Goal: Information Seeking & Learning: Learn about a topic

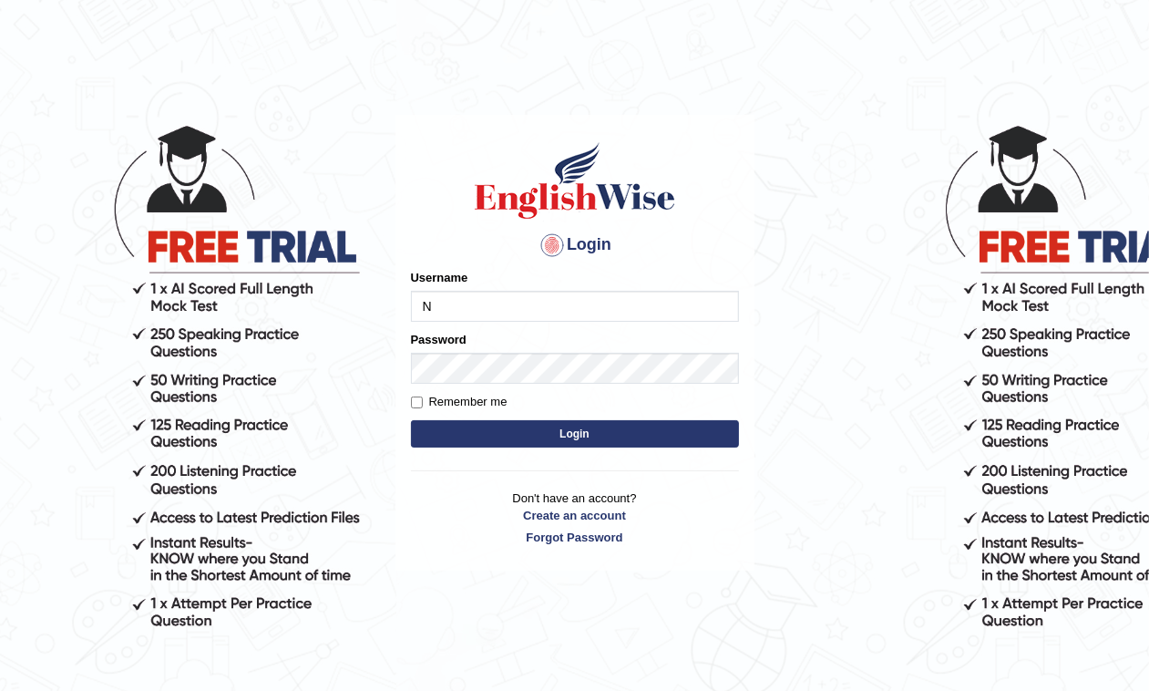
type input "Nahidshikder"
click at [622, 434] on button "Login" at bounding box center [575, 433] width 328 height 27
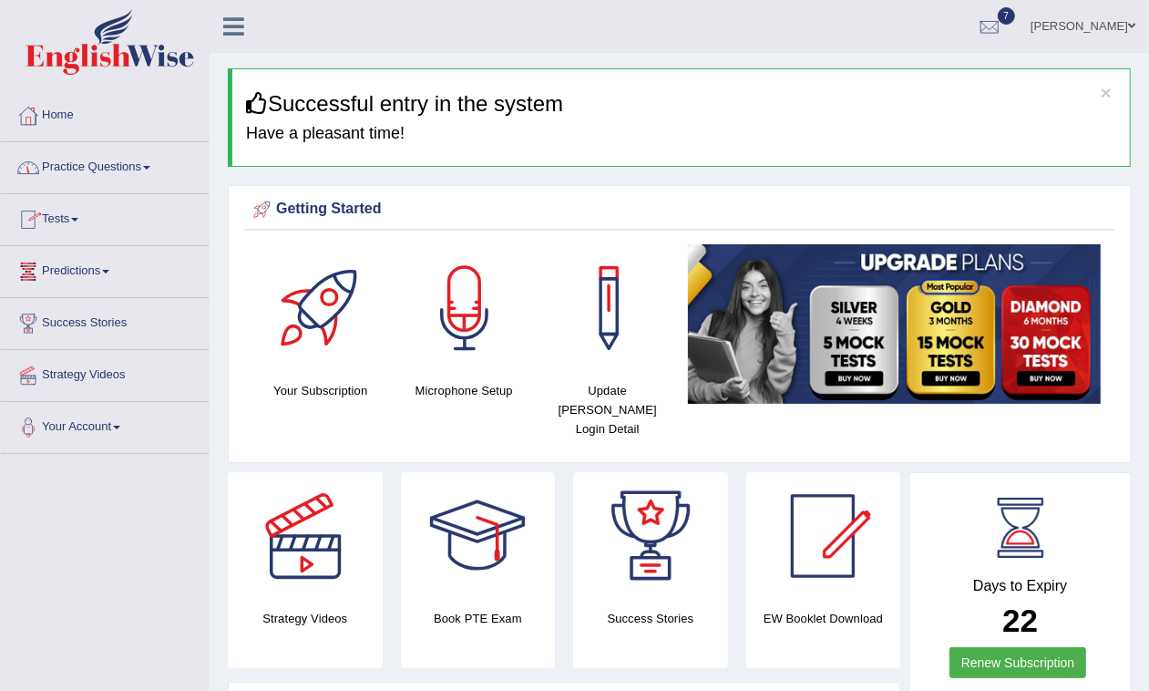
click at [149, 159] on link "Practice Questions" at bounding box center [105, 165] width 208 height 46
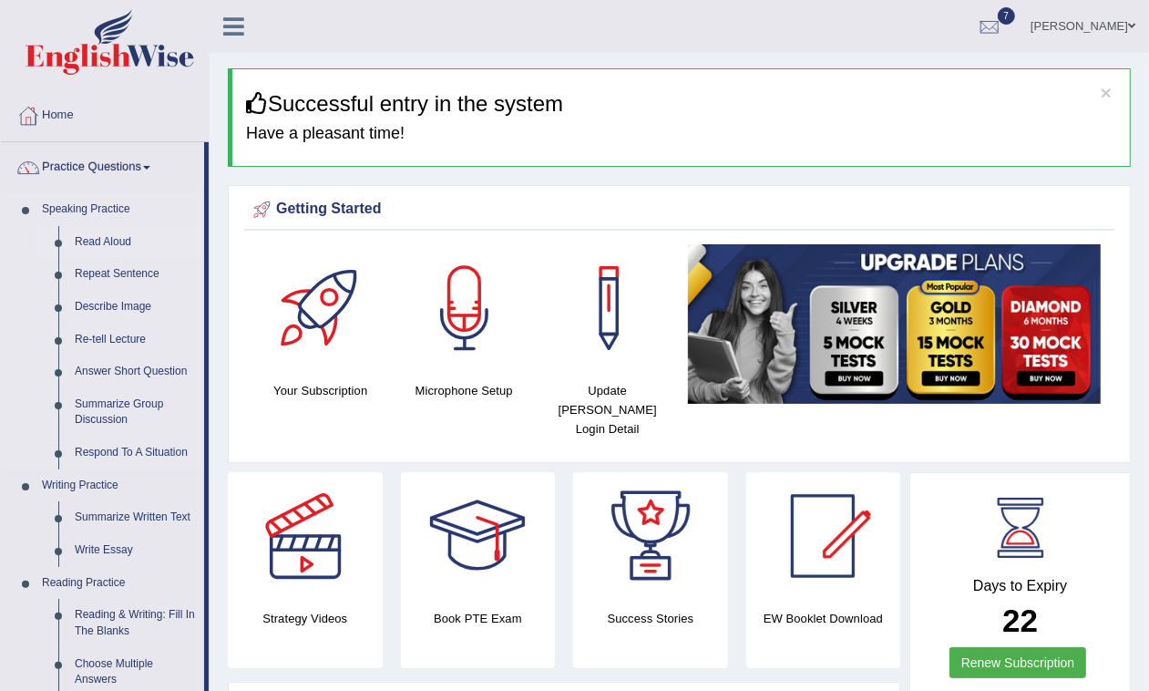
click at [124, 244] on link "Read Aloud" at bounding box center [136, 242] width 138 height 33
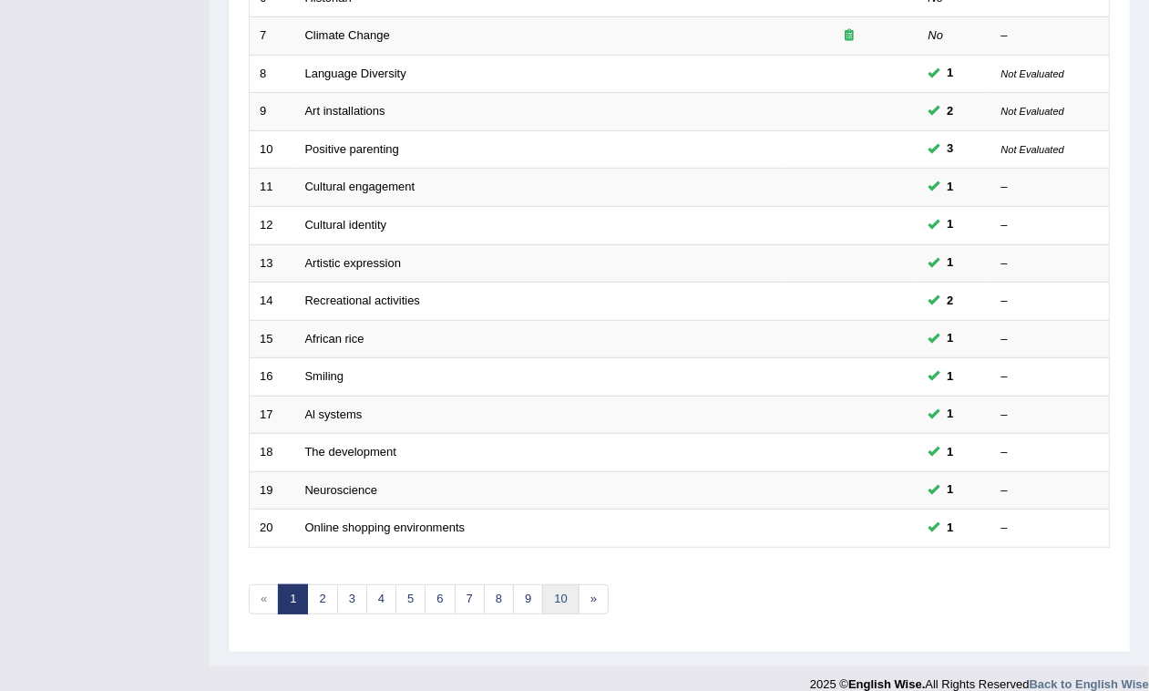
click at [570, 584] on link "10" at bounding box center [560, 599] width 36 height 30
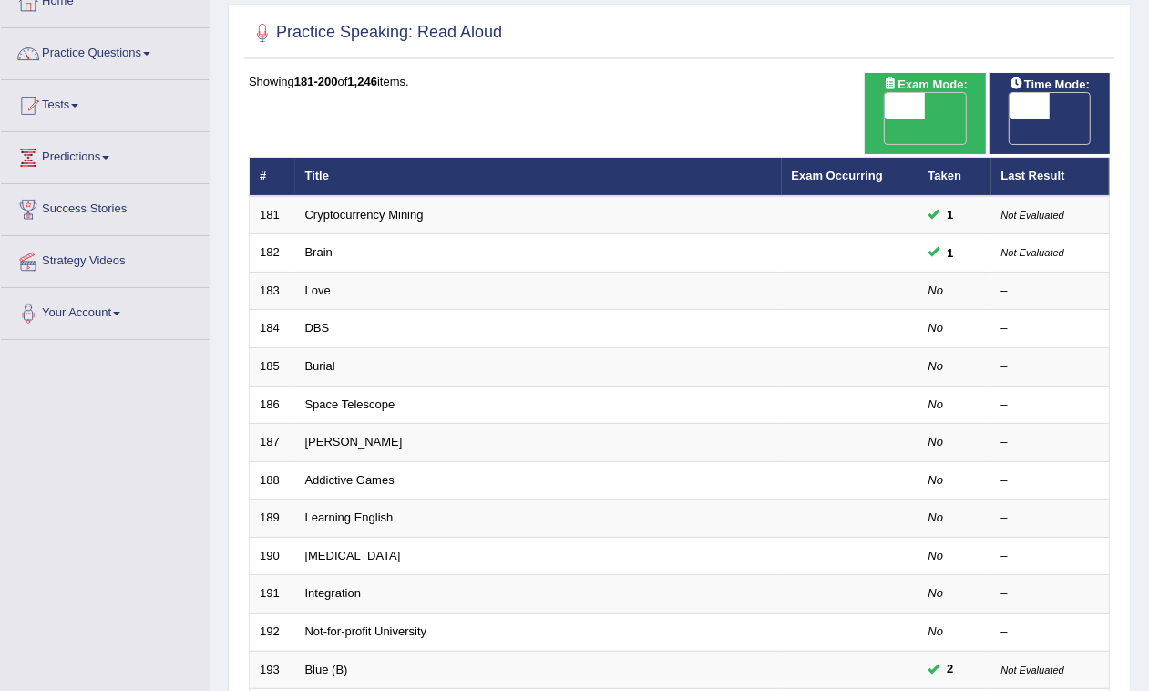
scroll to position [520, 0]
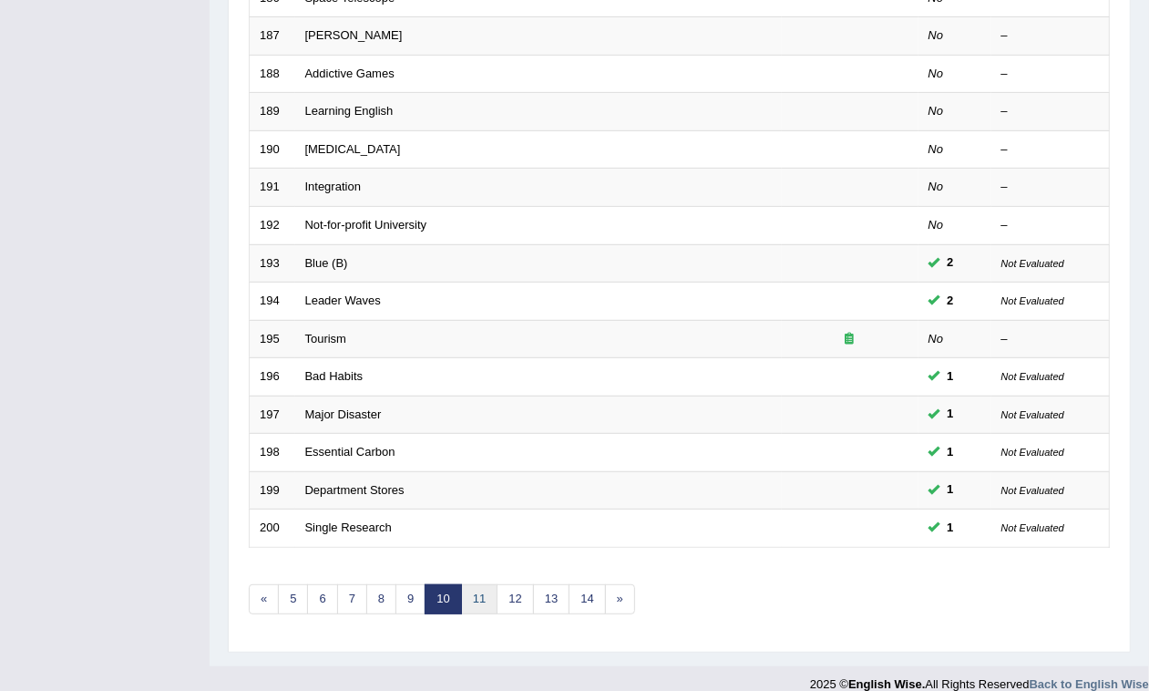
click at [488, 584] on link "11" at bounding box center [479, 599] width 36 height 30
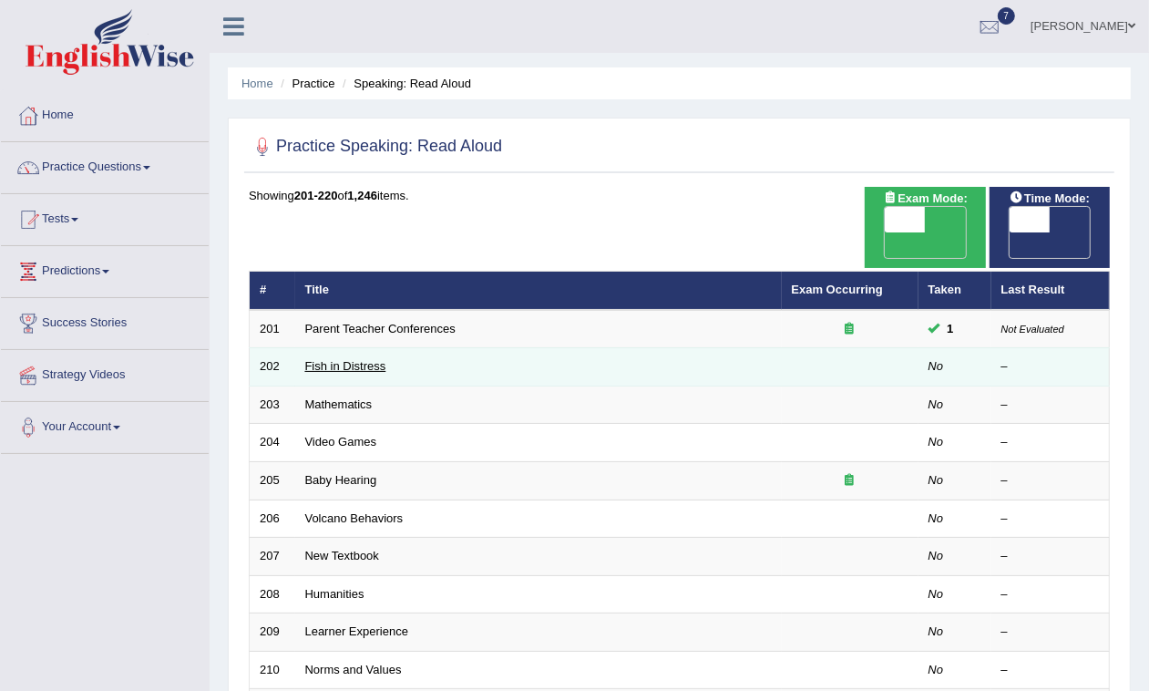
click at [358, 359] on link "Fish in Distress" at bounding box center [345, 366] width 81 height 14
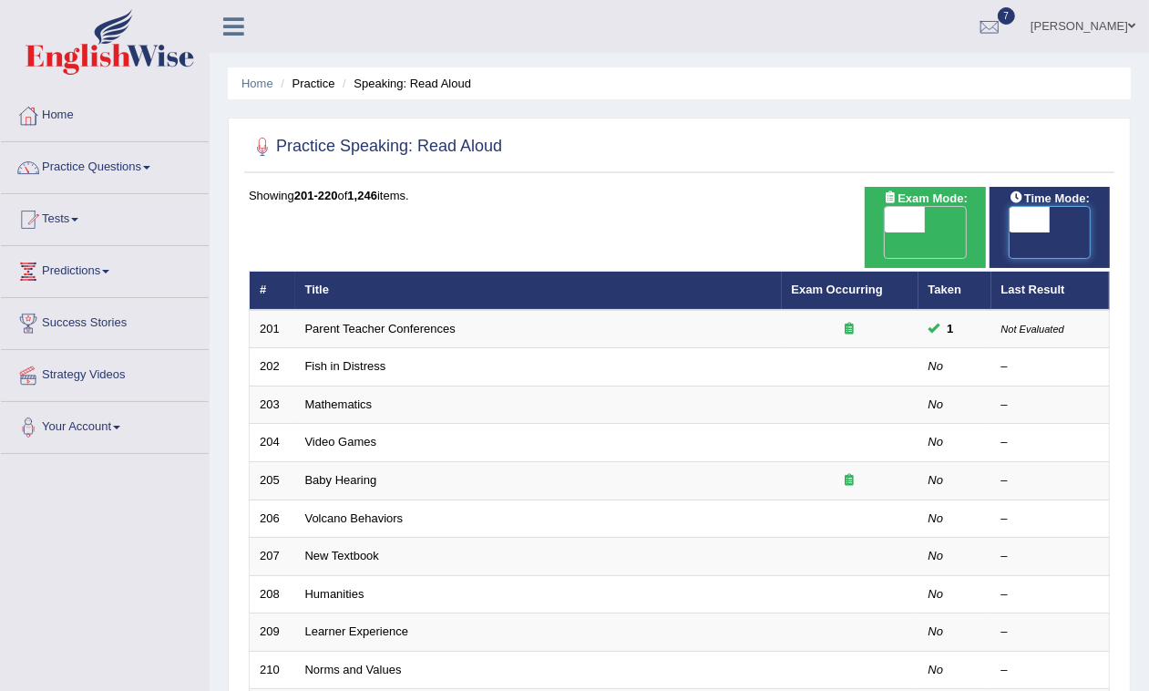
click at [1021, 214] on span at bounding box center [1030, 220] width 40 height 26
checkbox input "true"
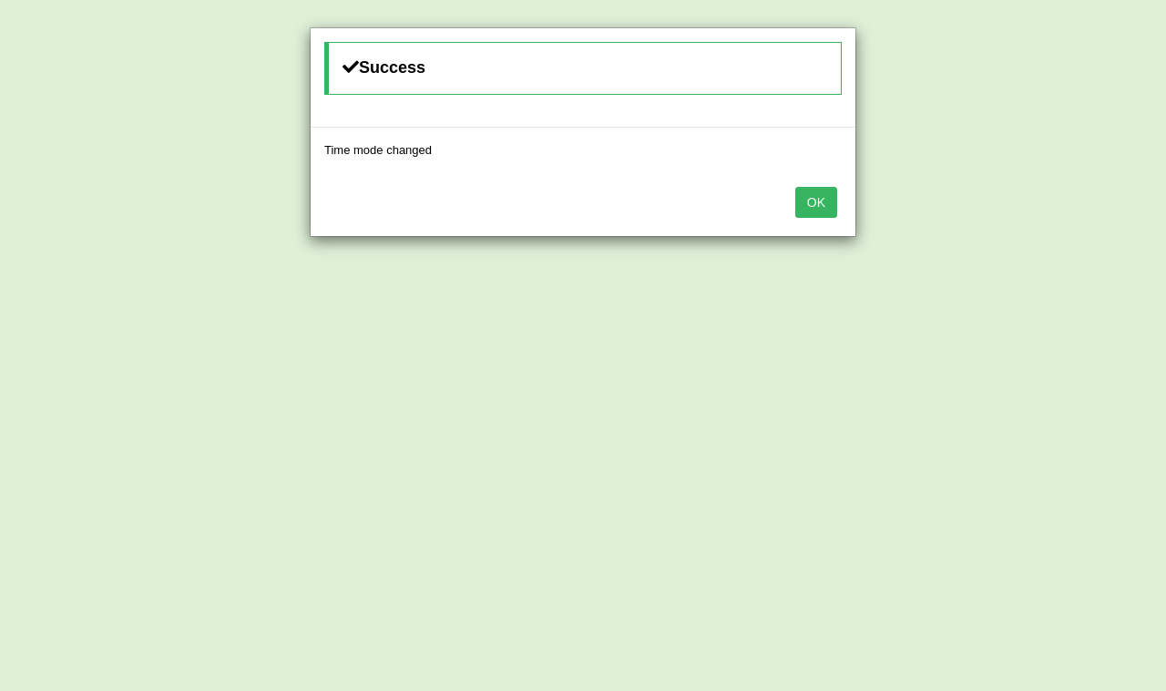
click at [805, 196] on button "OK" at bounding box center [817, 202] width 42 height 31
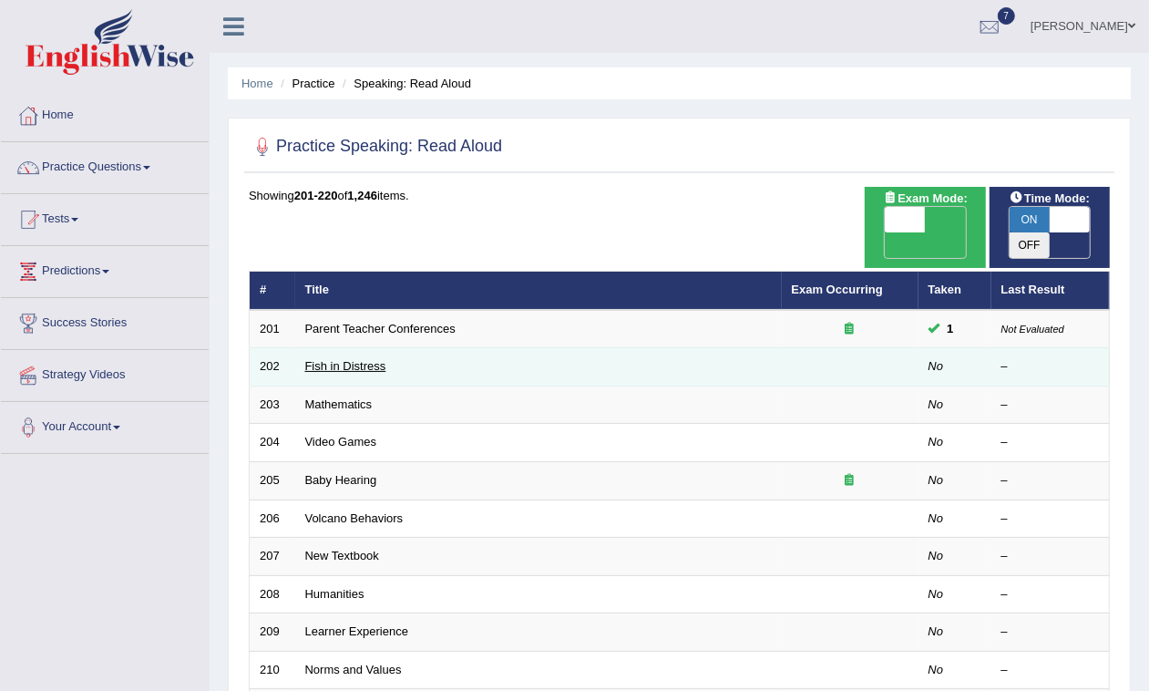
click at [344, 359] on link "Fish in Distress" at bounding box center [345, 366] width 81 height 14
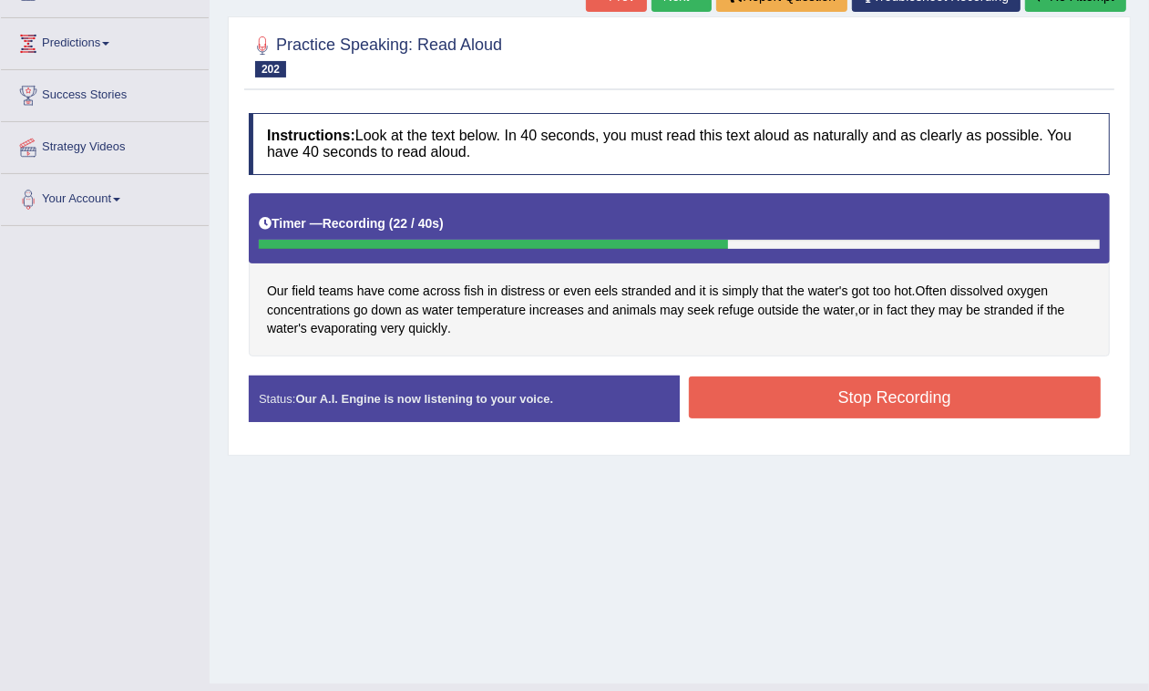
drag, startPoint x: 859, startPoint y: 387, endPoint x: 861, endPoint y: 397, distance: 10.2
click at [861, 397] on button "Stop Recording" at bounding box center [895, 397] width 413 height 42
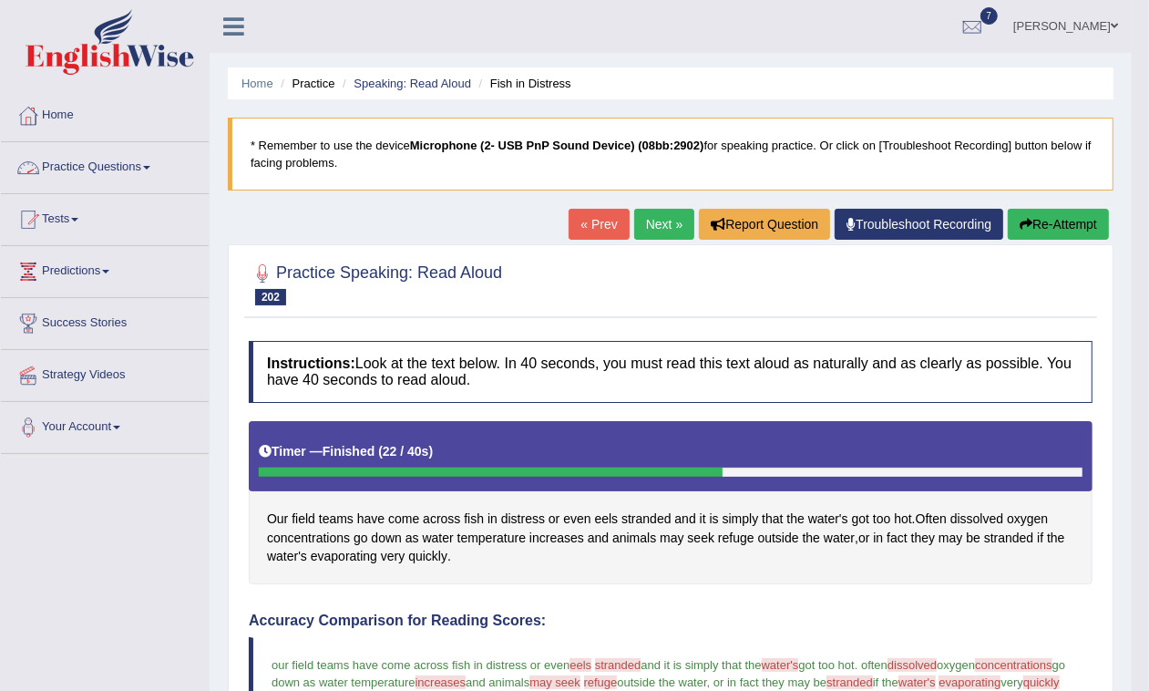
click at [150, 169] on span at bounding box center [146, 168] width 7 height 4
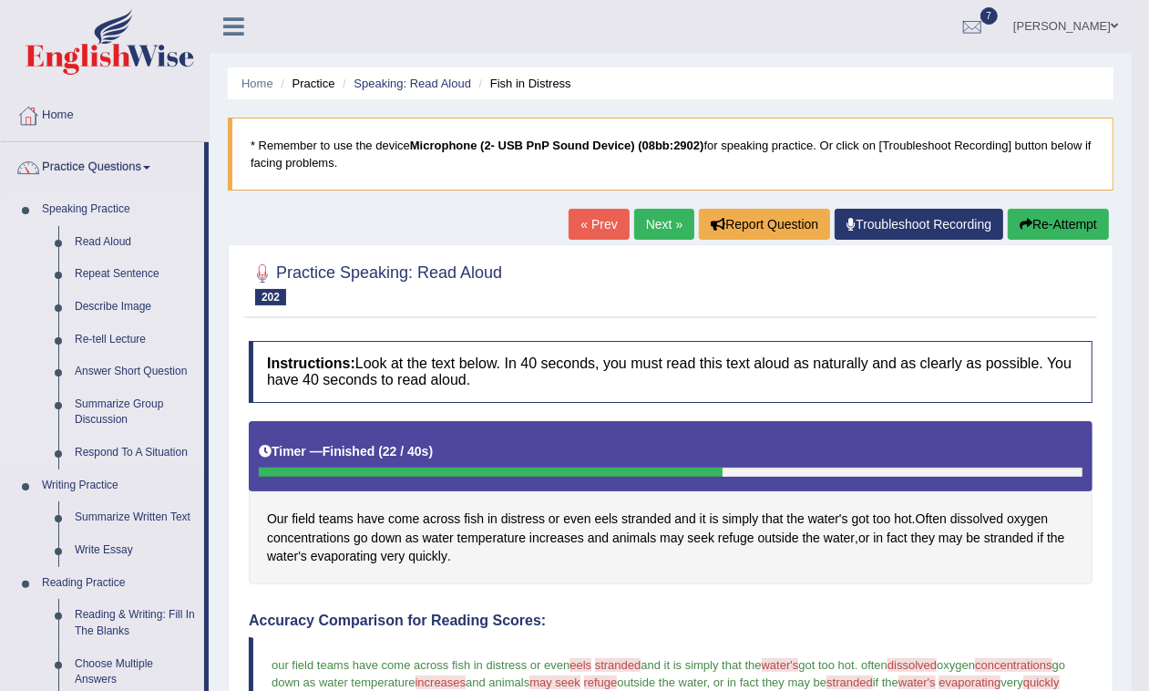
click at [118, 269] on link "Repeat Sentence" at bounding box center [136, 274] width 138 height 33
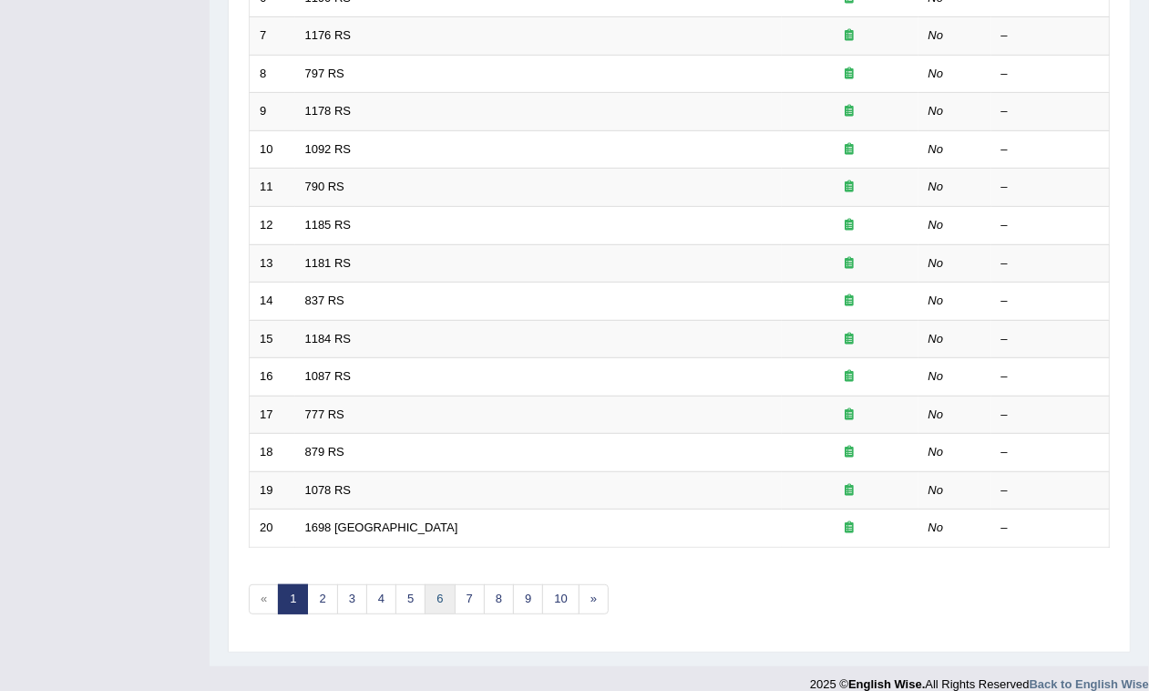
click at [433, 584] on link "6" at bounding box center [440, 599] width 30 height 30
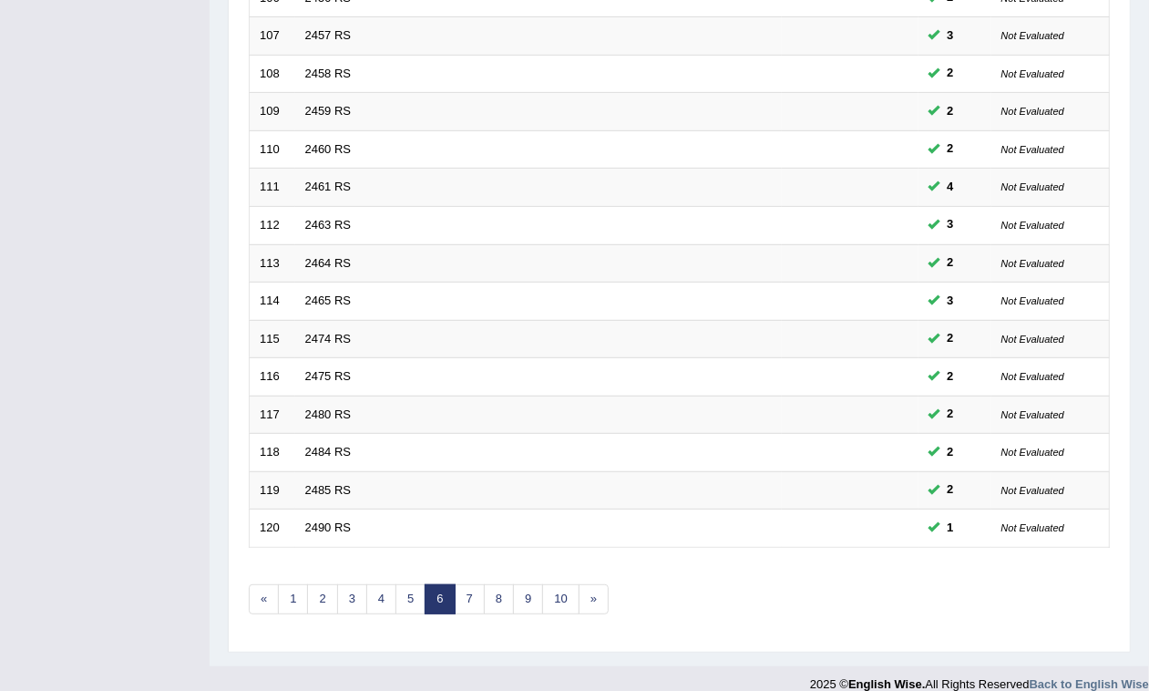
scroll to position [520, 0]
click at [510, 584] on link "8" at bounding box center [499, 599] width 30 height 30
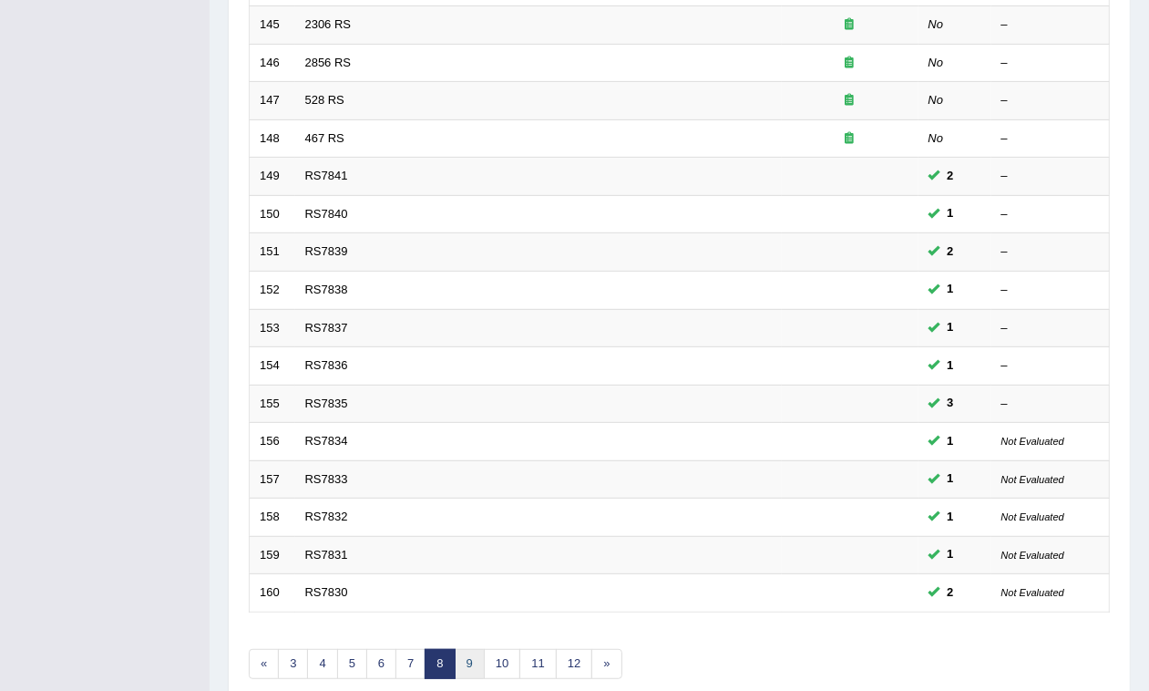
click at [470, 649] on link "9" at bounding box center [470, 664] width 30 height 30
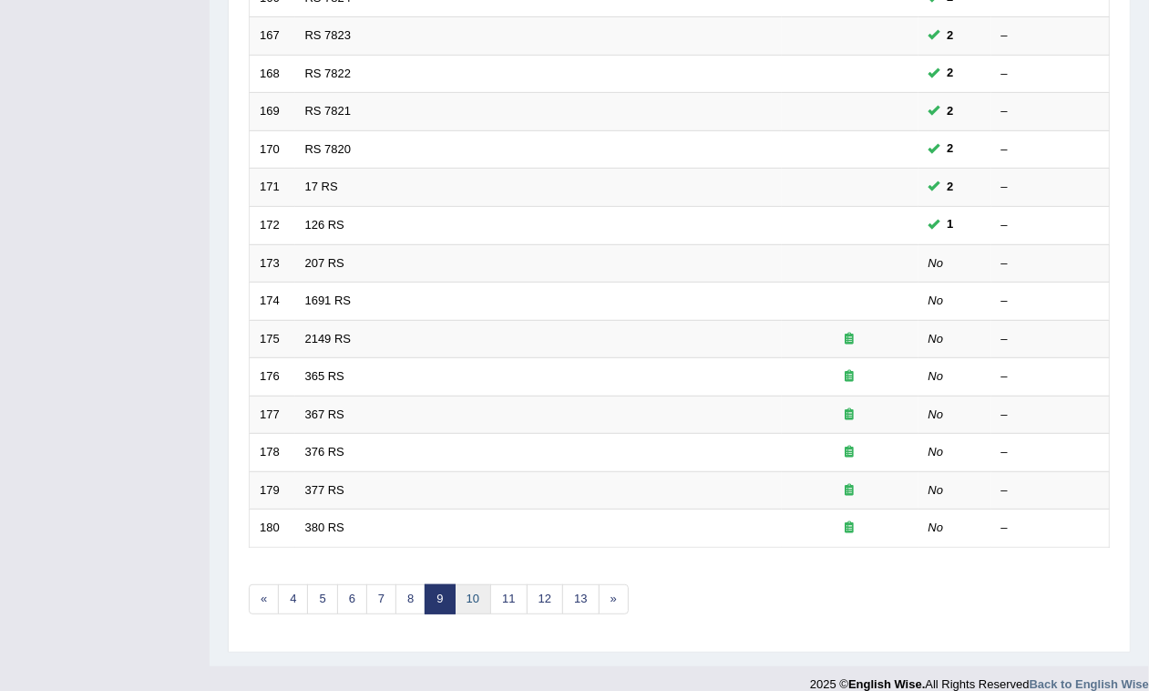
click at [474, 584] on link "10" at bounding box center [473, 599] width 36 height 30
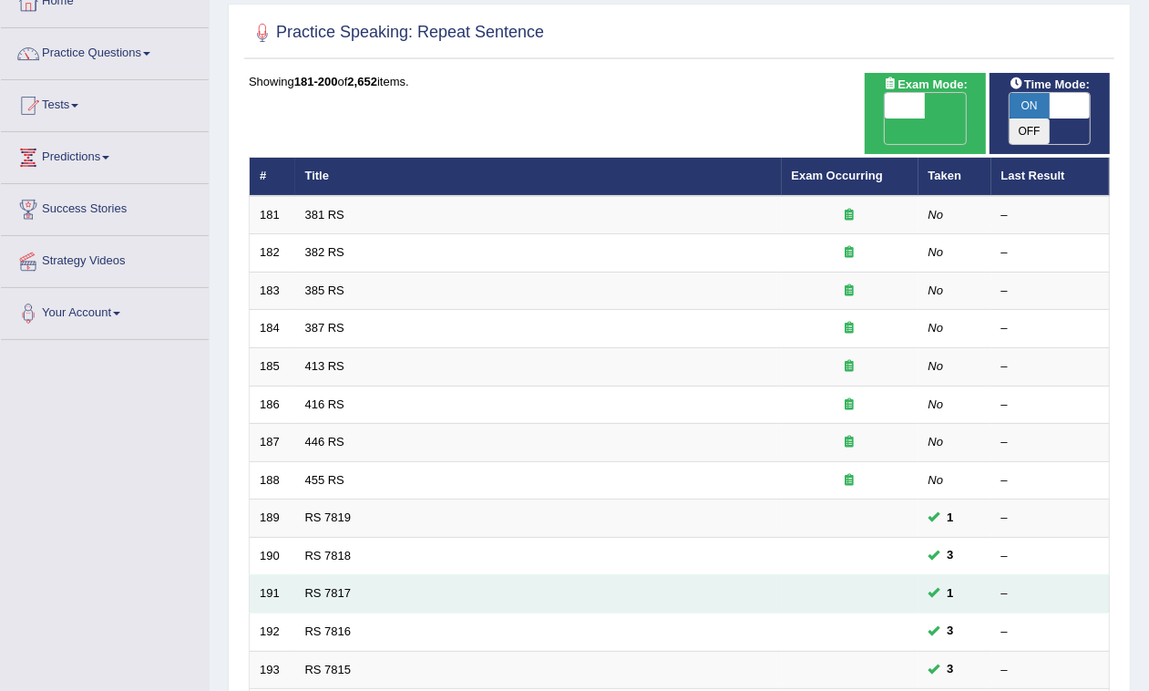
scroll to position [114, 0]
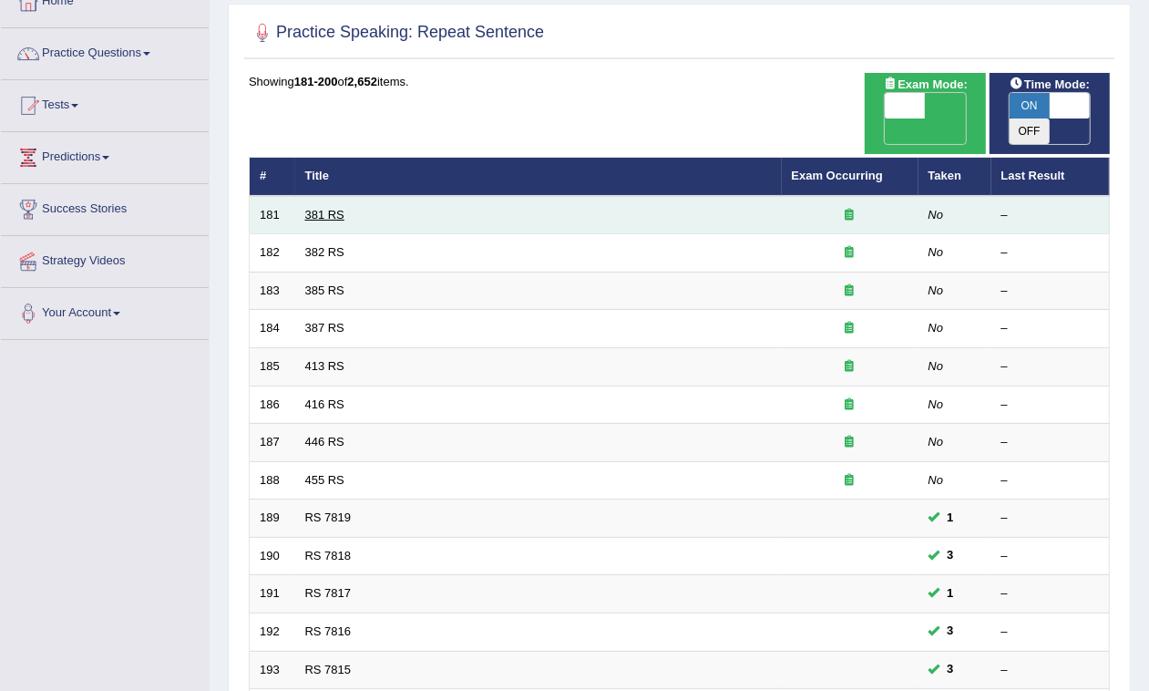
click at [312, 208] on link "381 RS" at bounding box center [324, 215] width 39 height 14
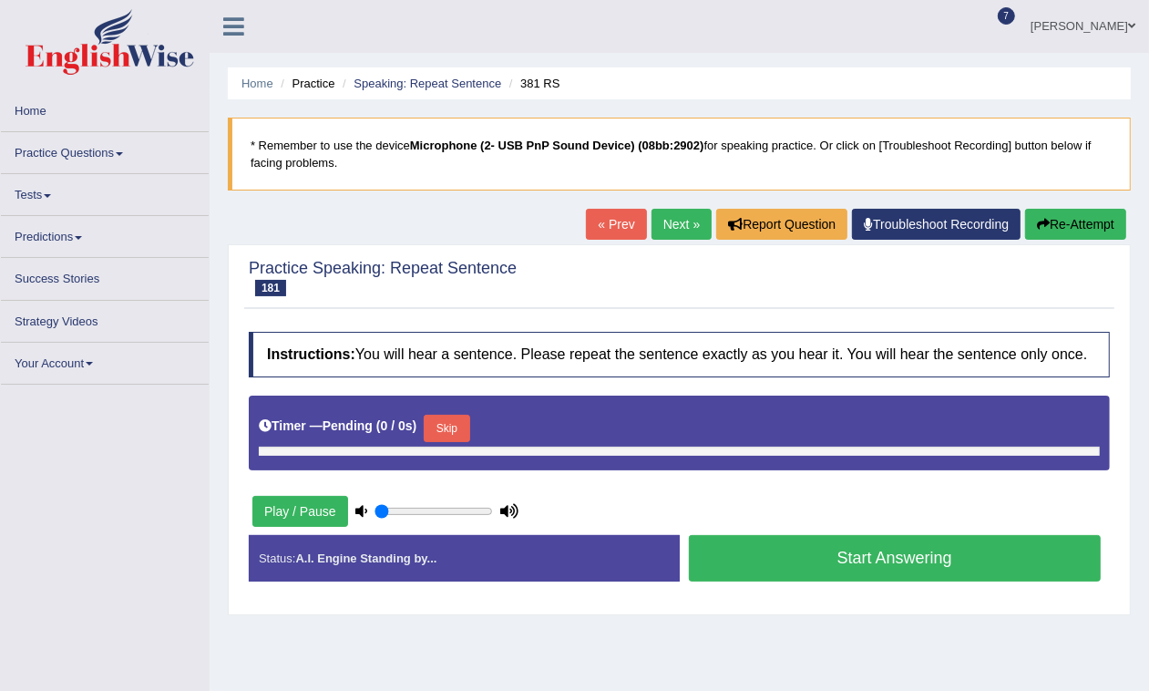
type input "0.7"
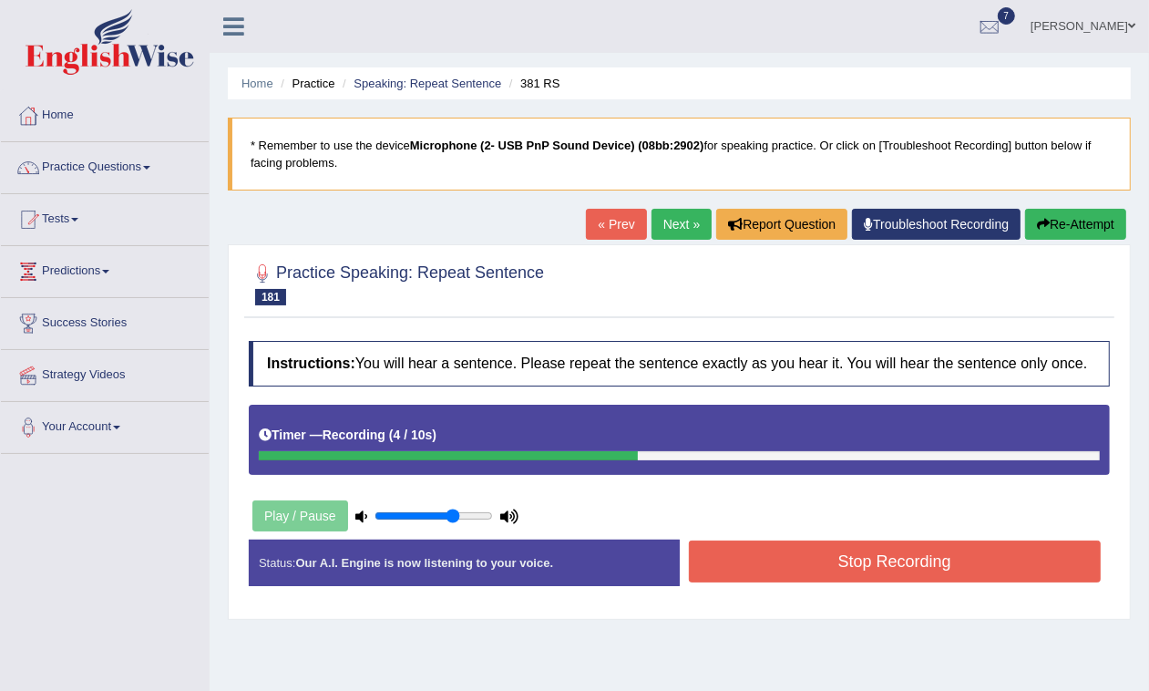
click at [755, 565] on button "Stop Recording" at bounding box center [895, 561] width 413 height 42
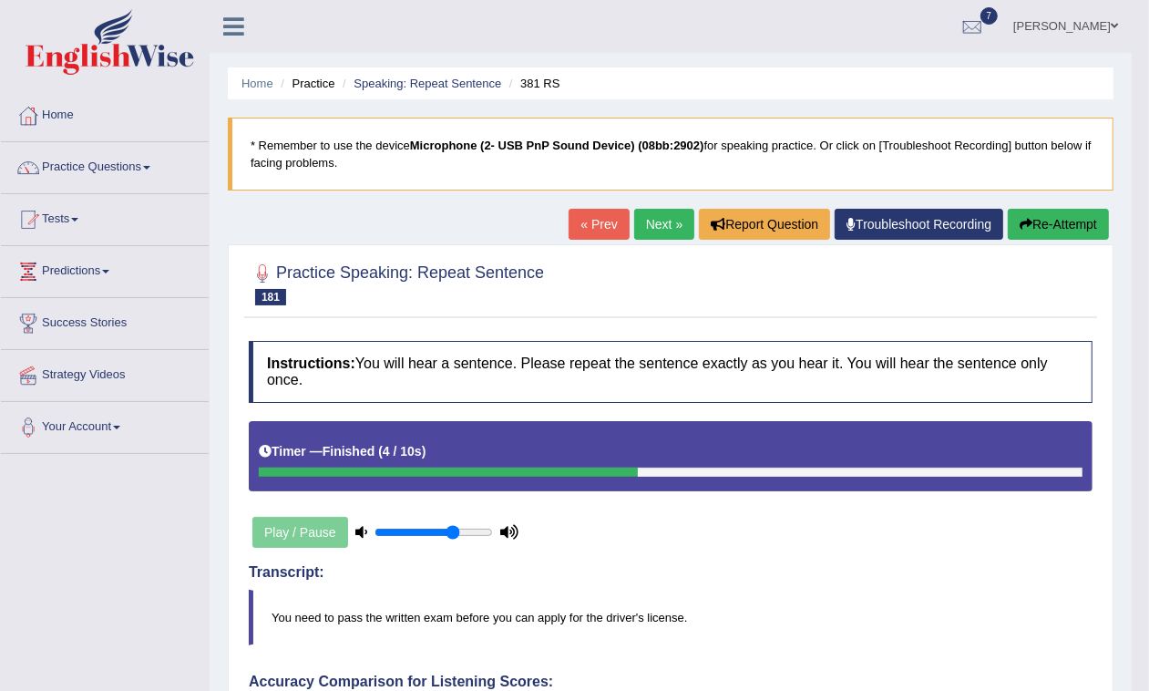
click at [635, 215] on link "Next »" at bounding box center [664, 224] width 60 height 31
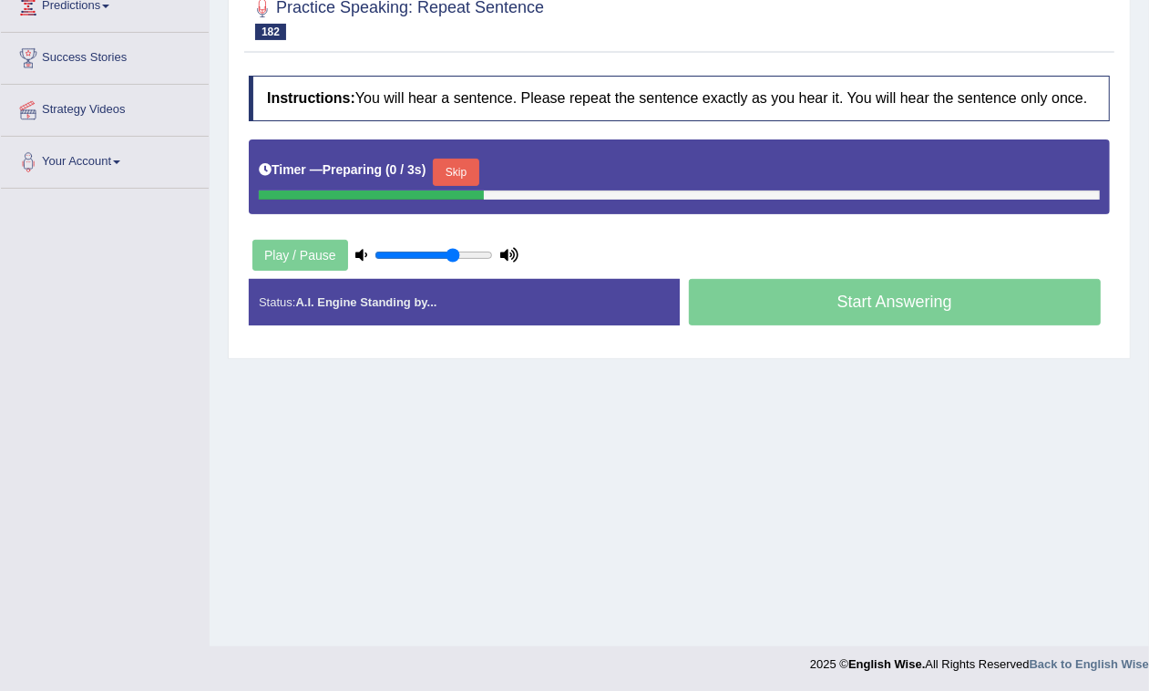
scroll to position [265, 0]
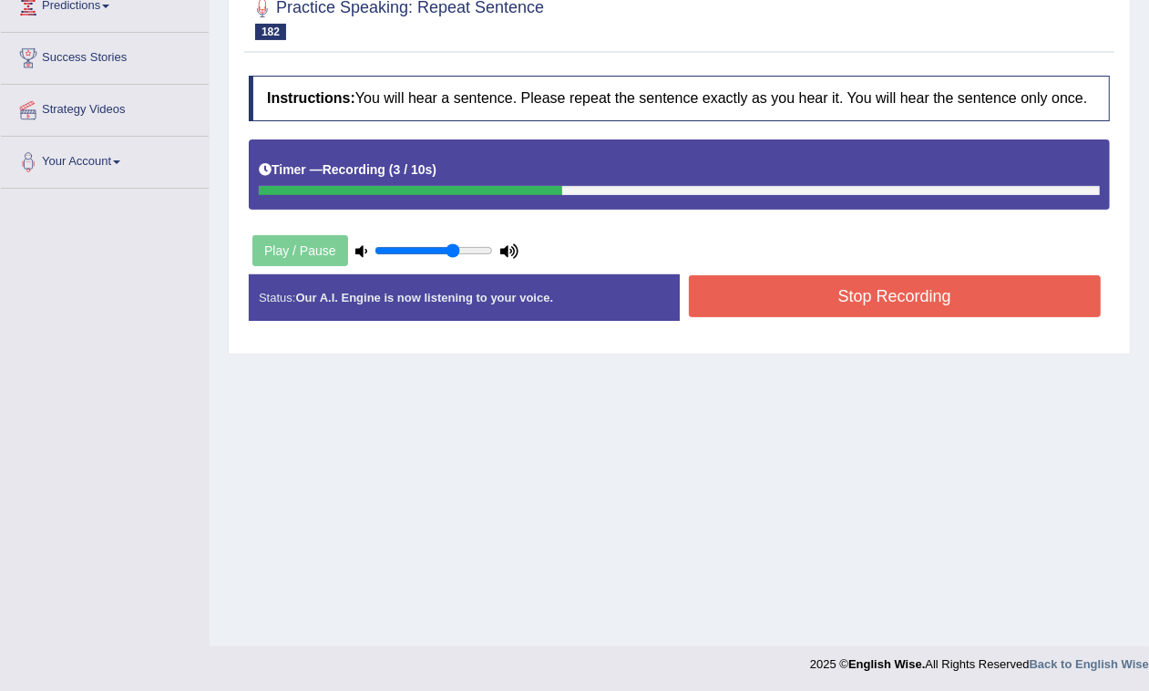
click at [882, 296] on button "Stop Recording" at bounding box center [895, 296] width 413 height 42
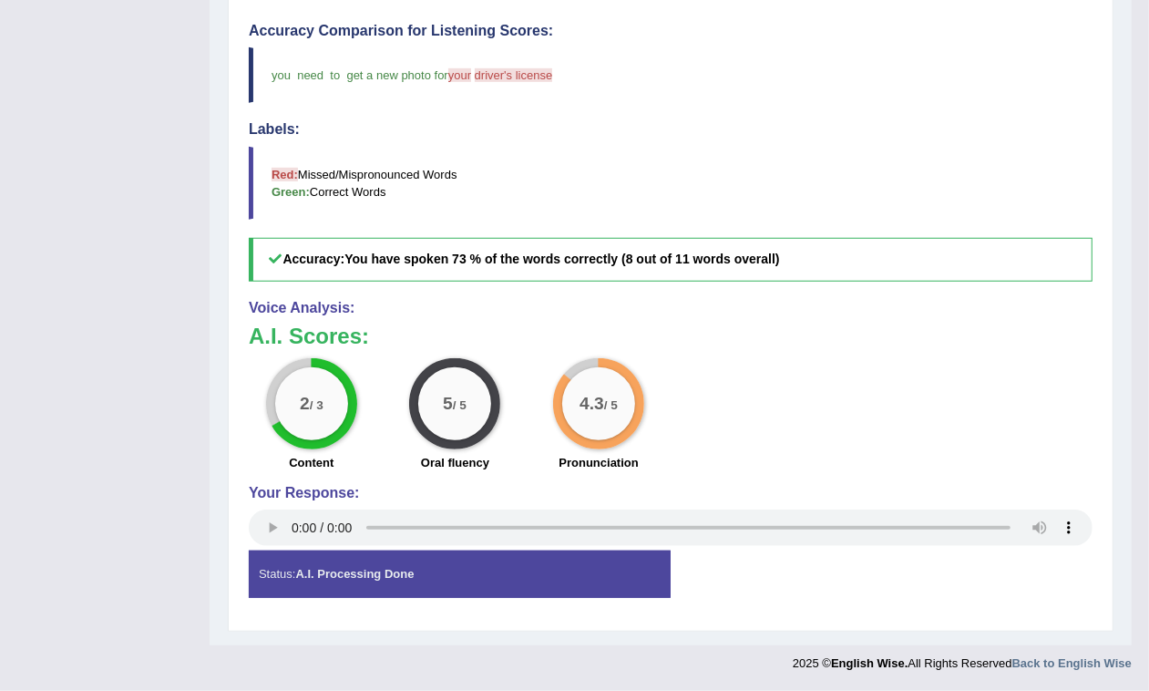
scroll to position [0, 0]
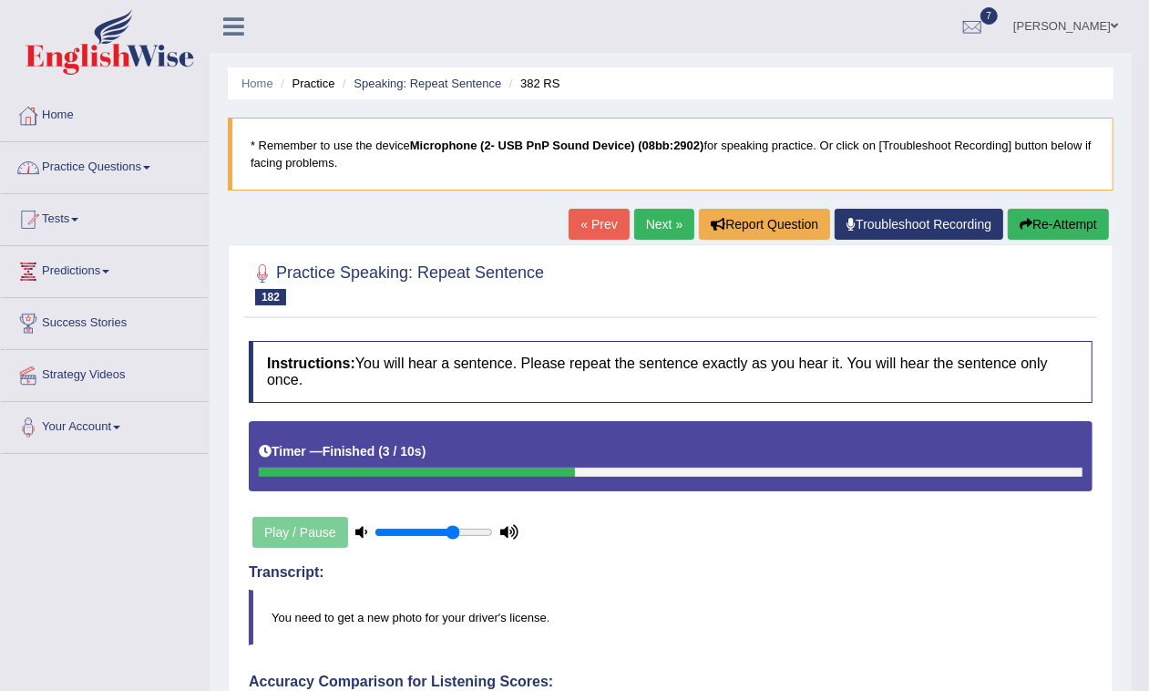
click at [157, 161] on link "Practice Questions" at bounding box center [105, 165] width 208 height 46
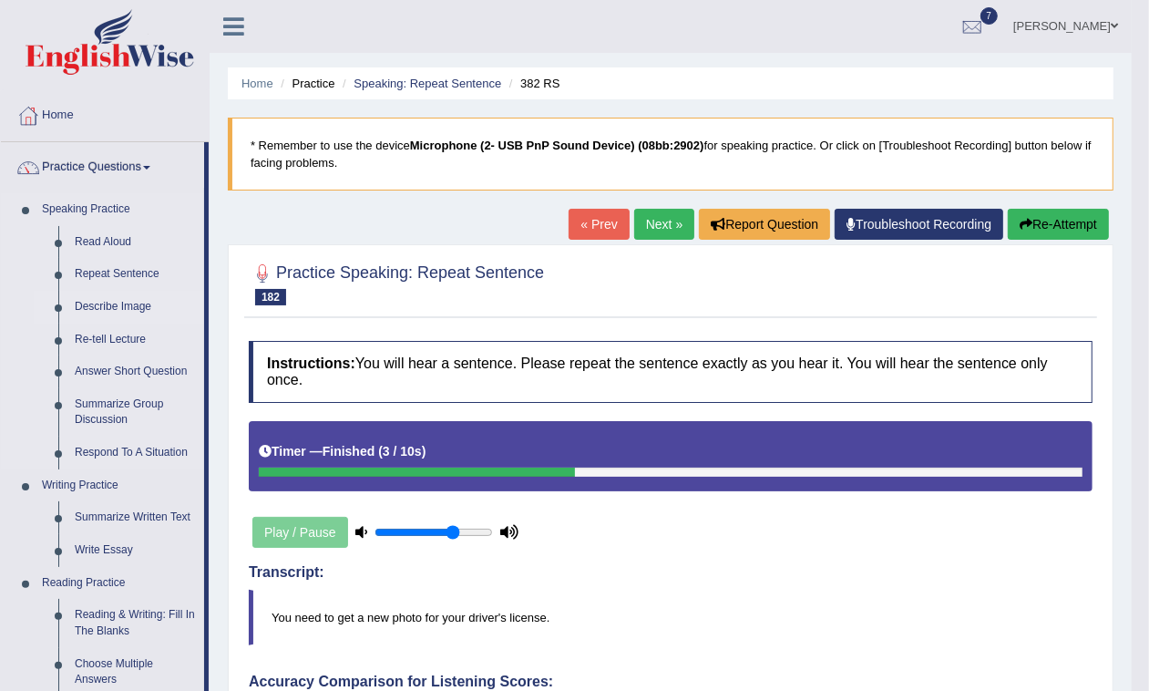
click at [137, 303] on link "Describe Image" at bounding box center [136, 307] width 138 height 33
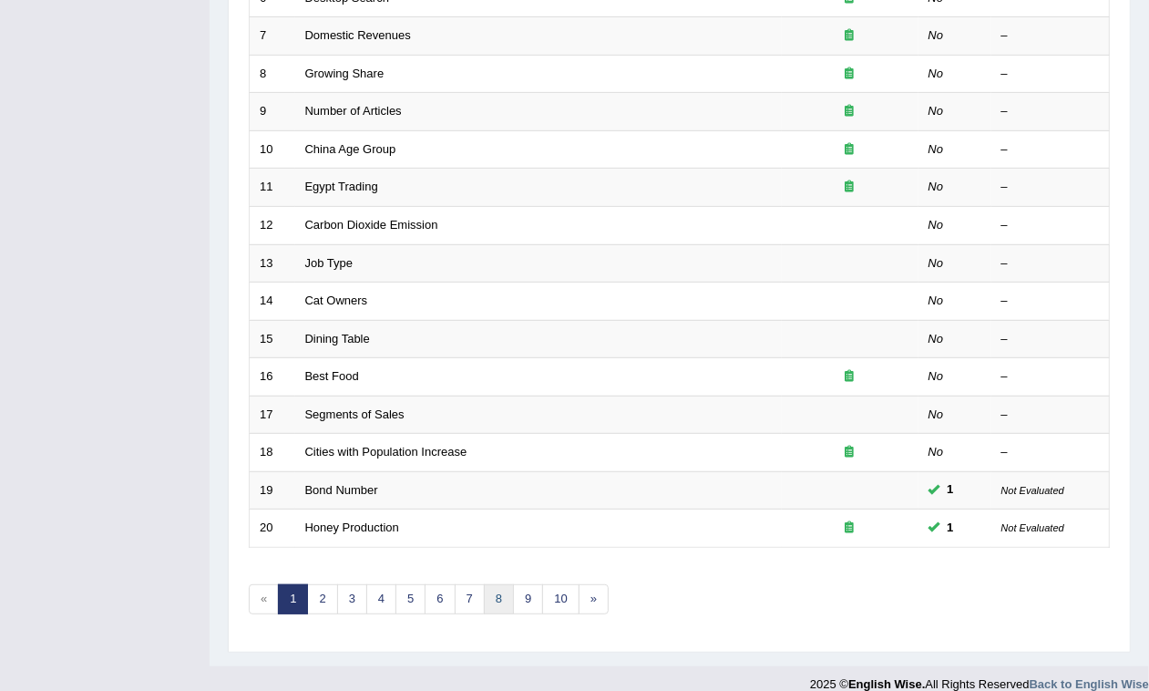
click at [501, 584] on link "8" at bounding box center [499, 599] width 30 height 30
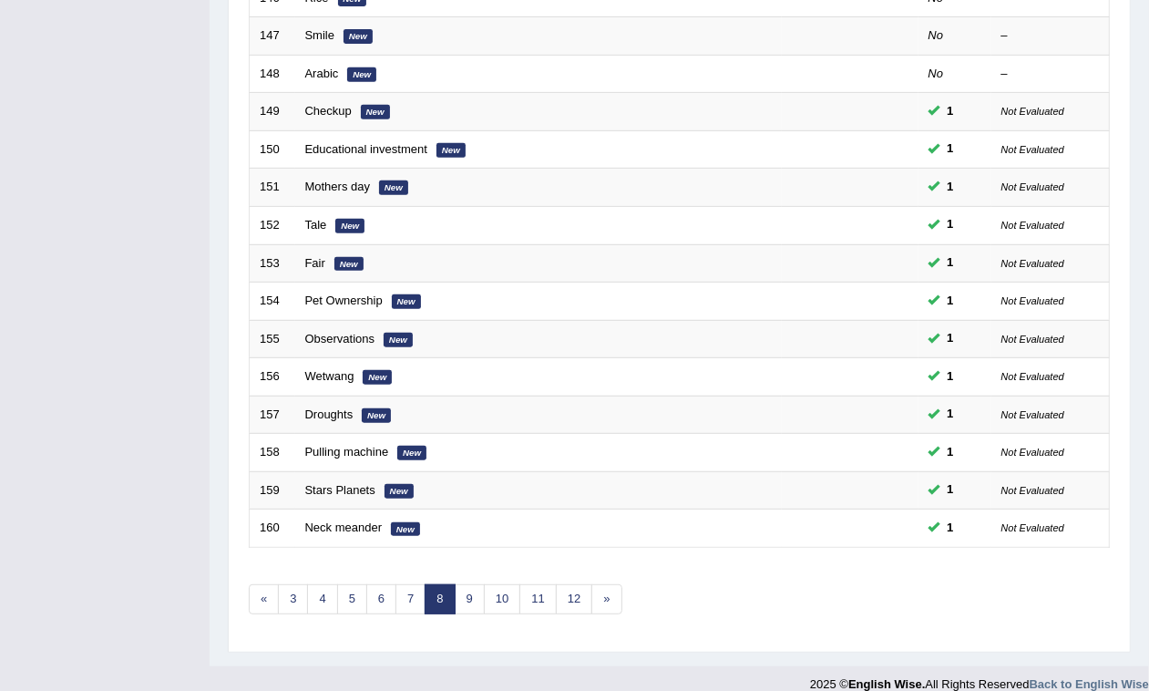
scroll to position [520, 0]
click at [475, 584] on link "9" at bounding box center [470, 599] width 30 height 30
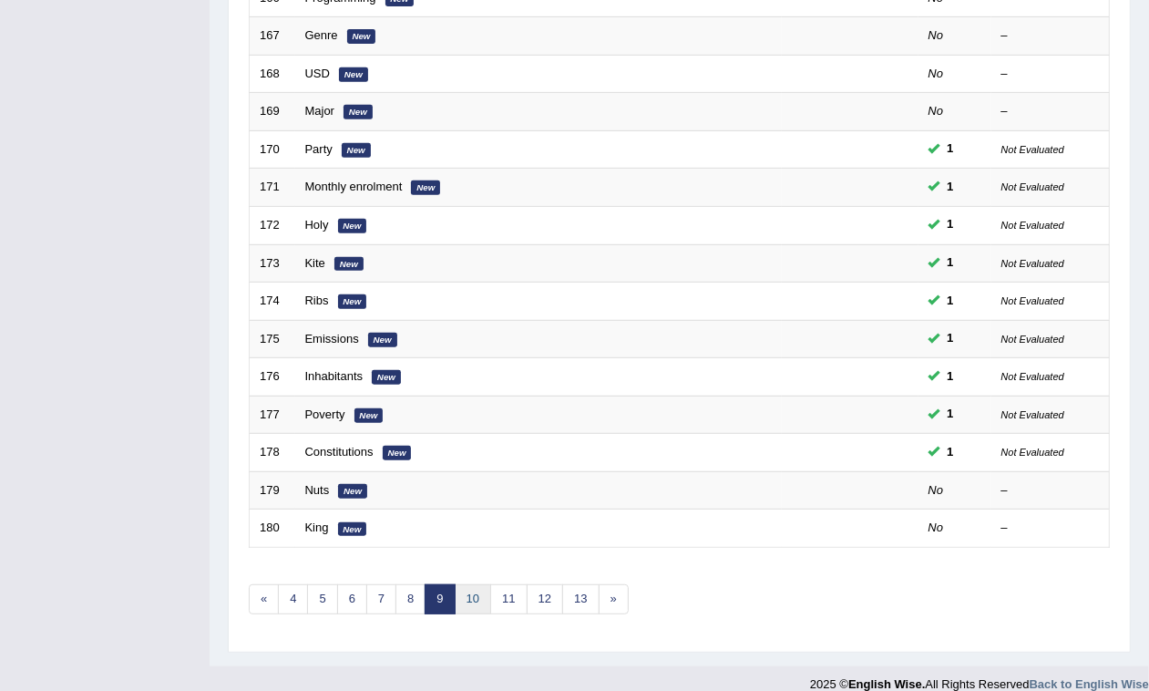
click at [483, 584] on link "10" at bounding box center [473, 599] width 36 height 30
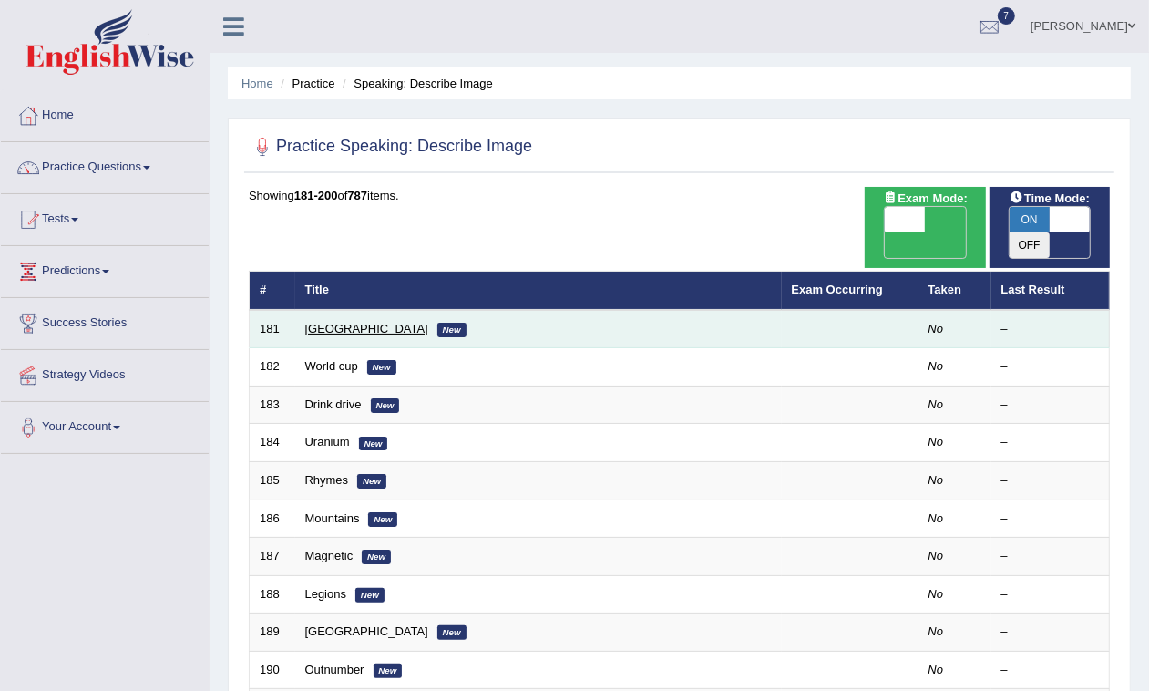
click at [325, 322] on link "[GEOGRAPHIC_DATA]" at bounding box center [366, 329] width 123 height 14
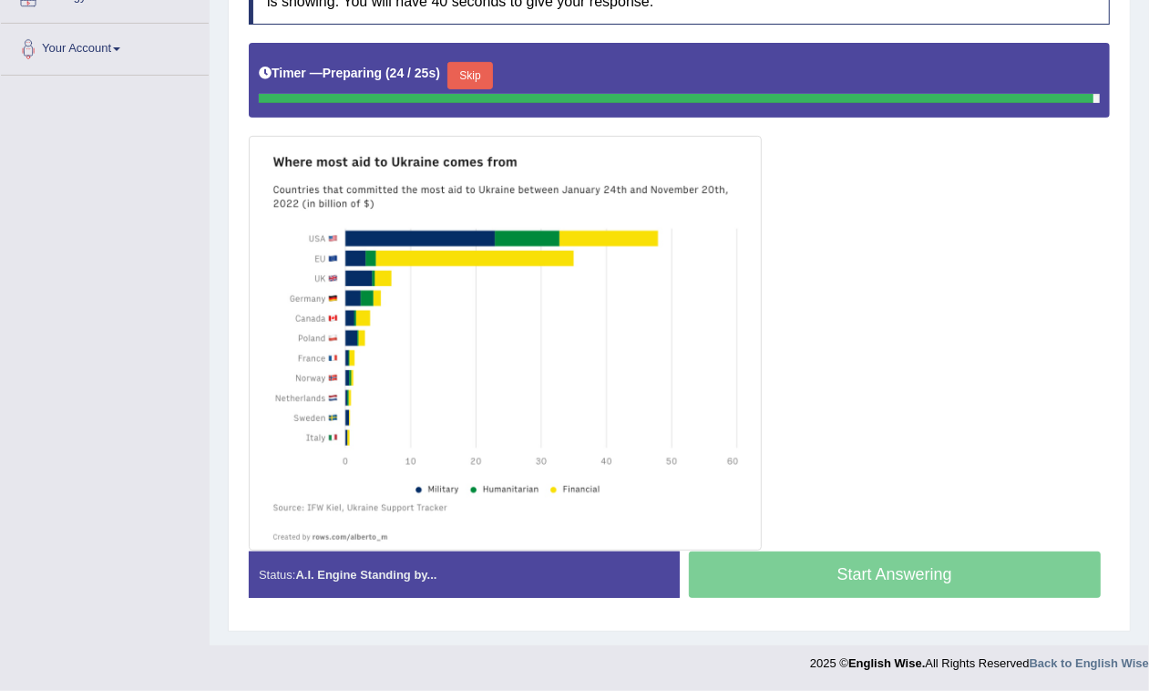
scroll to position [375, 0]
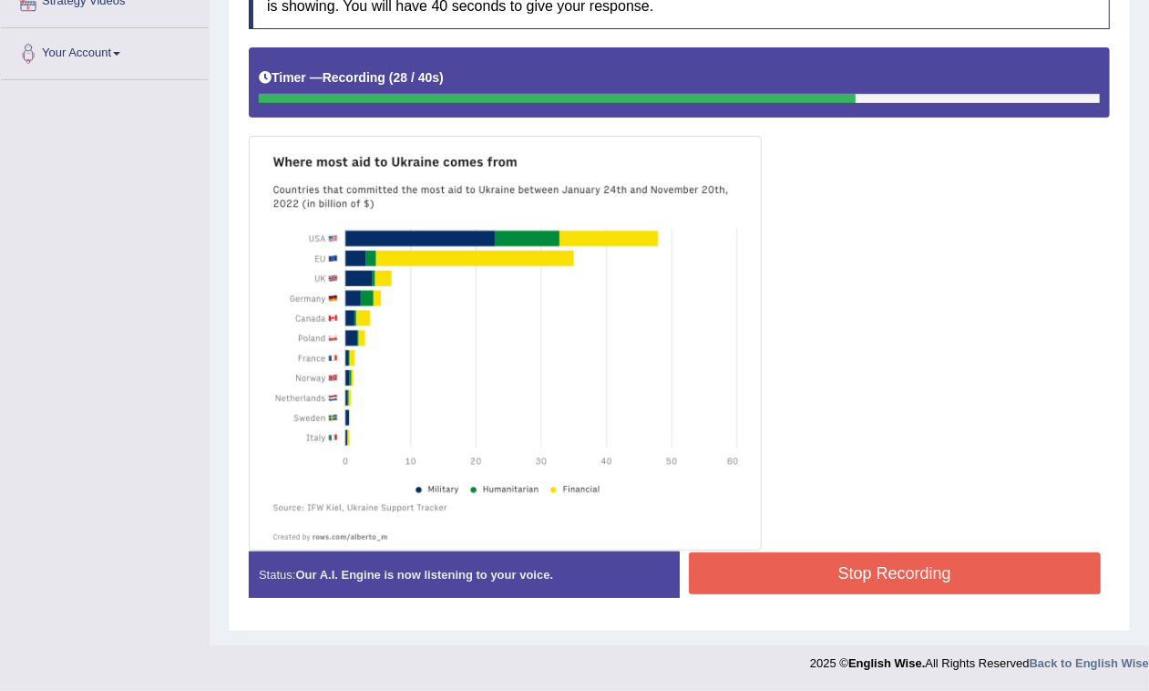
click at [753, 579] on button "Stop Recording" at bounding box center [895, 573] width 413 height 42
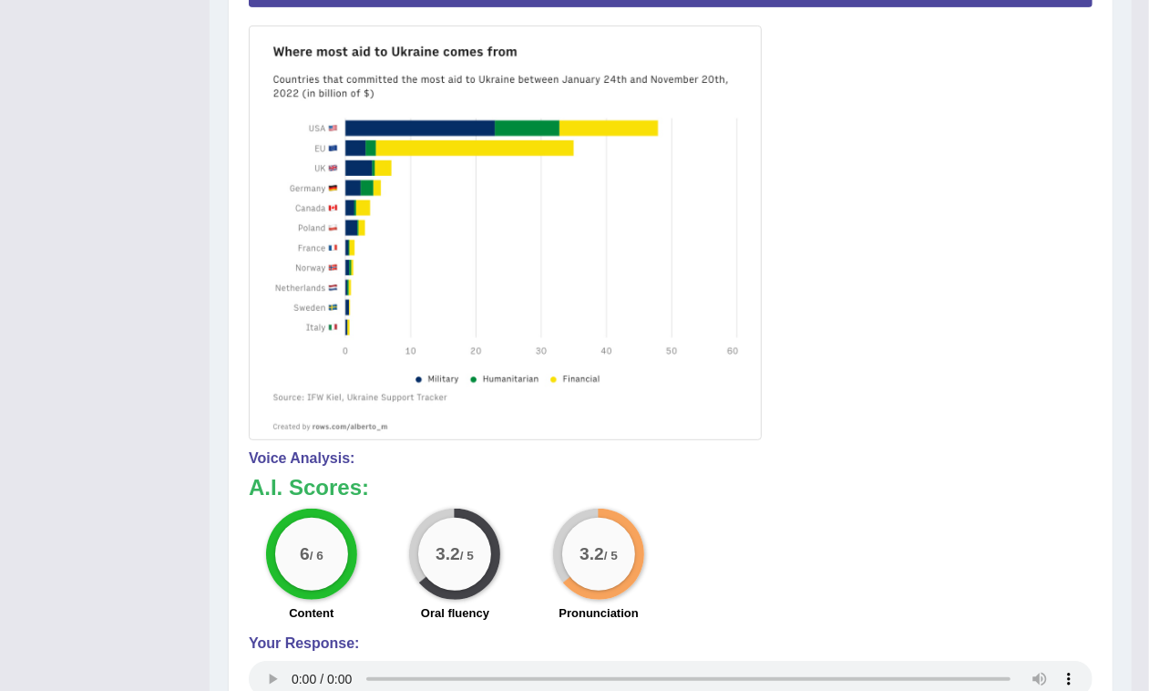
scroll to position [0, 0]
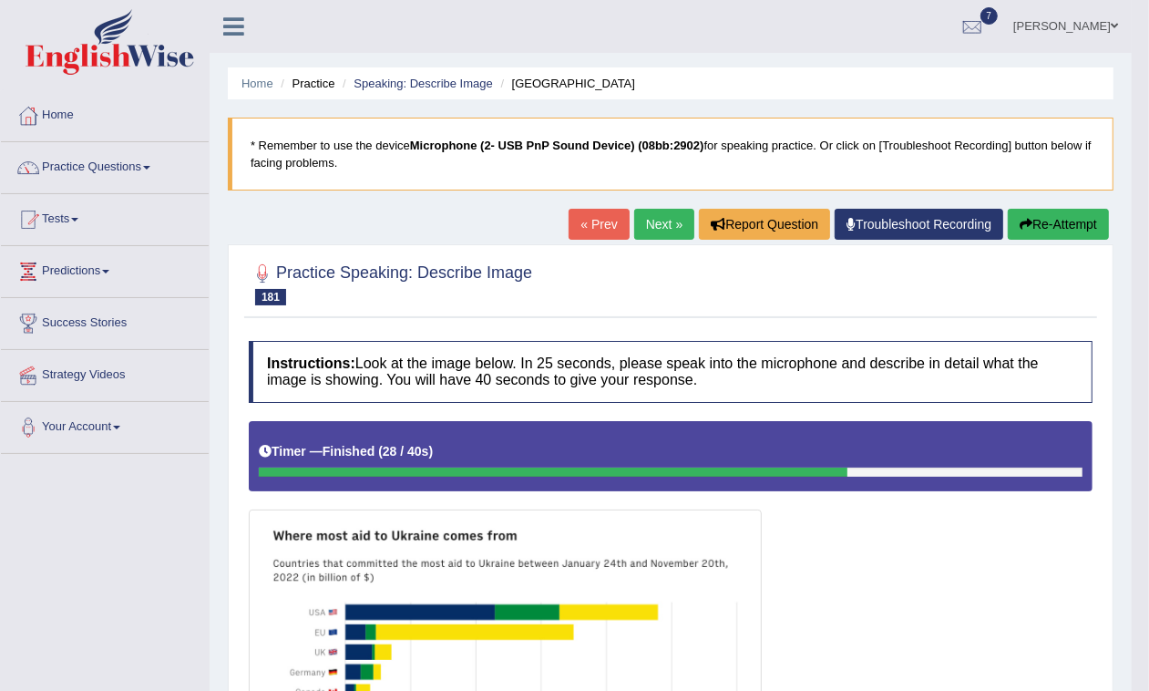
click at [658, 216] on link "Next »" at bounding box center [664, 224] width 60 height 31
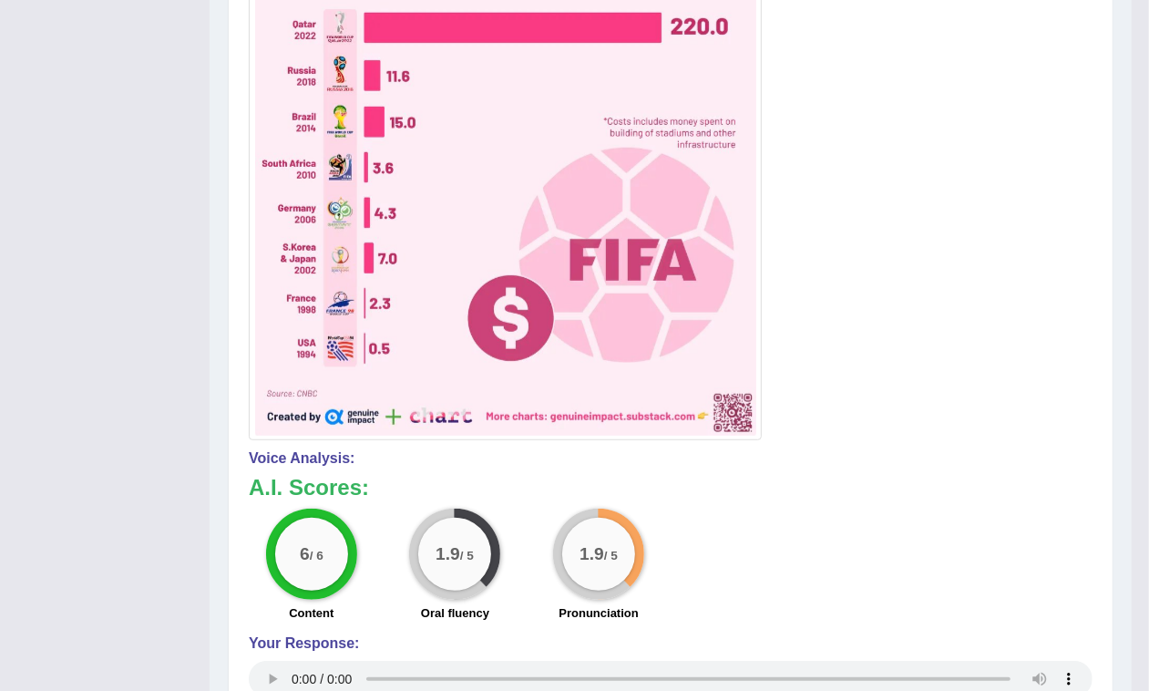
scroll to position [10, 0]
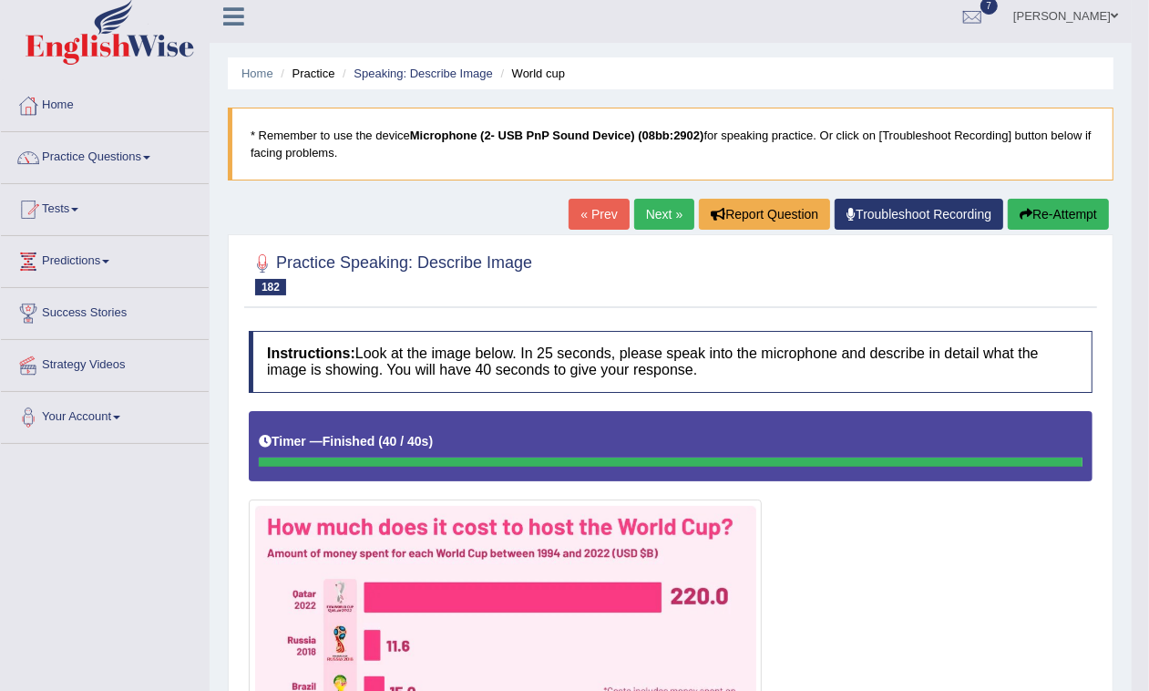
click at [635, 212] on link "Next »" at bounding box center [664, 214] width 60 height 31
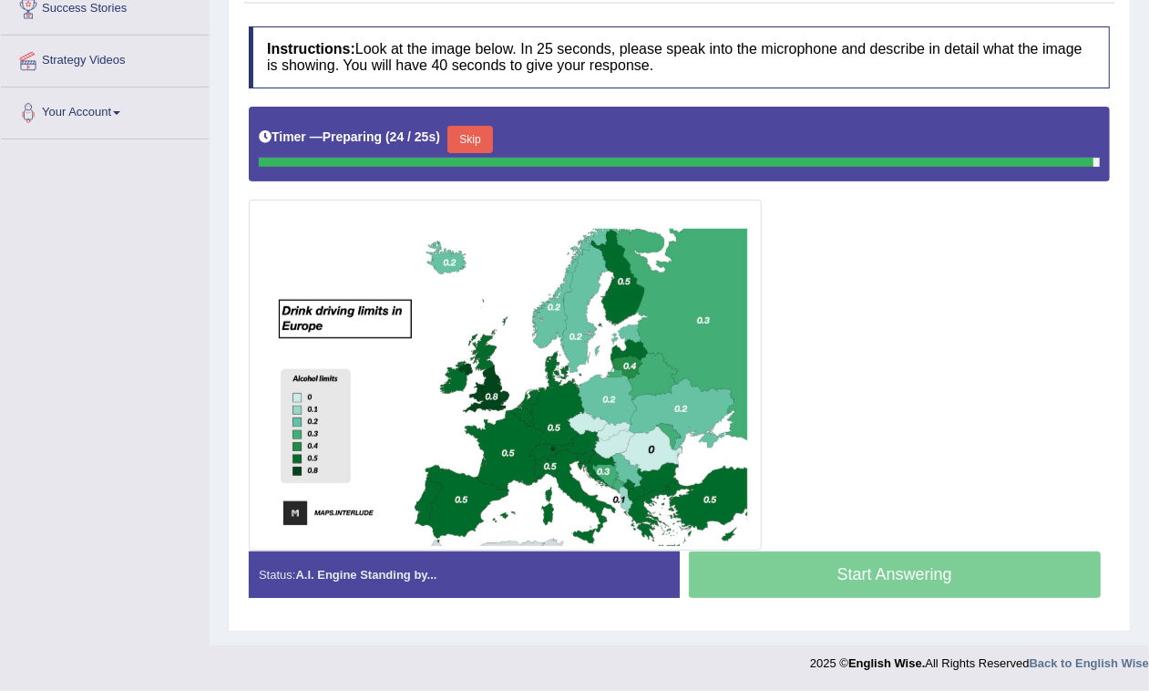
scroll to position [312, 0]
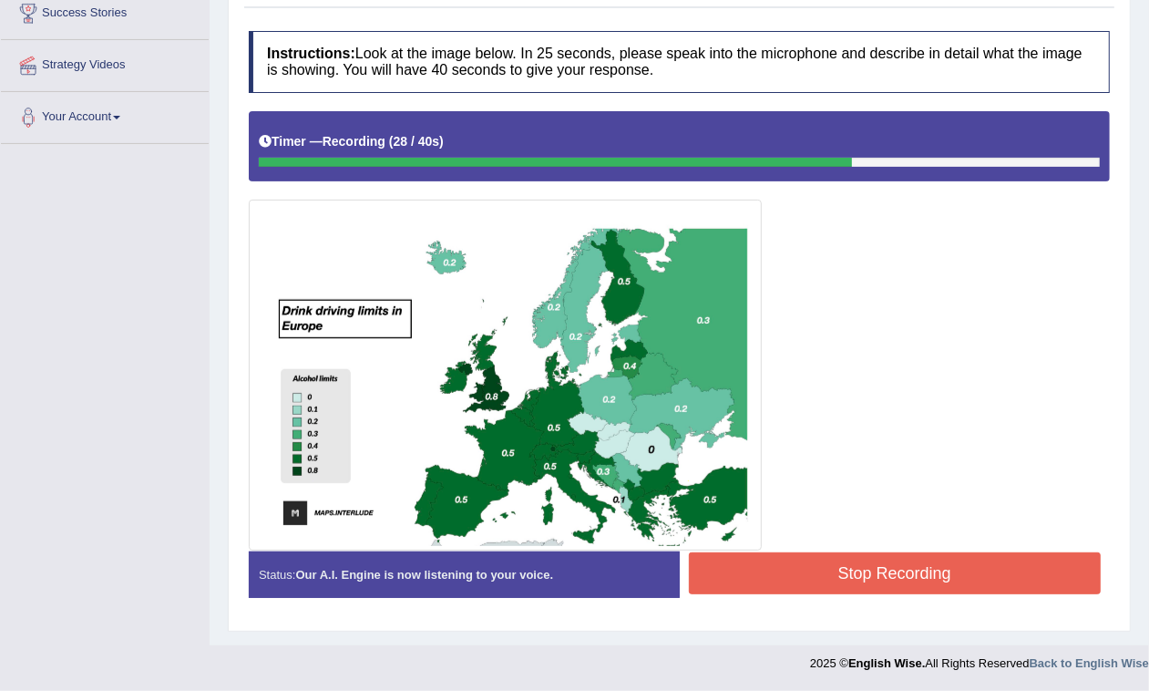
click at [866, 574] on button "Stop Recording" at bounding box center [895, 573] width 413 height 42
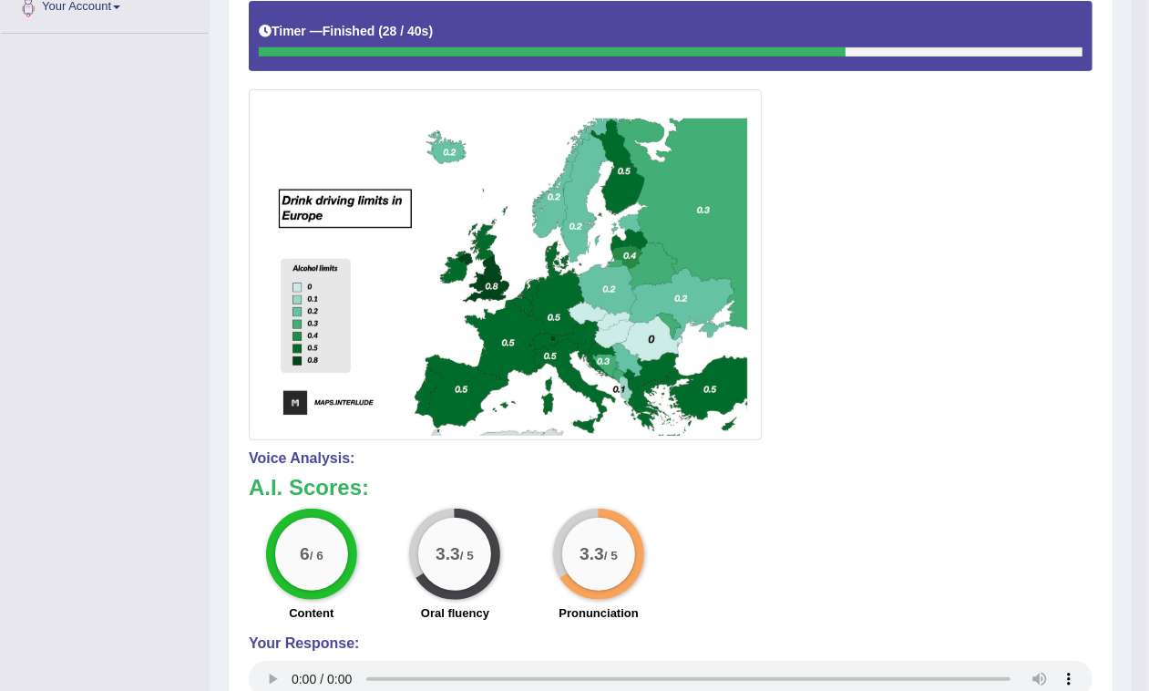
scroll to position [0, 0]
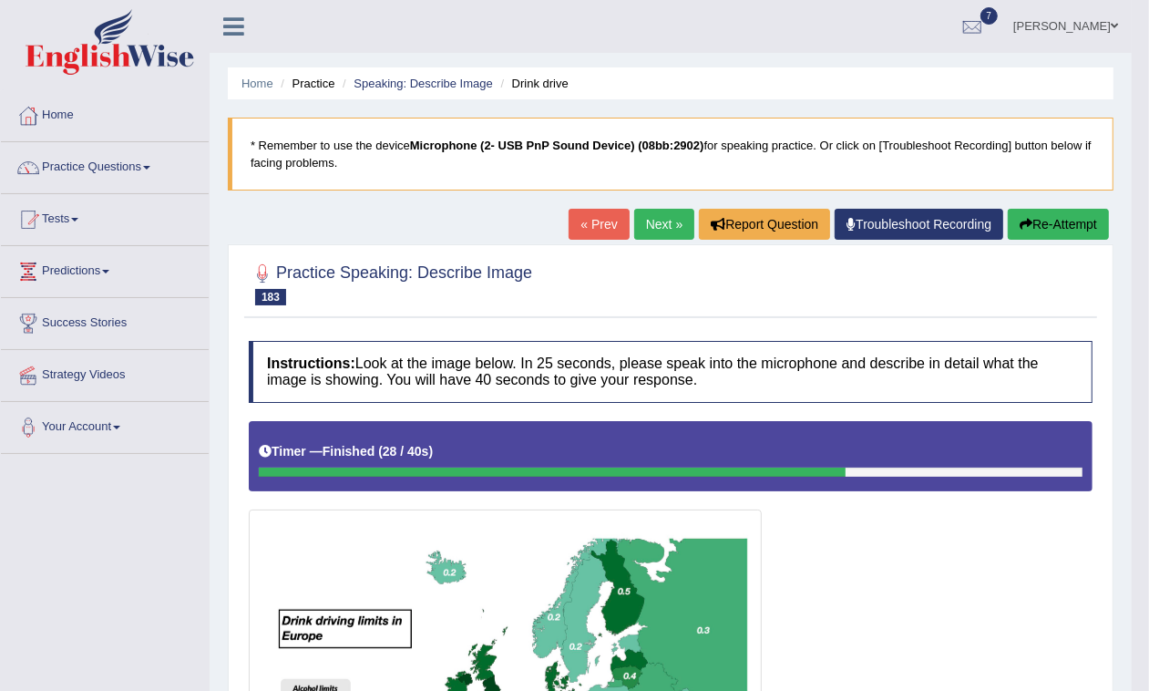
click at [661, 212] on link "Next »" at bounding box center [664, 224] width 60 height 31
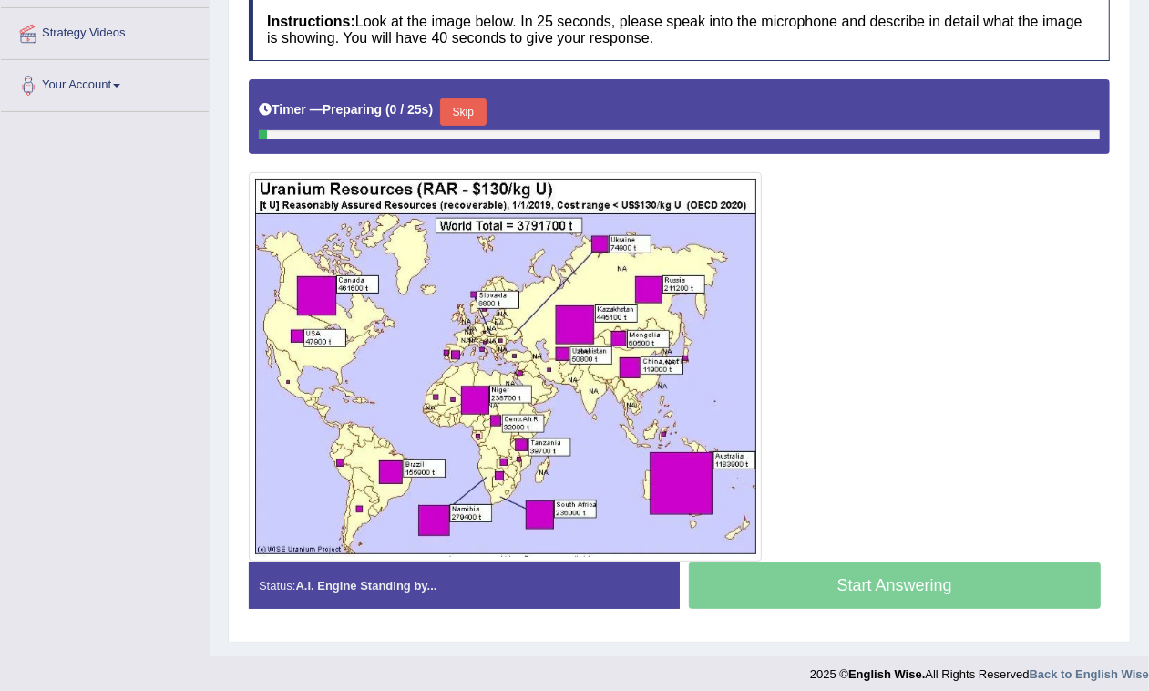
scroll to position [342, 0]
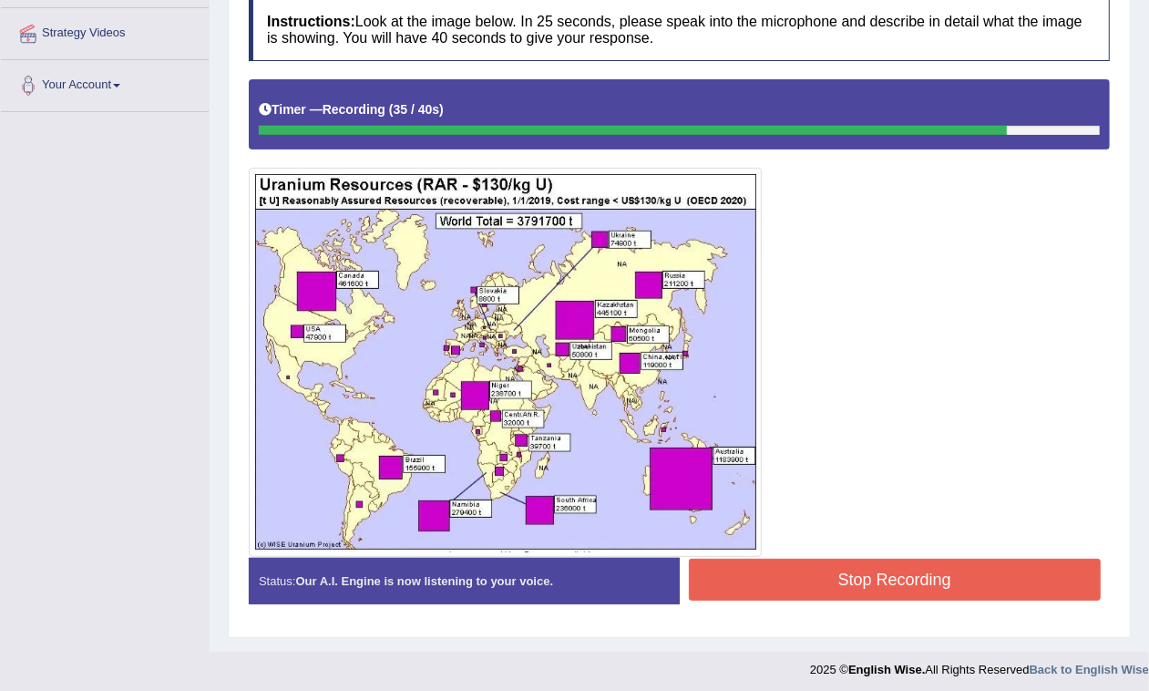
click at [802, 584] on button "Stop Recording" at bounding box center [895, 580] width 413 height 42
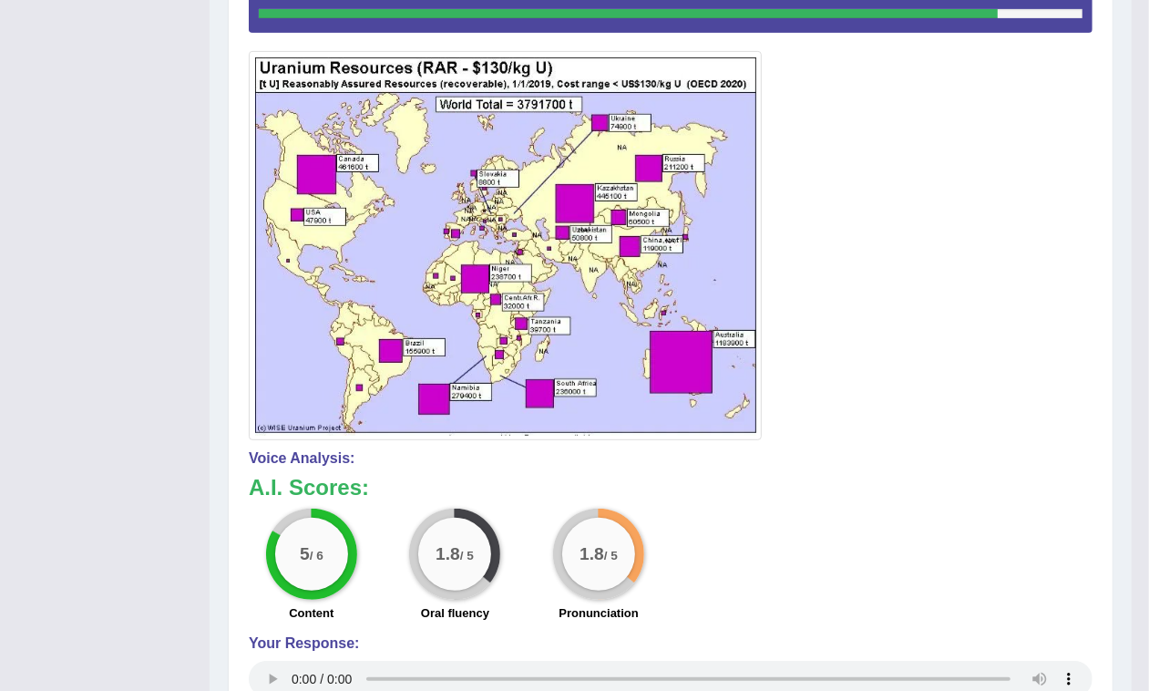
scroll to position [0, 0]
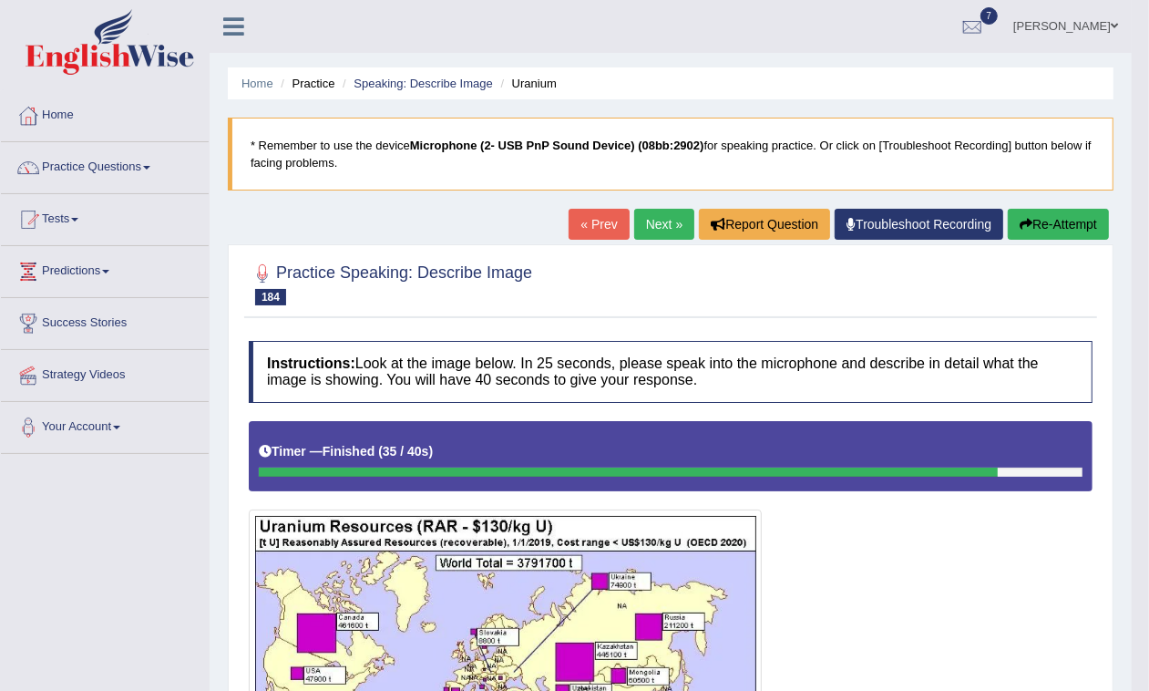
click at [650, 212] on link "Next »" at bounding box center [664, 224] width 60 height 31
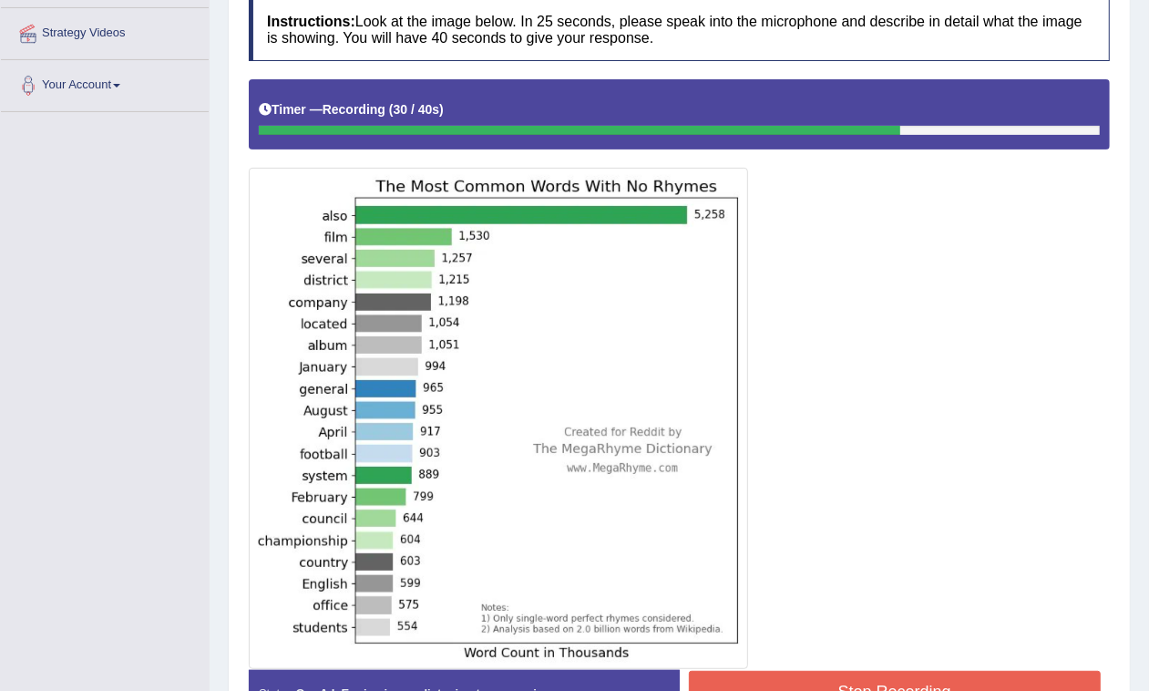
scroll to position [456, 0]
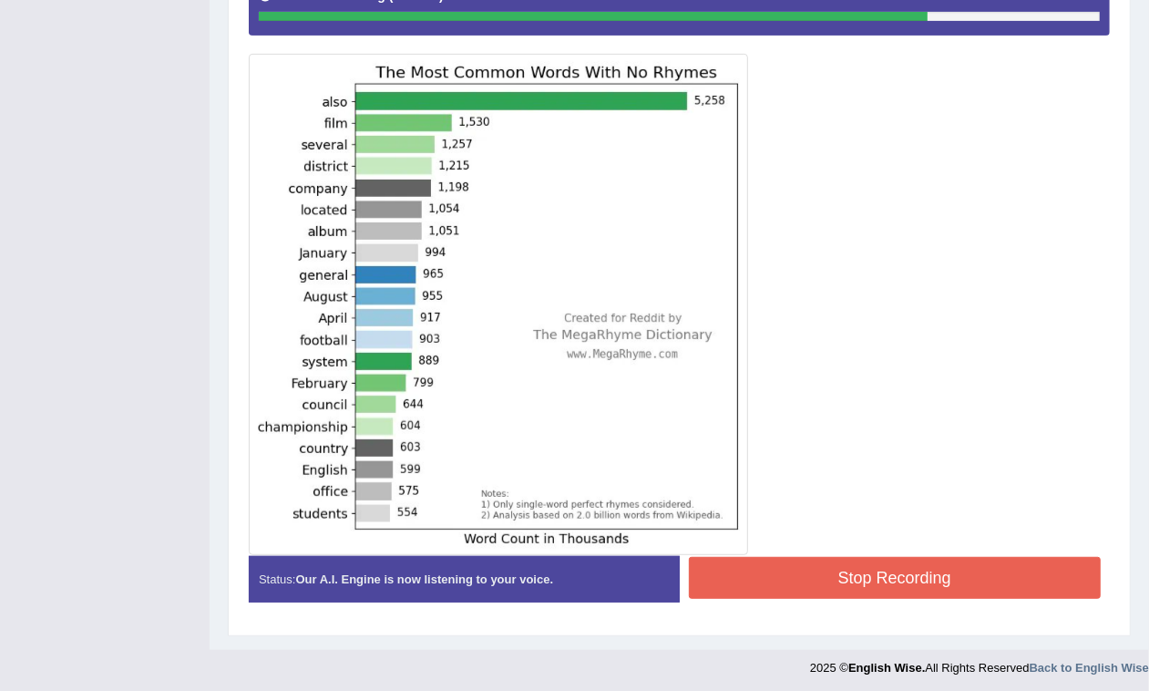
click at [813, 576] on button "Stop Recording" at bounding box center [895, 578] width 413 height 42
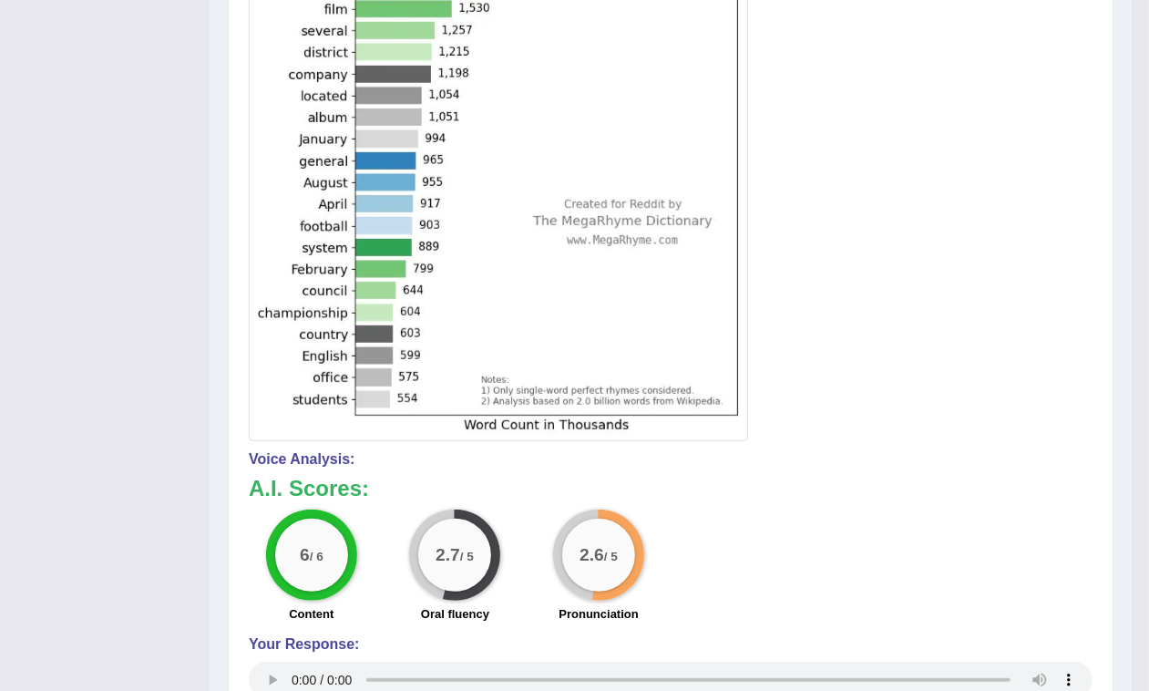
scroll to position [0, 0]
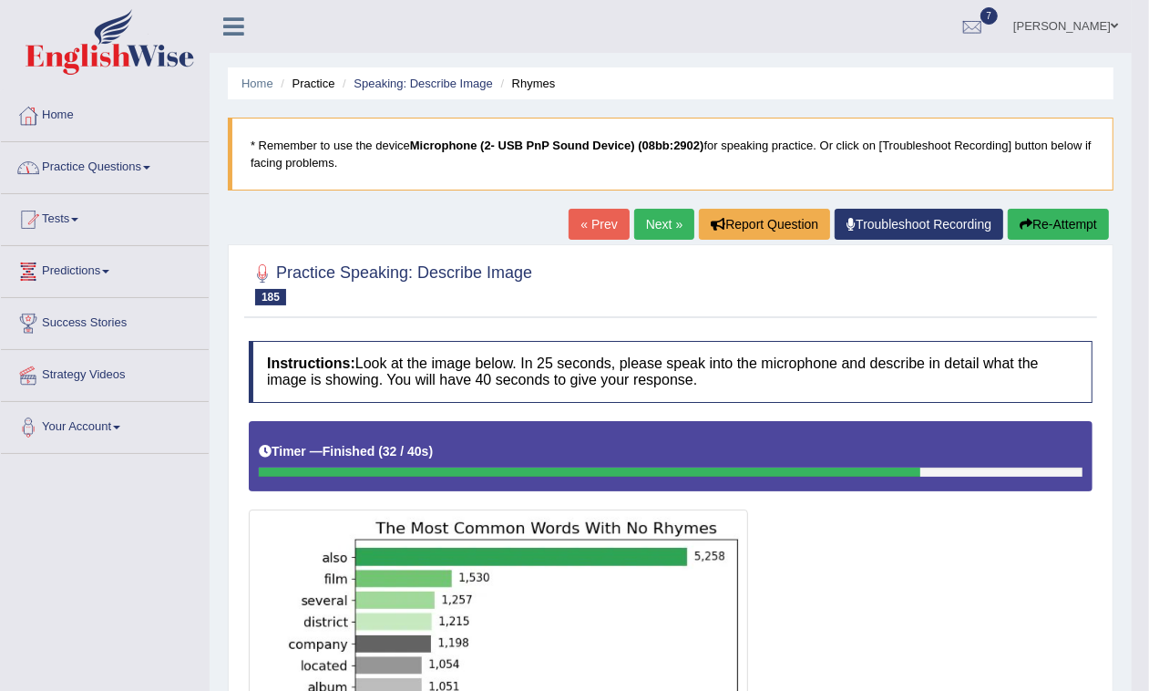
click at [147, 167] on link "Practice Questions" at bounding box center [105, 165] width 208 height 46
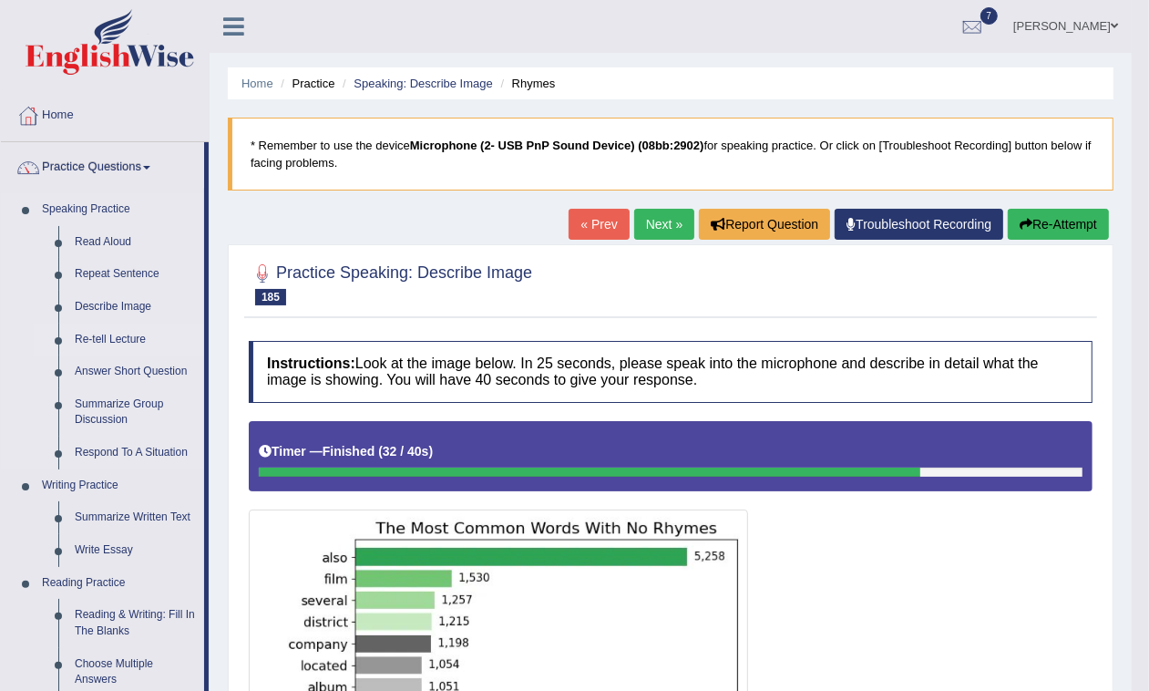
click at [109, 329] on link "Re-tell Lecture" at bounding box center [136, 339] width 138 height 33
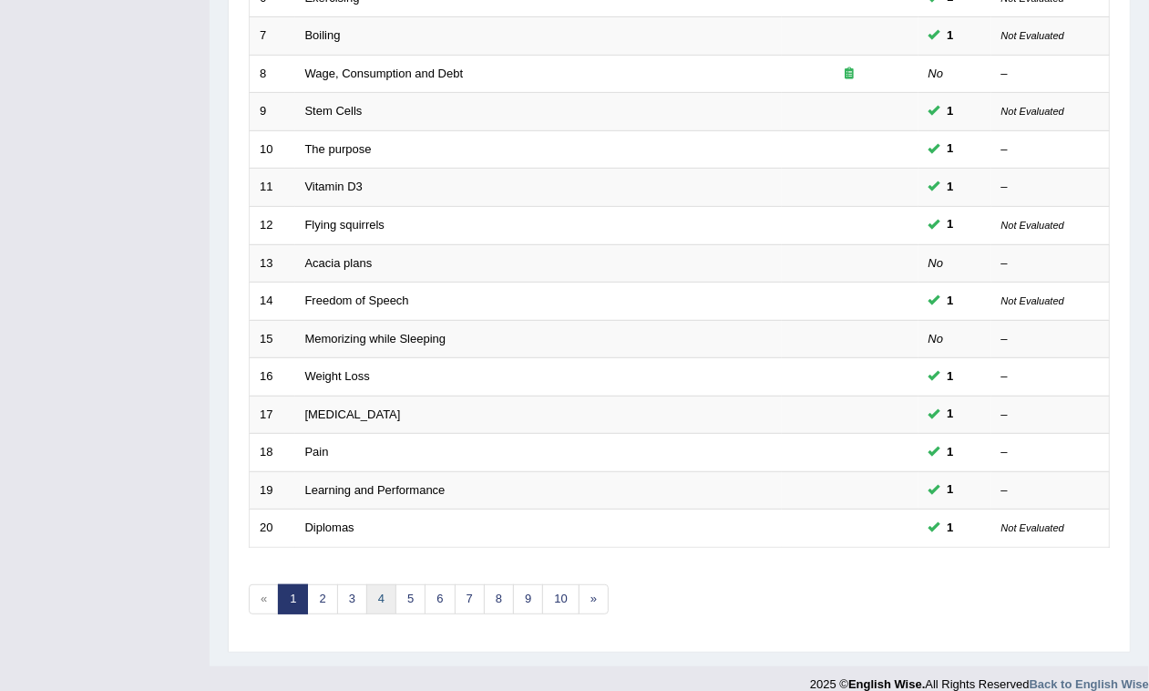
click at [379, 584] on link "4" at bounding box center [381, 599] width 30 height 30
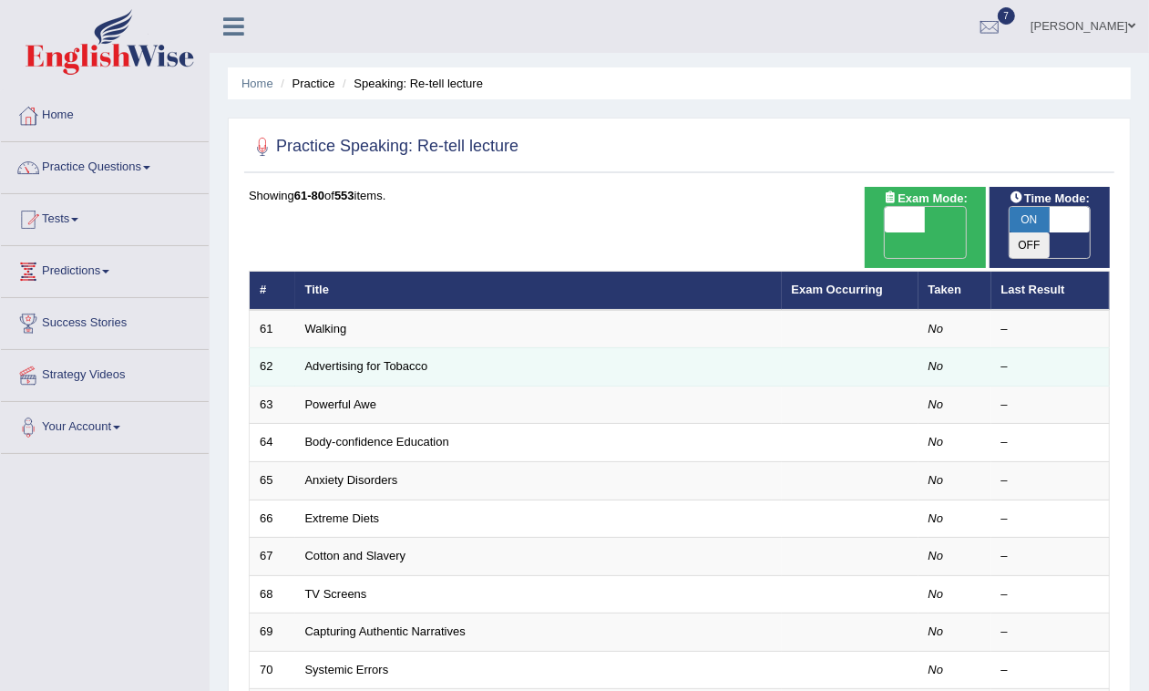
scroll to position [520, 0]
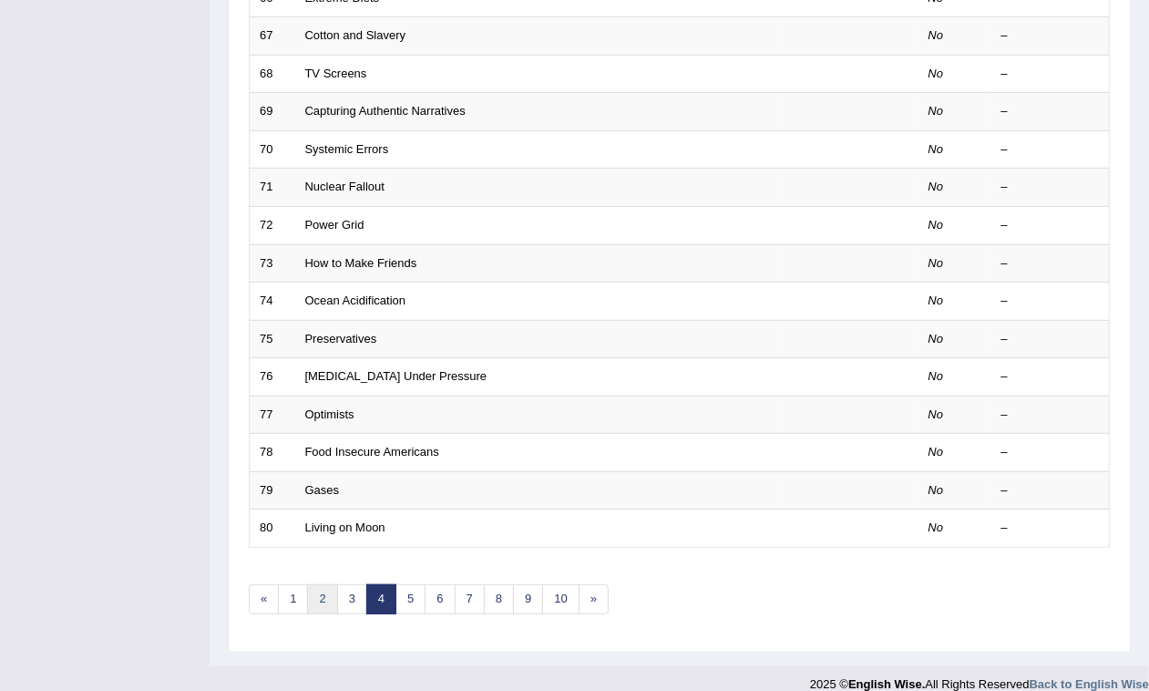
click at [322, 584] on link "2" at bounding box center [322, 599] width 30 height 30
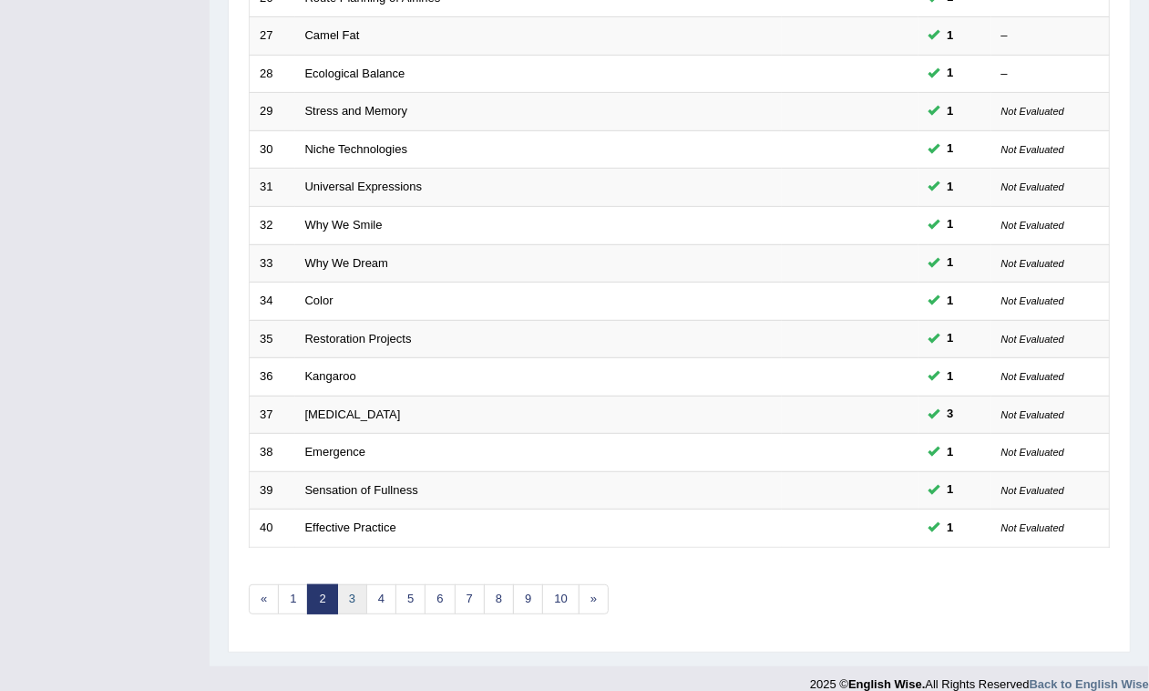
click at [349, 584] on link "3" at bounding box center [352, 599] width 30 height 30
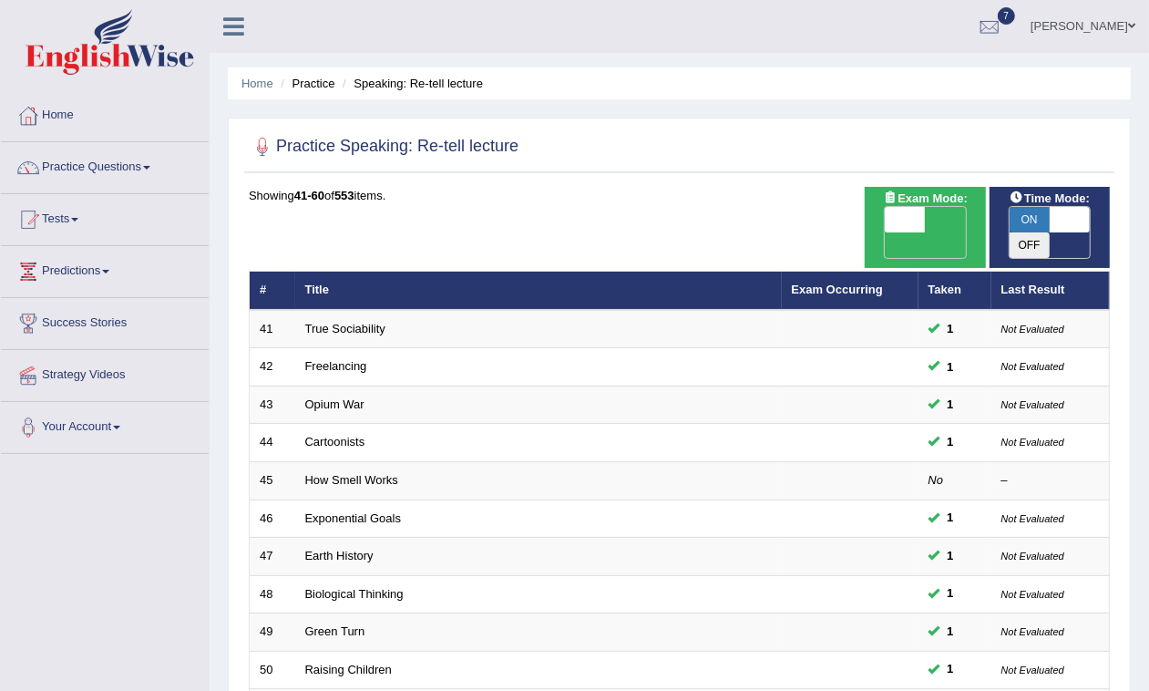
click at [1064, 207] on span at bounding box center [1070, 220] width 40 height 26
checkbox input "false"
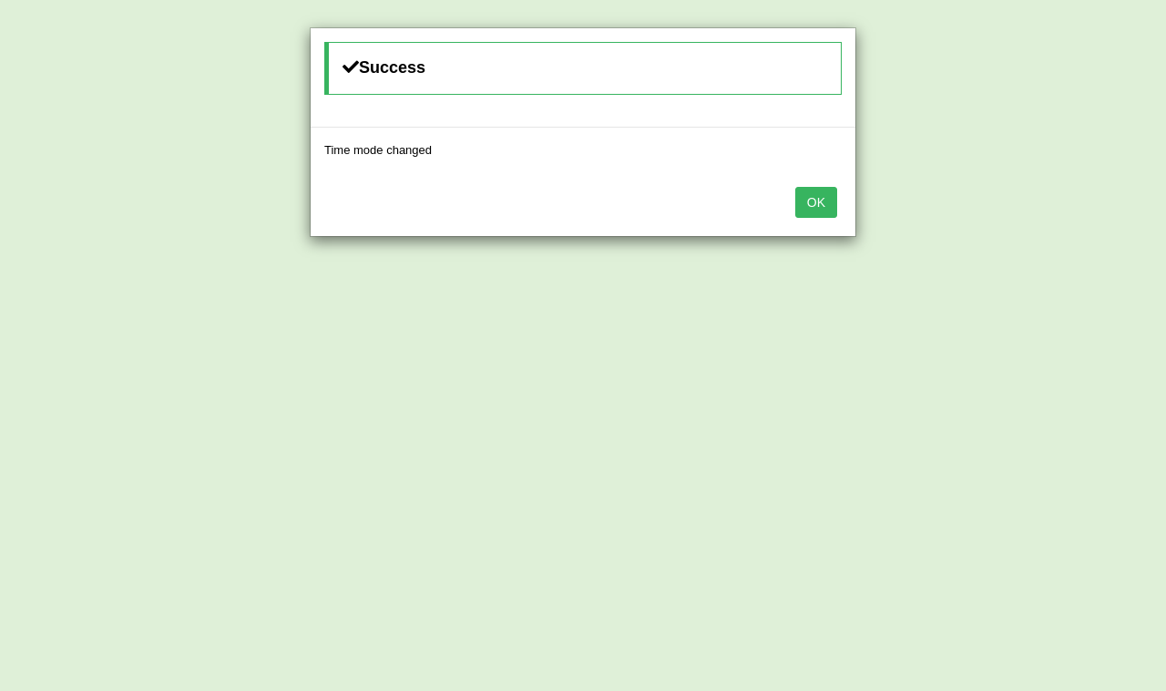
click at [804, 190] on button "OK" at bounding box center [817, 202] width 42 height 31
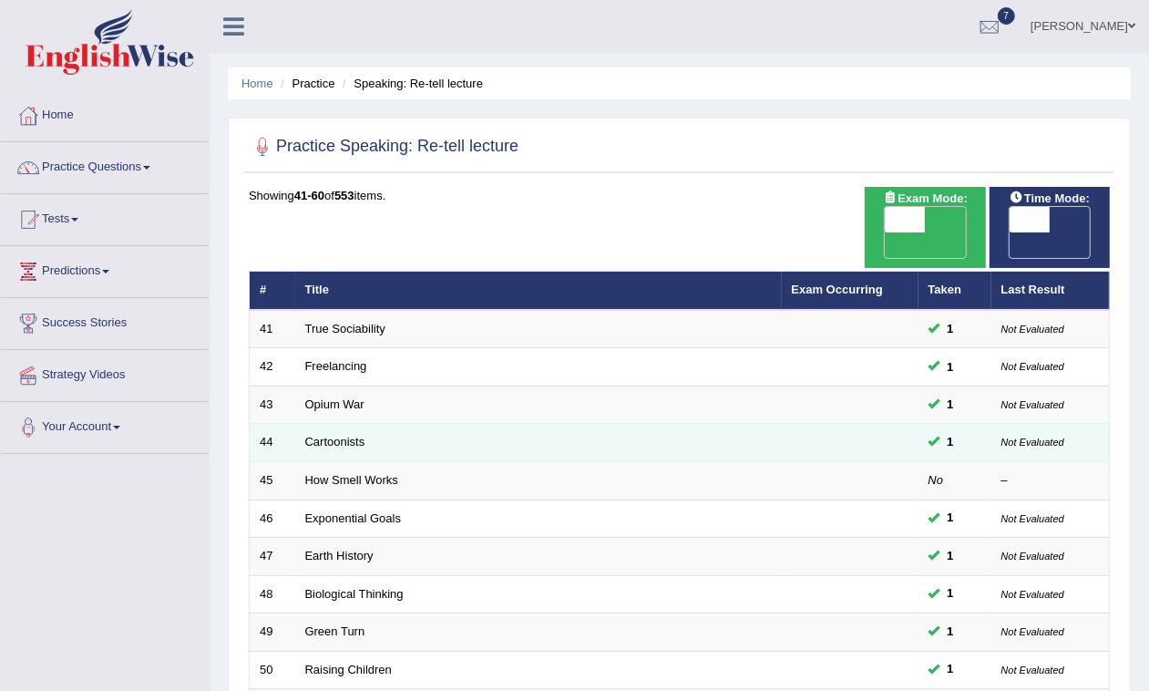
scroll to position [342, 0]
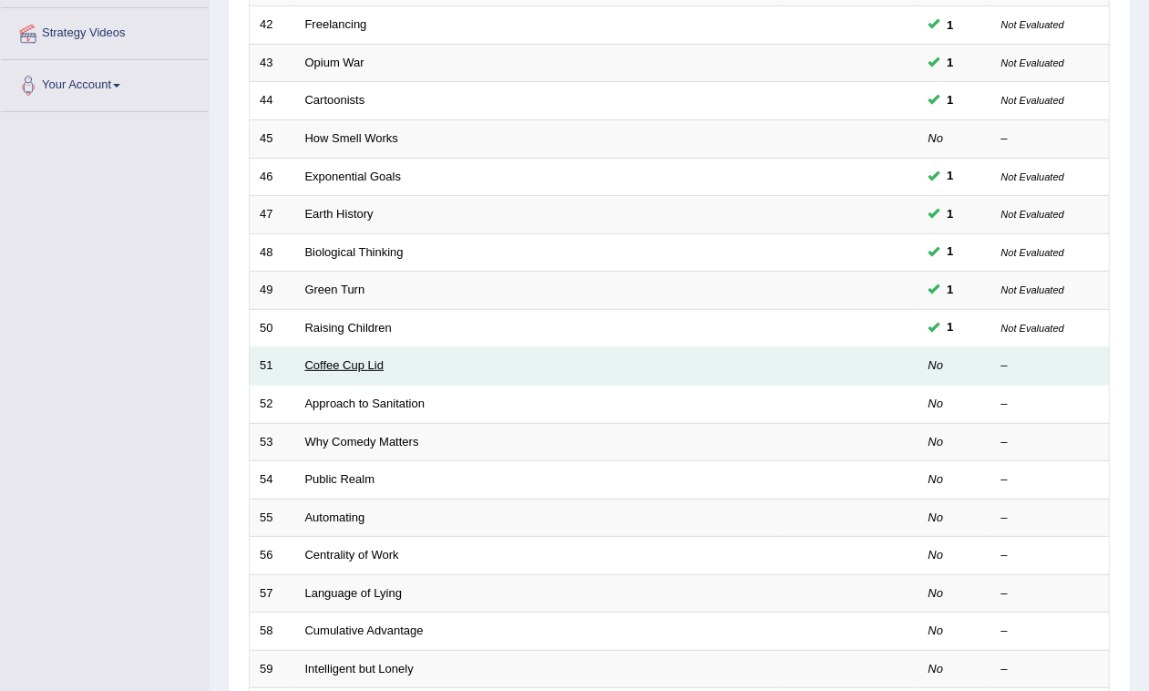
click at [337, 358] on link "Coffee Cup Lid" at bounding box center [344, 365] width 79 height 14
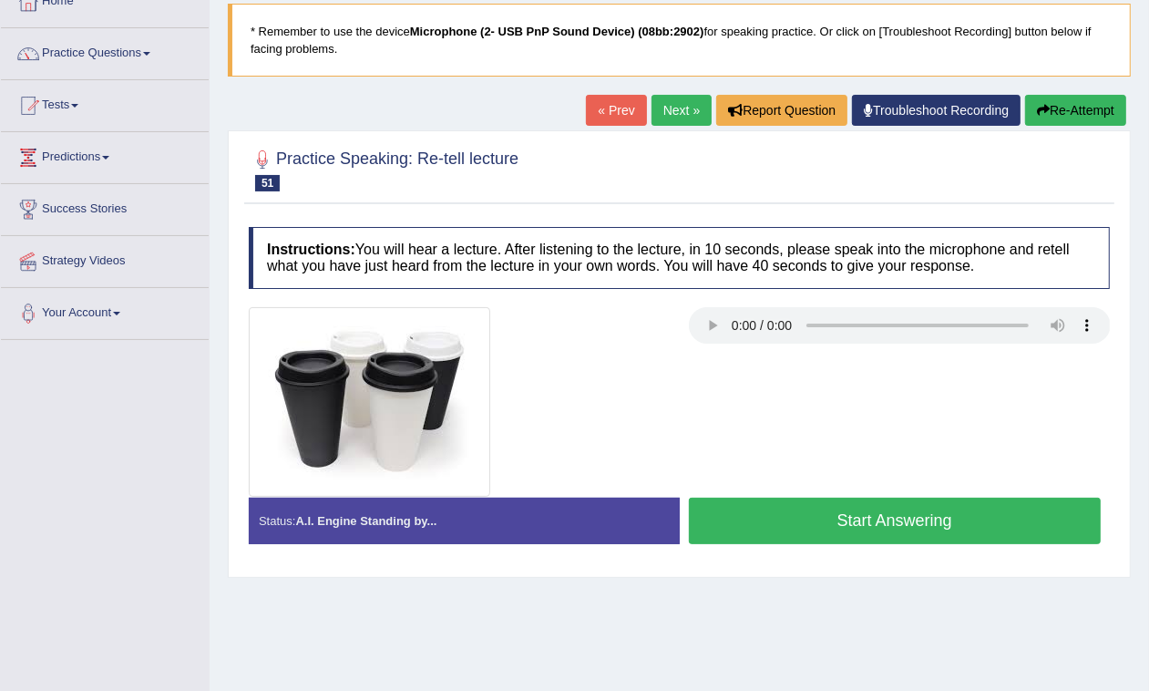
click at [887, 513] on button "Start Answering" at bounding box center [895, 521] width 413 height 46
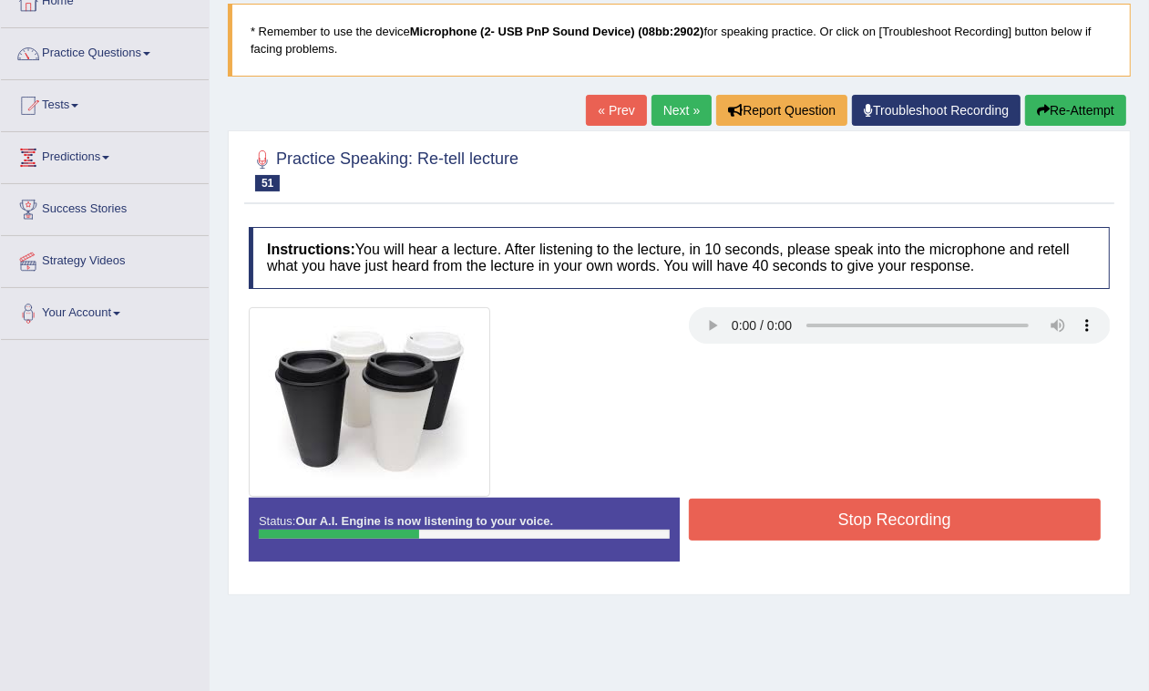
click at [1073, 115] on button "Re-Attempt" at bounding box center [1075, 110] width 101 height 31
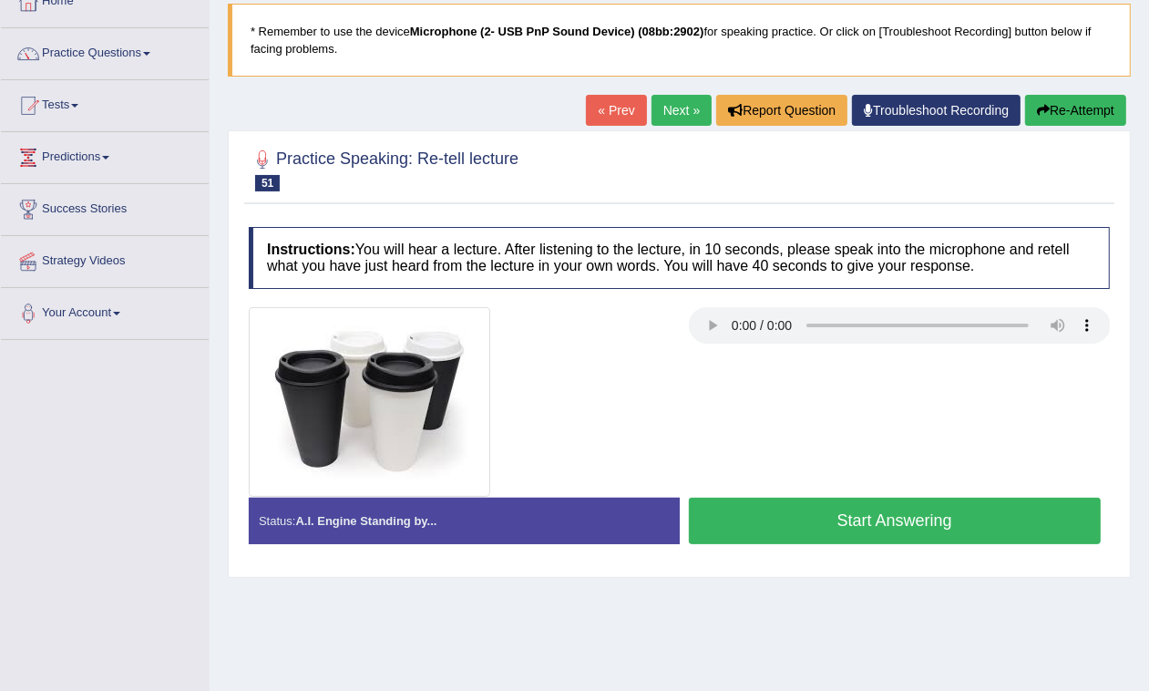
click at [768, 512] on button "Start Answering" at bounding box center [895, 521] width 413 height 46
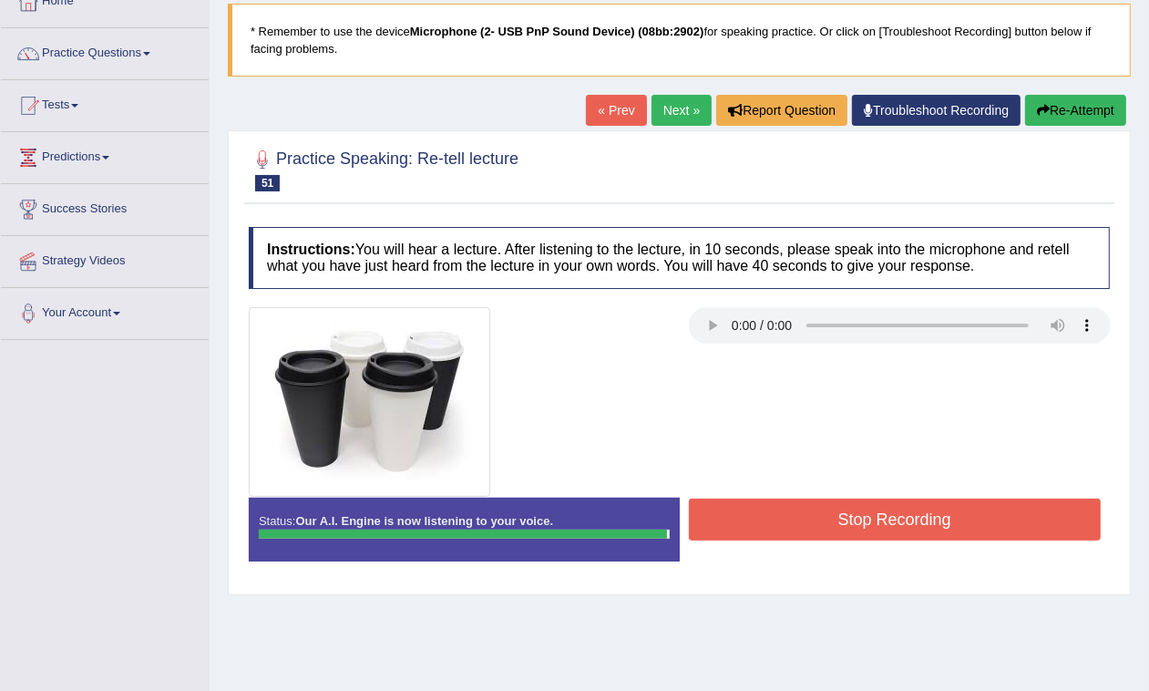
click at [764, 516] on button "Stop Recording" at bounding box center [895, 519] width 413 height 42
click at [764, 516] on div "Status: Our A.I. Engine is now listening to your voice. Start Answering Stop Re…" at bounding box center [679, 539] width 861 height 82
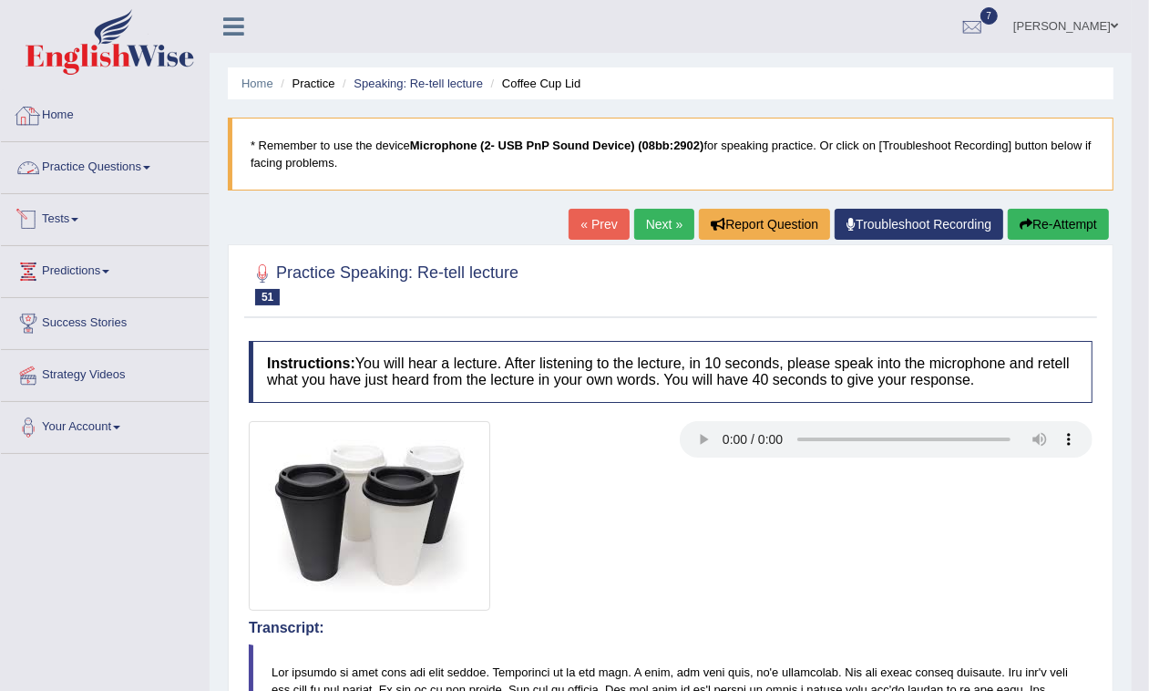
click at [152, 160] on link "Practice Questions" at bounding box center [105, 165] width 208 height 46
click at [141, 167] on link "Practice Questions" at bounding box center [105, 165] width 208 height 46
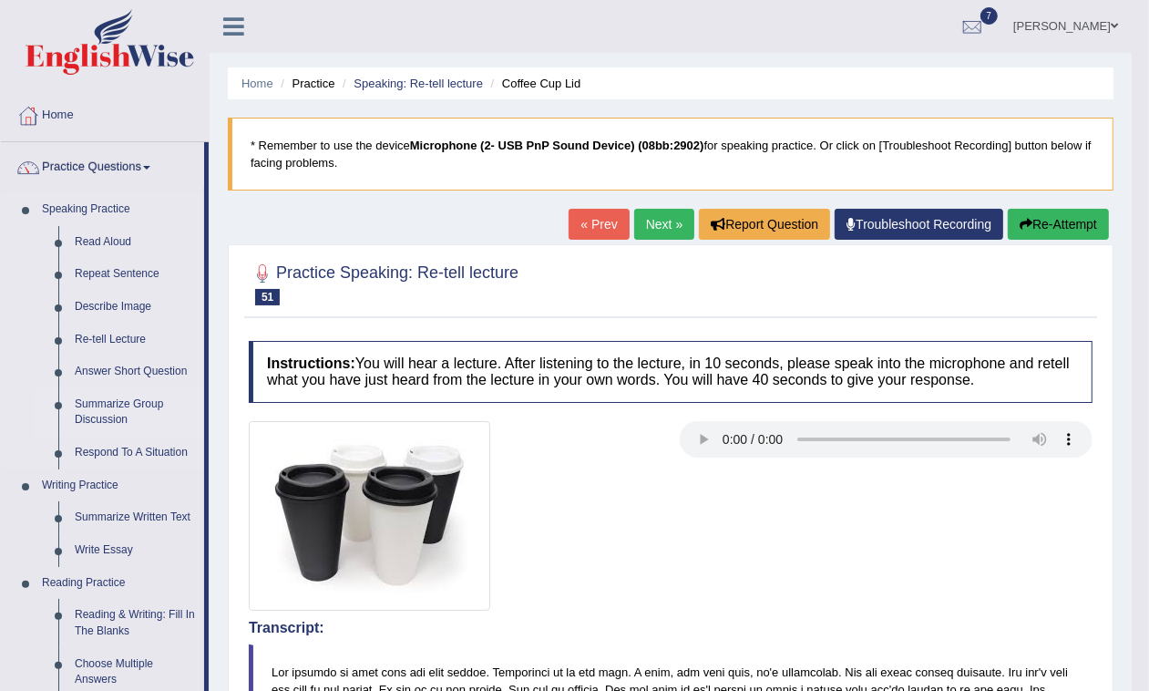
click at [92, 407] on link "Summarize Group Discussion" at bounding box center [136, 412] width 138 height 48
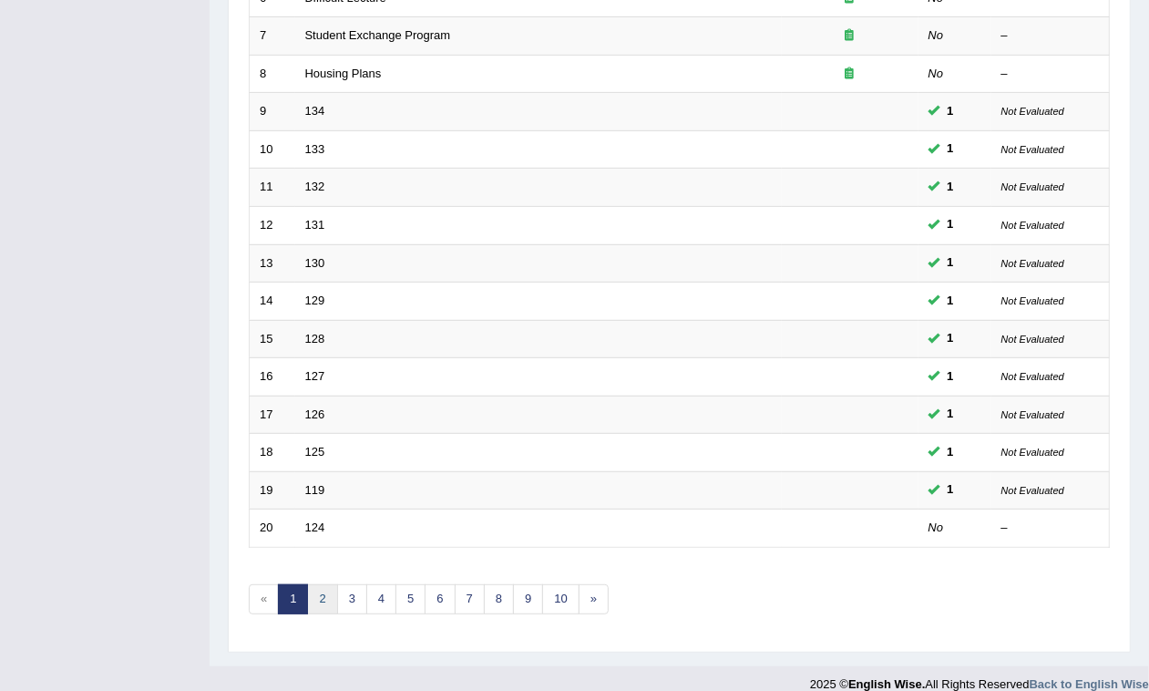
click at [326, 584] on link "2" at bounding box center [322, 599] width 30 height 30
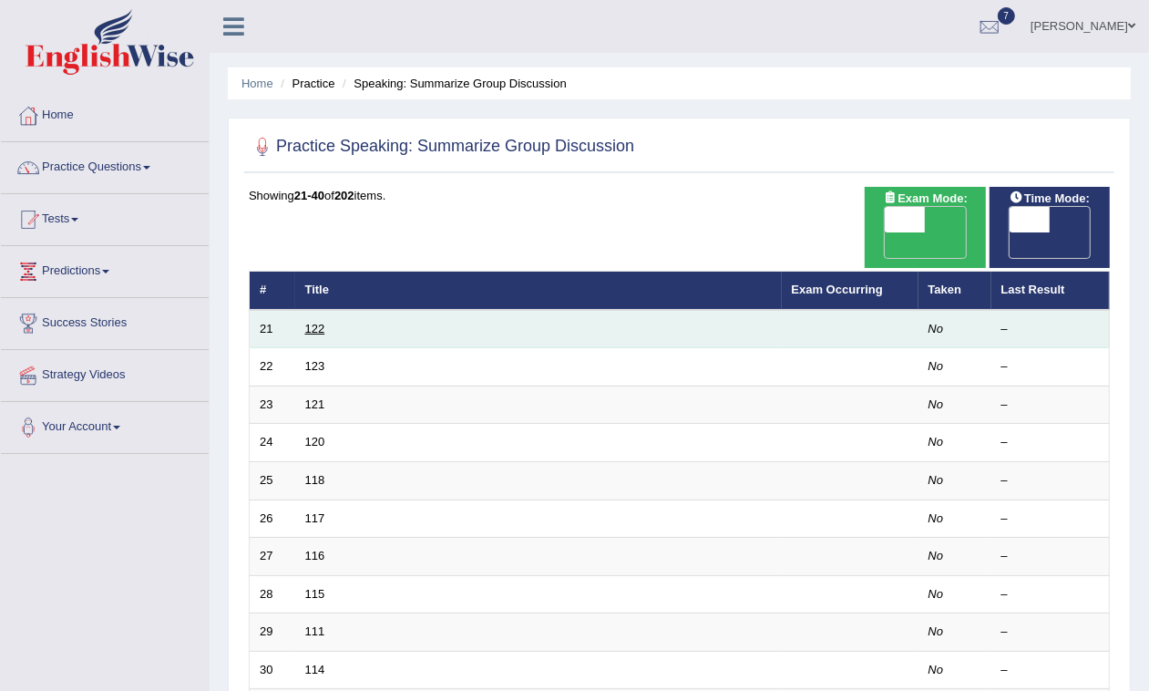
click at [308, 322] on link "122" at bounding box center [315, 329] width 20 height 14
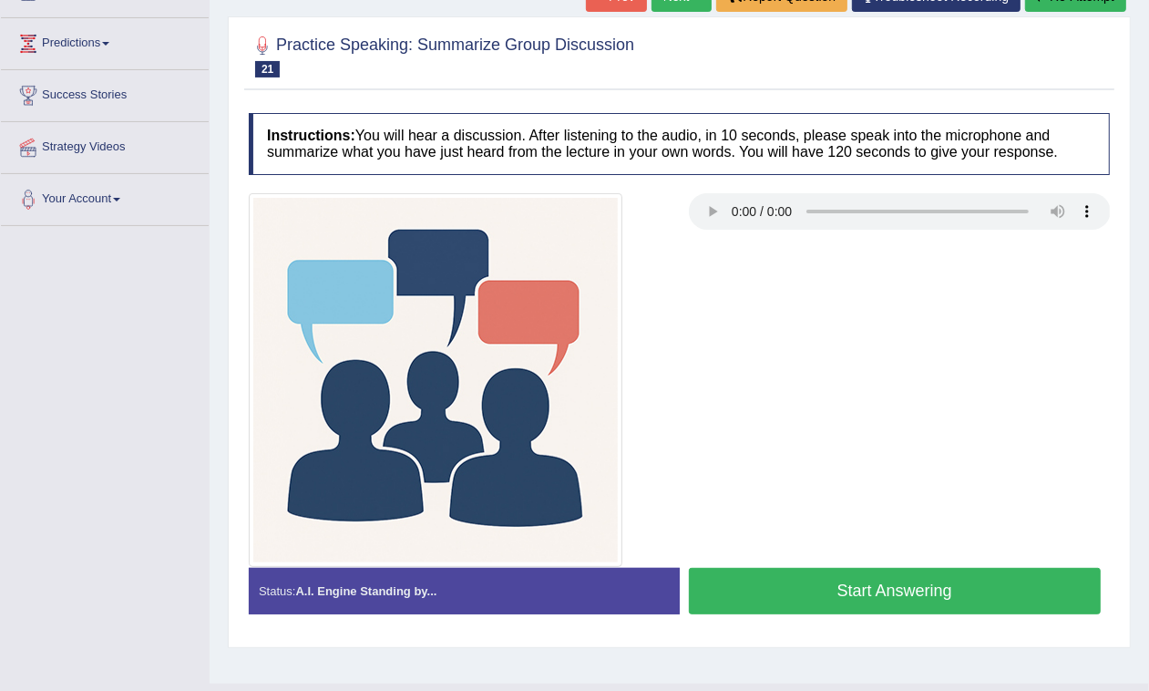
scroll to position [265, 0]
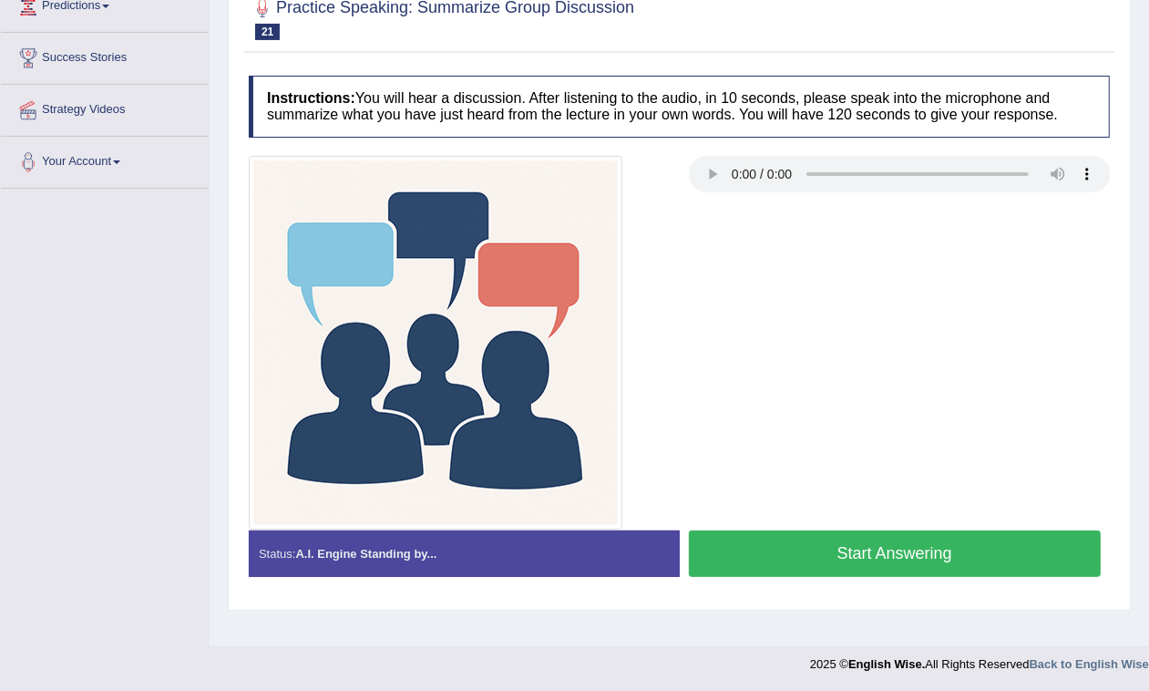
click at [808, 553] on button "Start Answering" at bounding box center [895, 553] width 413 height 46
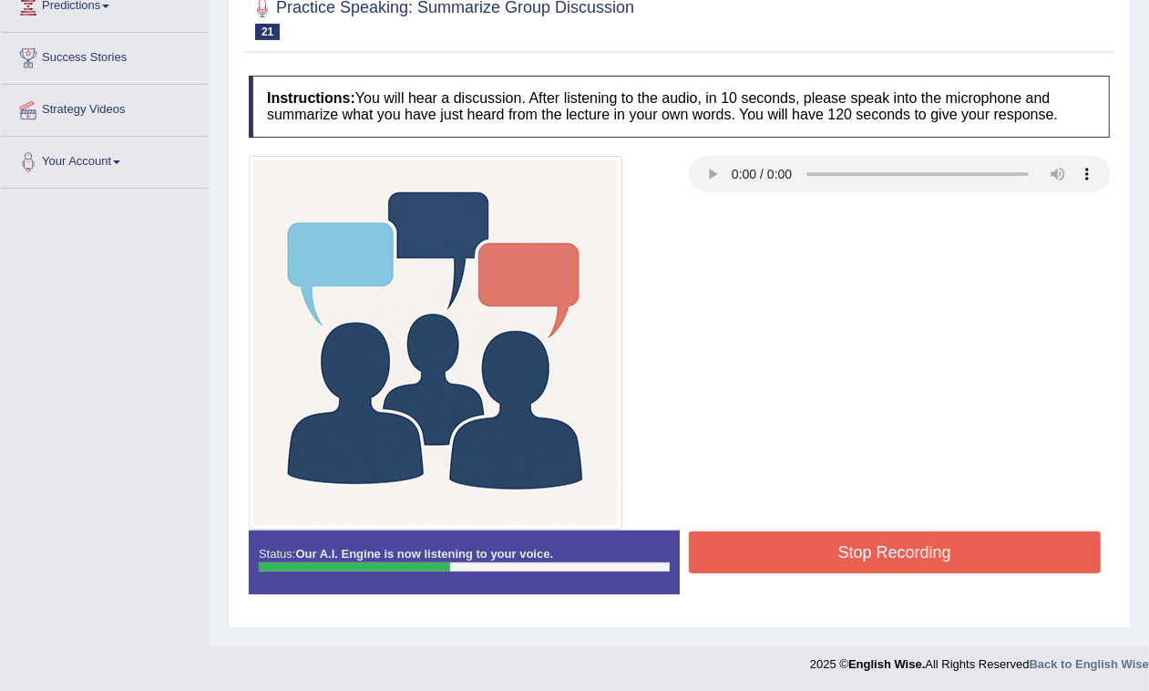
click at [821, 561] on button "Stop Recording" at bounding box center [895, 552] width 413 height 42
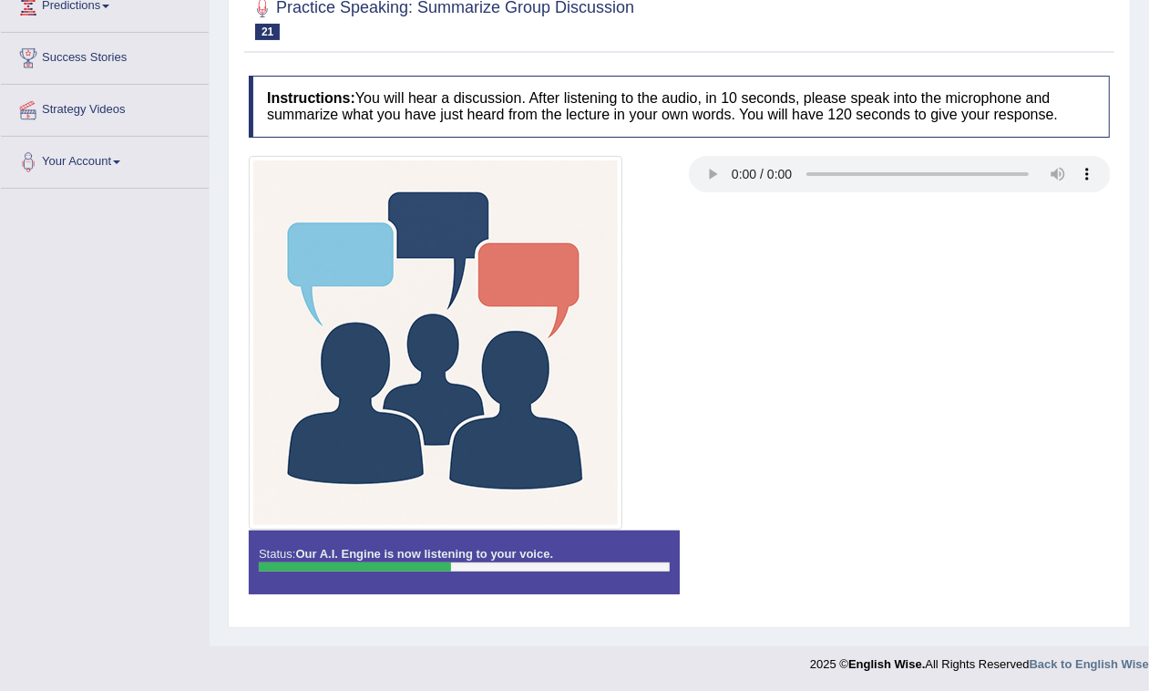
click at [821, 561] on div "Status: Our A.I. Engine is now listening to your voice. Start Answering Stop Re…" at bounding box center [679, 571] width 861 height 82
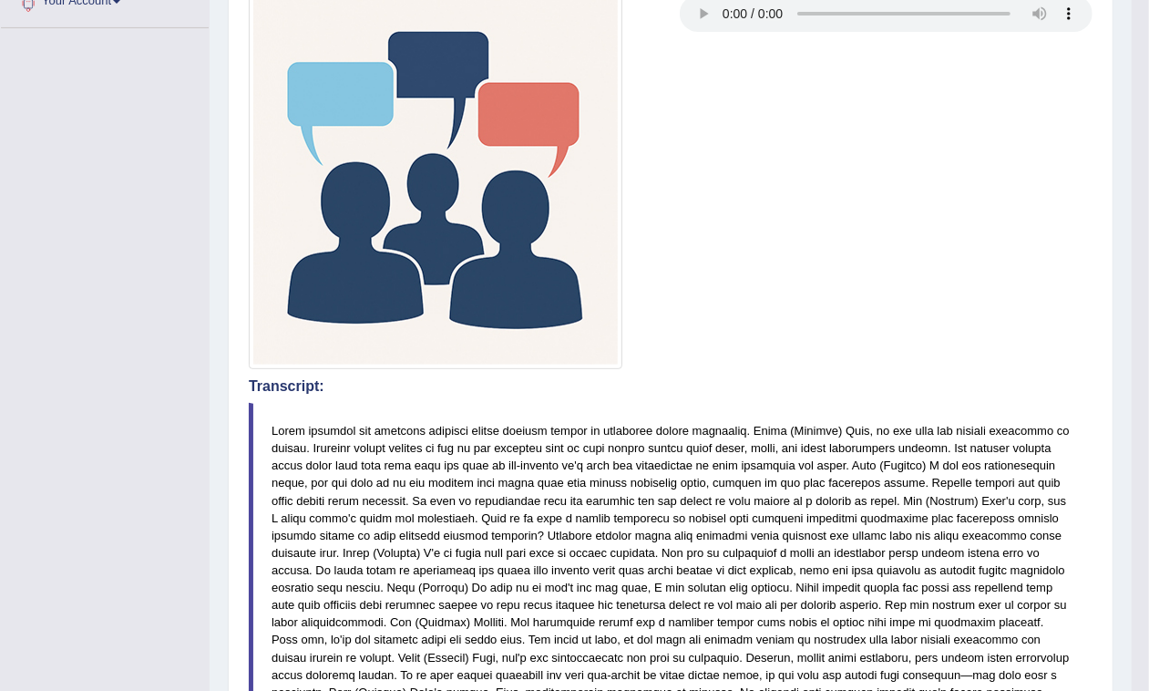
scroll to position [84, 0]
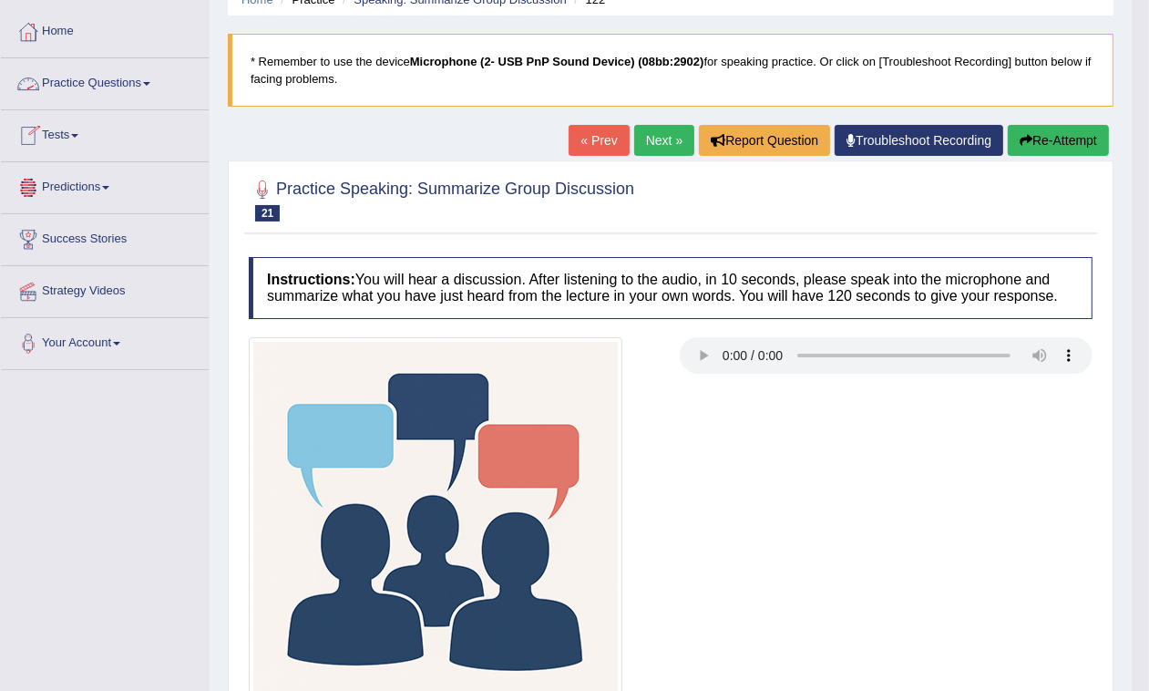
click at [157, 87] on link "Practice Questions" at bounding box center [105, 81] width 208 height 46
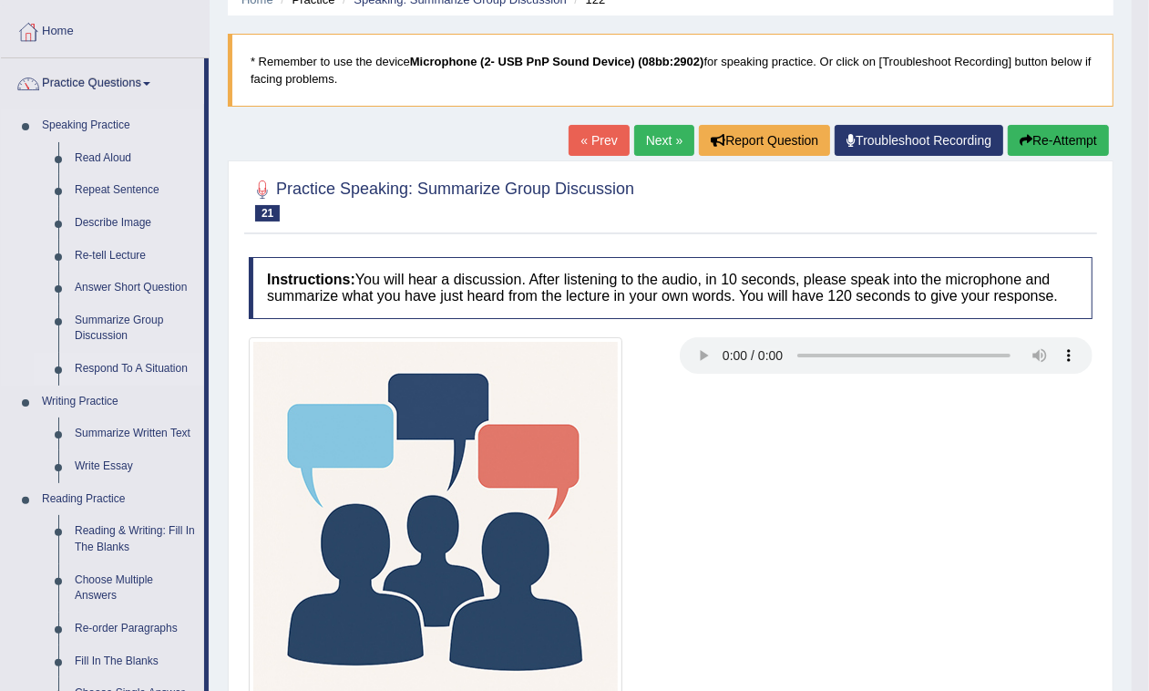
click at [130, 360] on link "Respond To A Situation" at bounding box center [136, 369] width 138 height 33
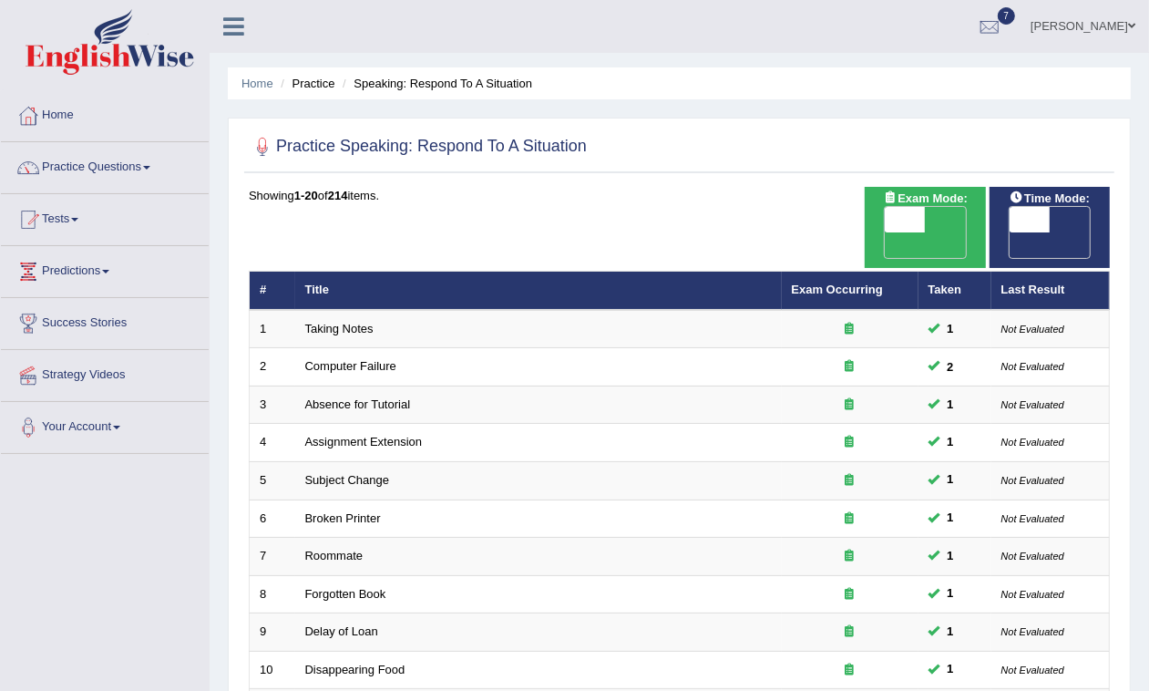
click at [1014, 220] on span at bounding box center [1030, 220] width 40 height 26
click at [1014, 220] on div "ON OFF" at bounding box center [1030, 232] width 120 height 51
checkbox input "false"
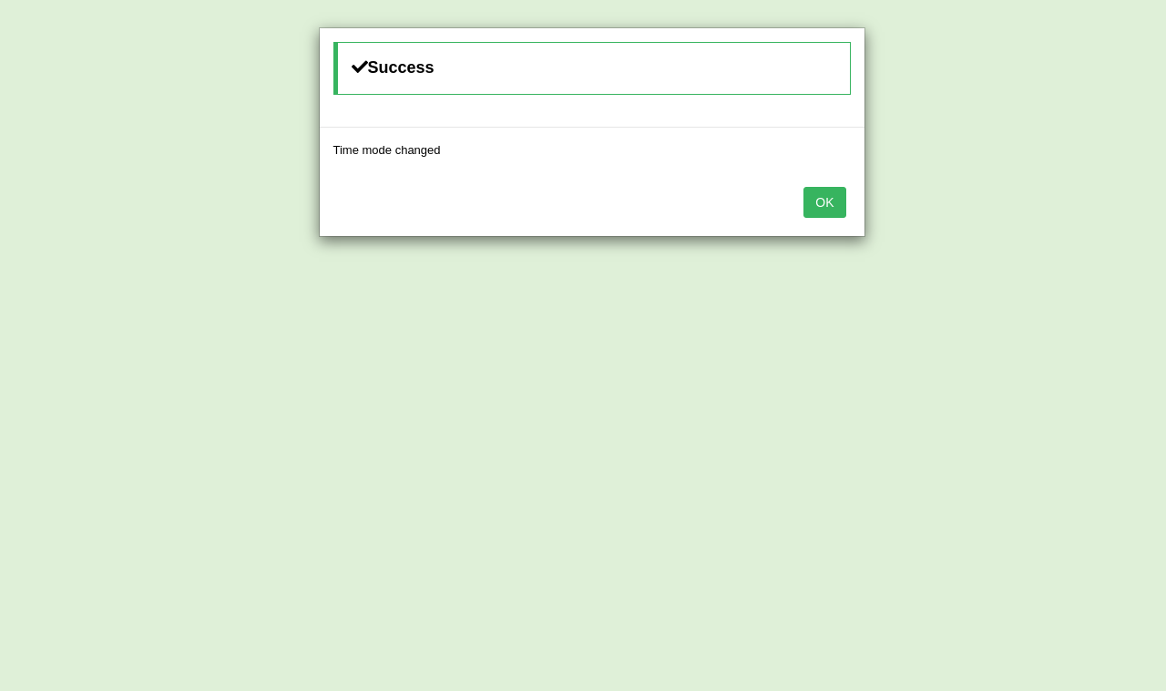
click at [816, 193] on button "OK" at bounding box center [825, 202] width 42 height 31
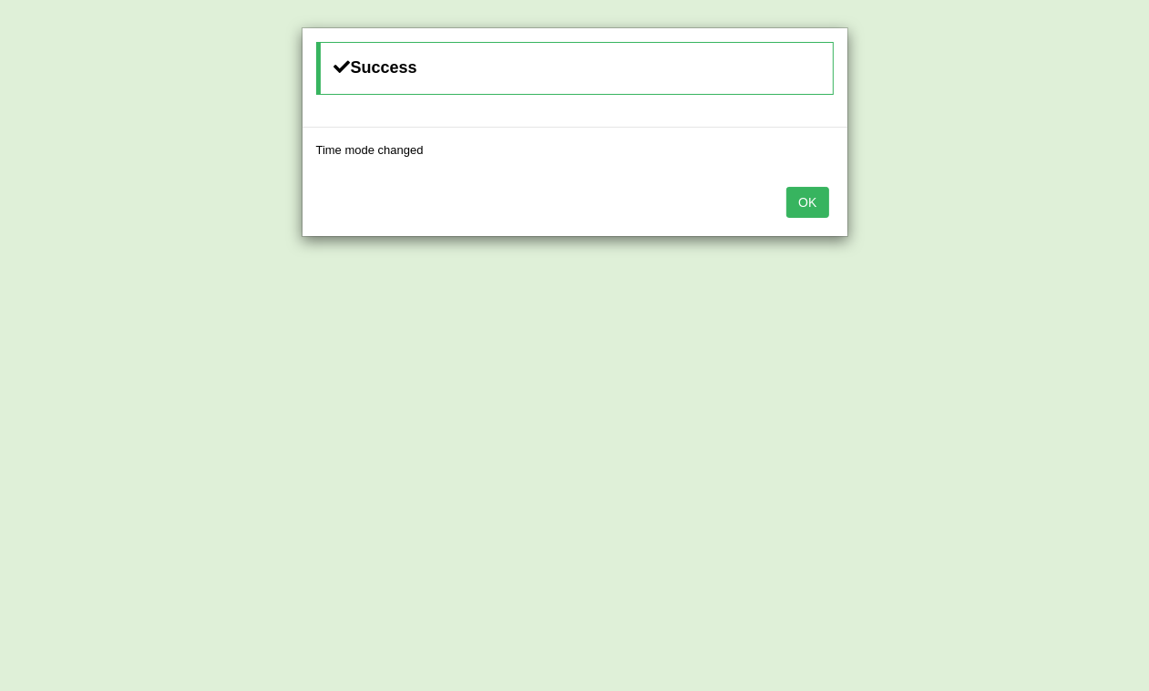
click at [804, 211] on button "OK" at bounding box center [807, 202] width 42 height 31
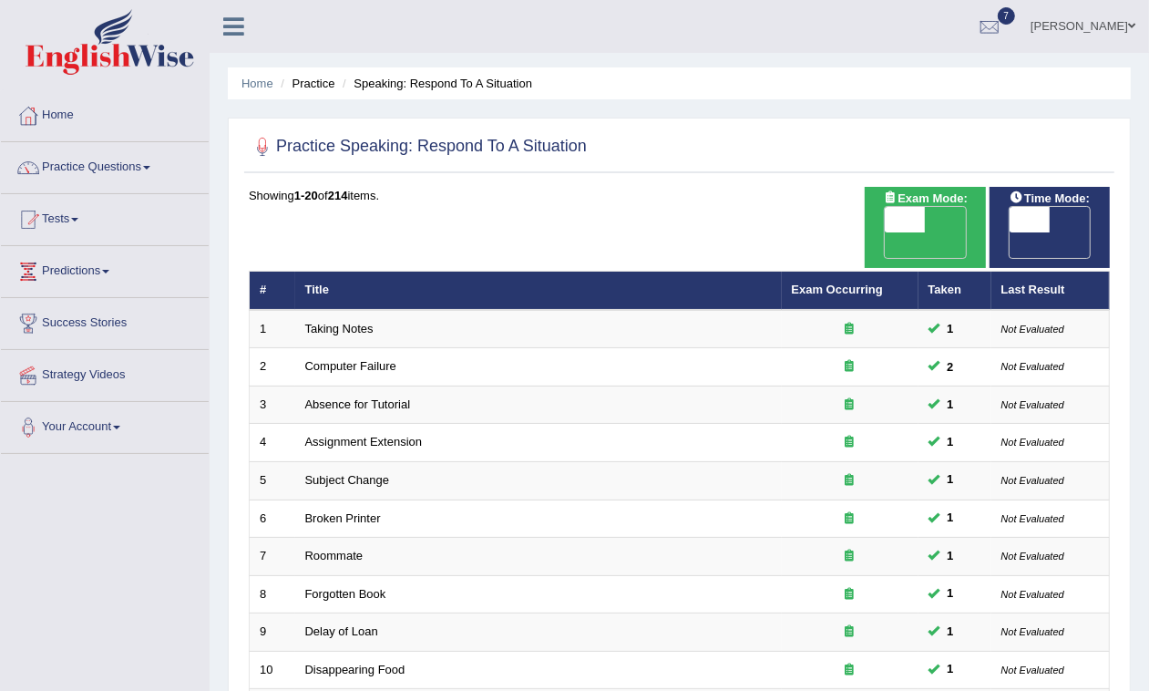
scroll to position [520, 0]
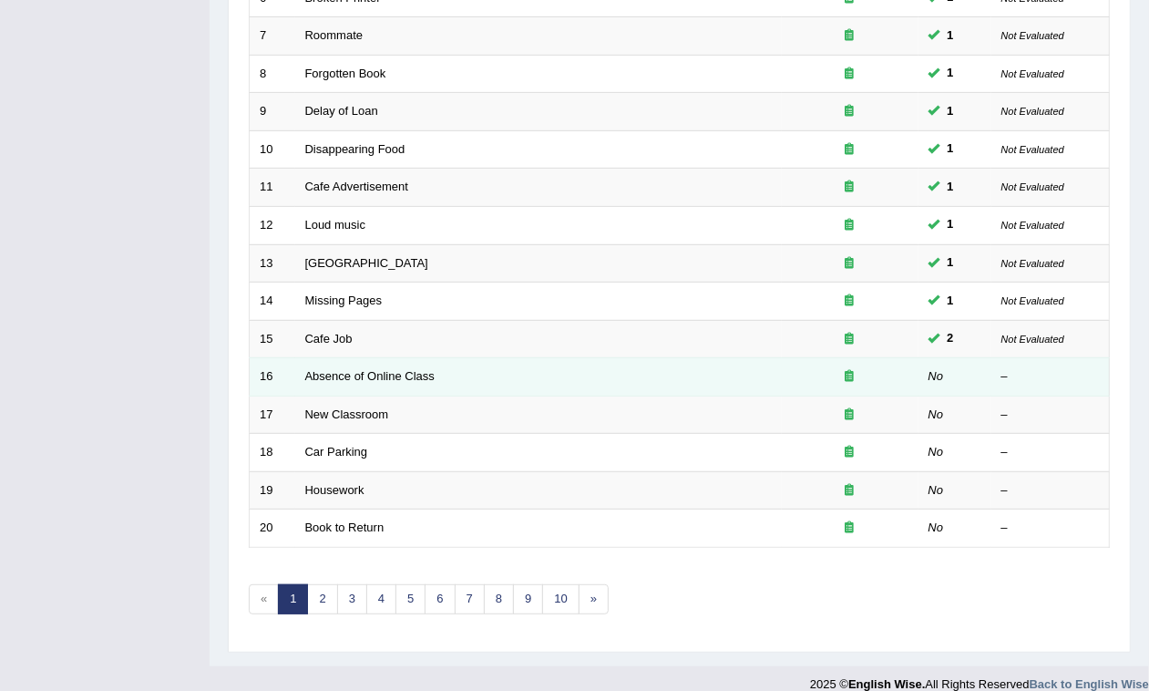
click at [415, 358] on td "Absence of Online Class" at bounding box center [538, 377] width 487 height 38
click at [430, 369] on link "Absence of Online Class" at bounding box center [369, 376] width 129 height 14
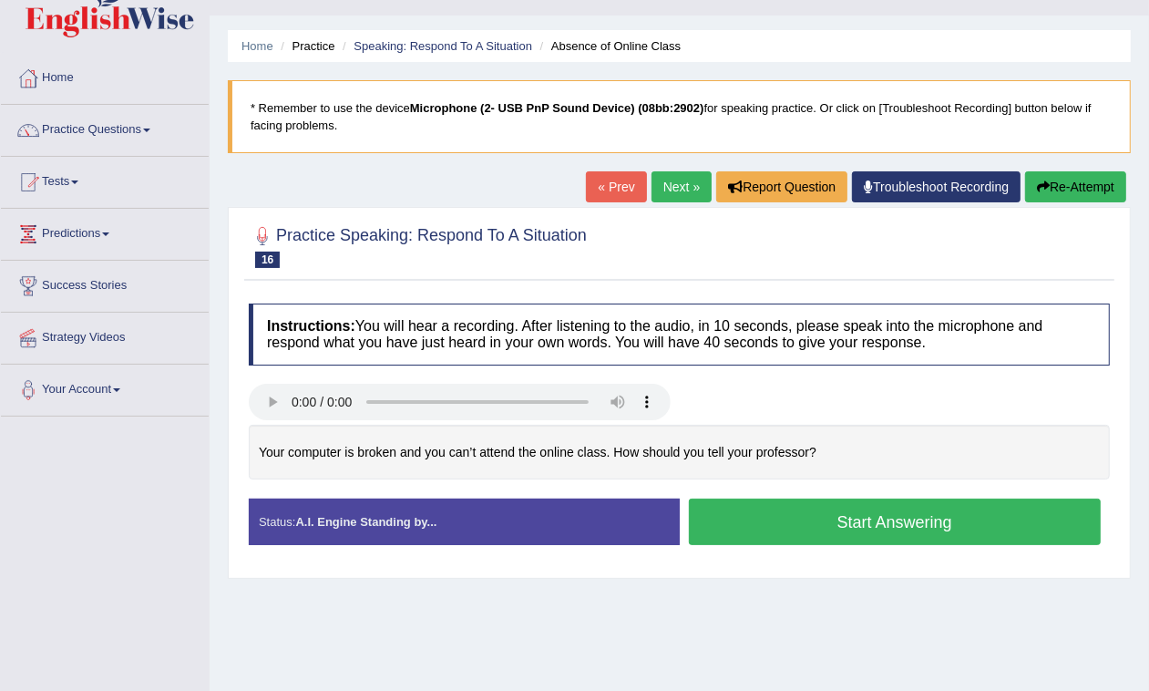
scroll to position [265, 0]
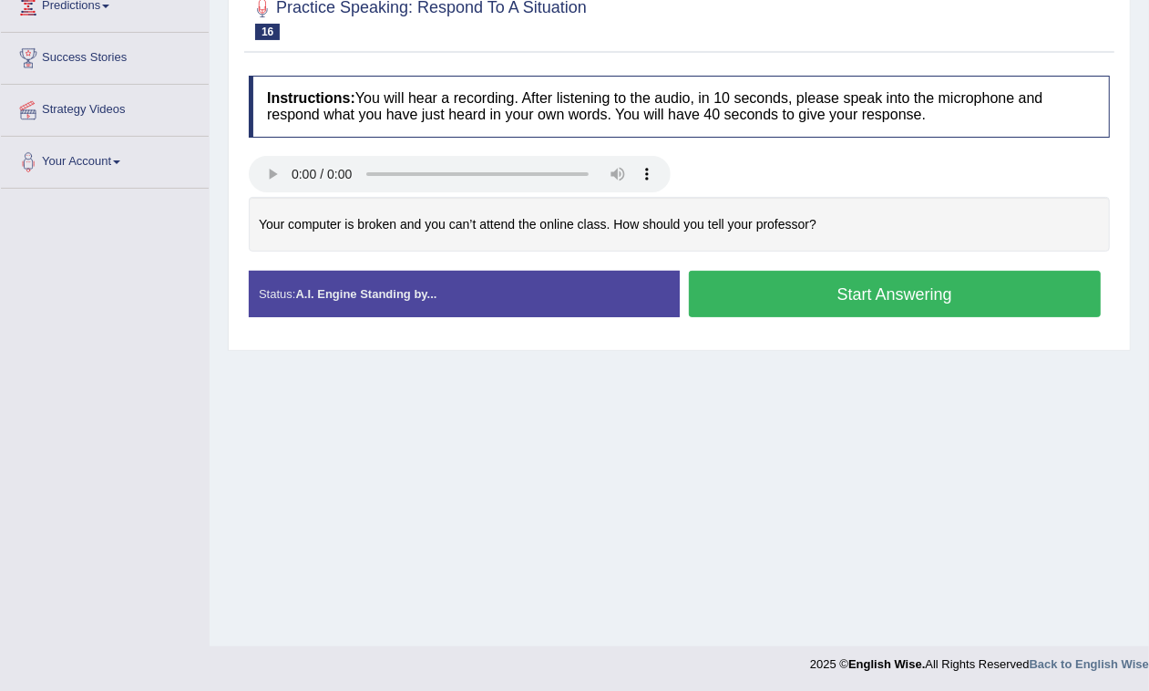
click at [857, 294] on button "Start Answering" at bounding box center [895, 294] width 413 height 46
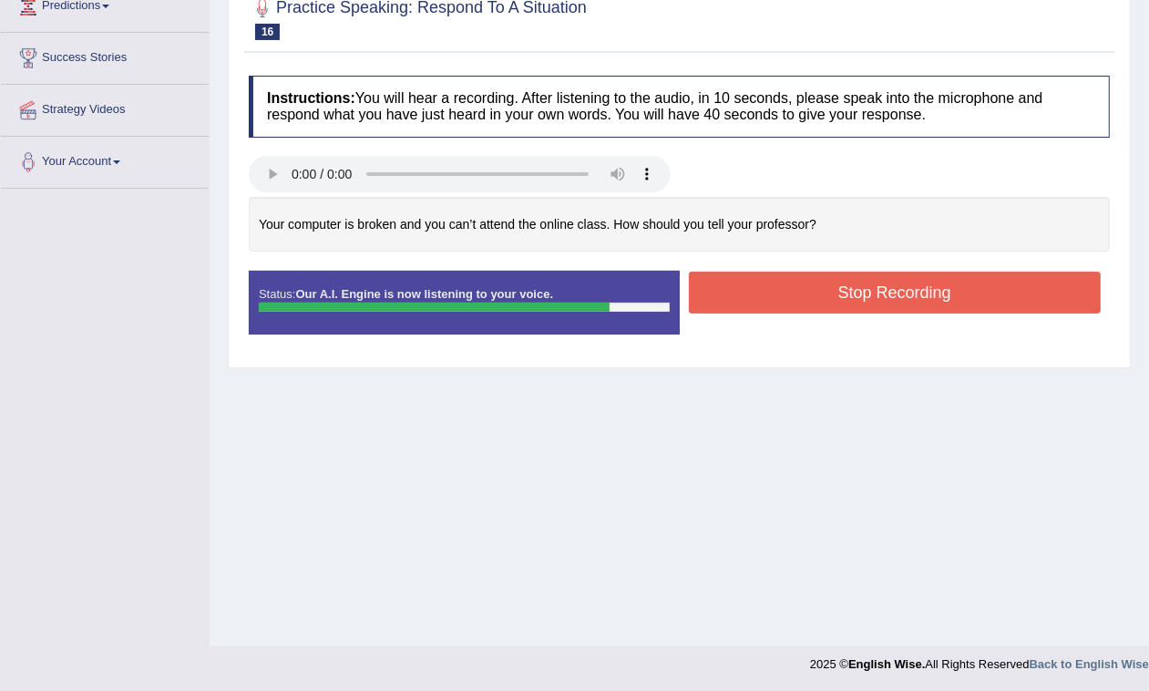
click at [803, 276] on button "Stop Recording" at bounding box center [895, 293] width 413 height 42
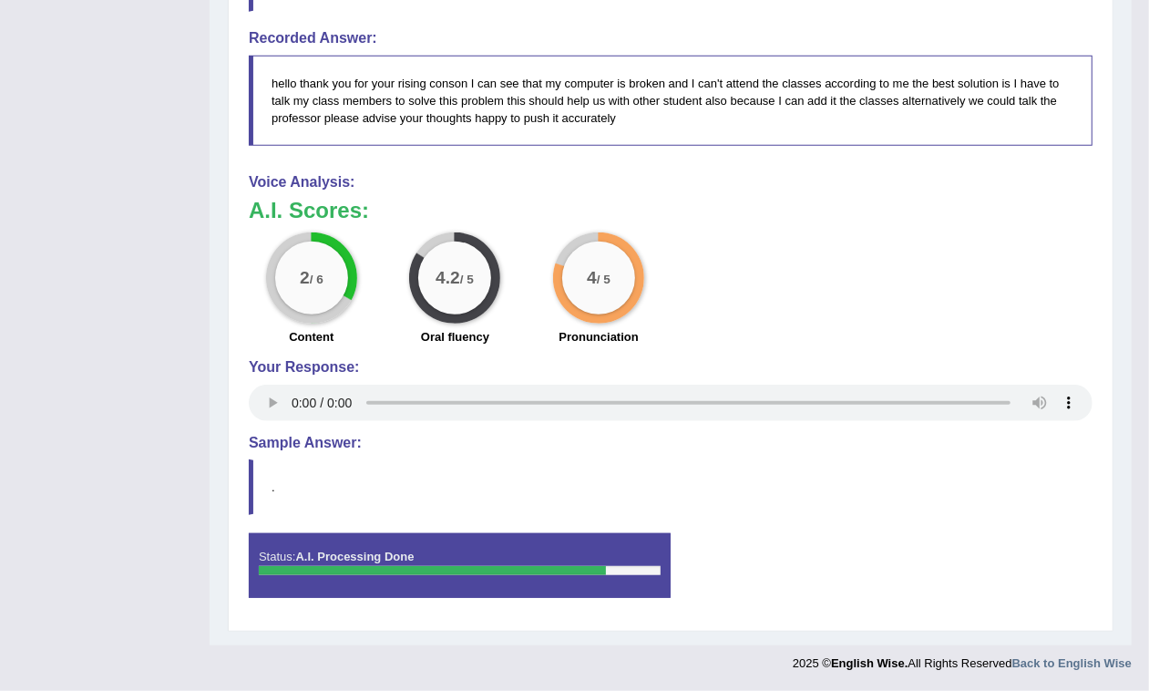
scroll to position [151, 0]
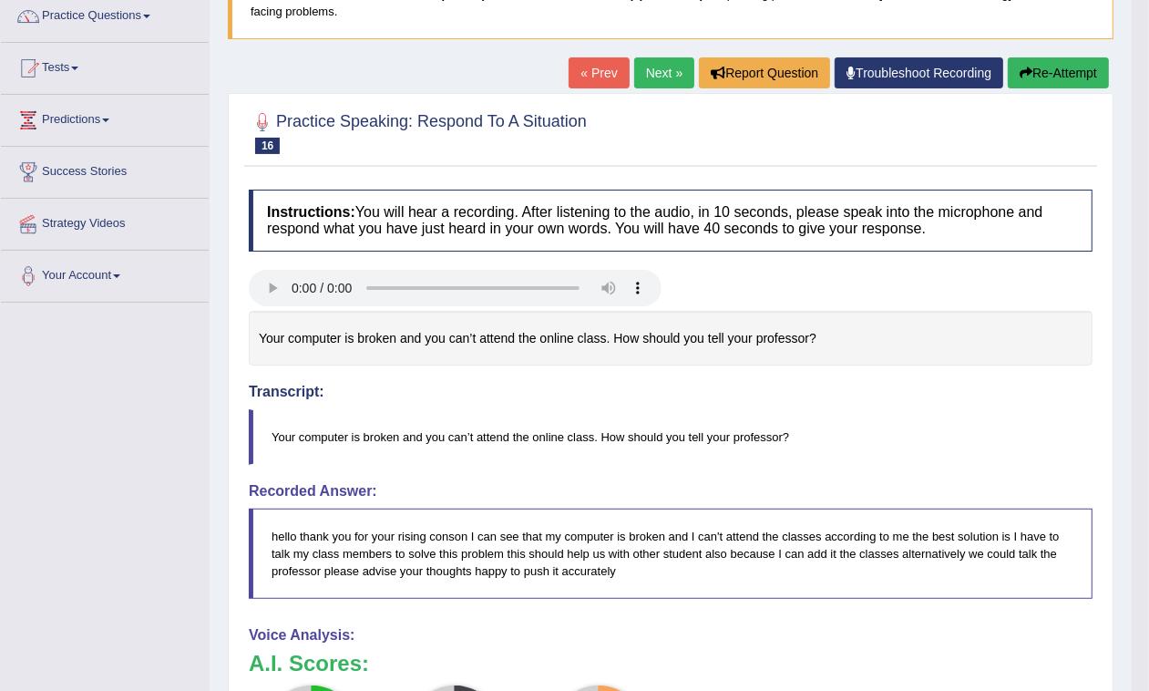
click at [671, 82] on link "Next »" at bounding box center [664, 72] width 60 height 31
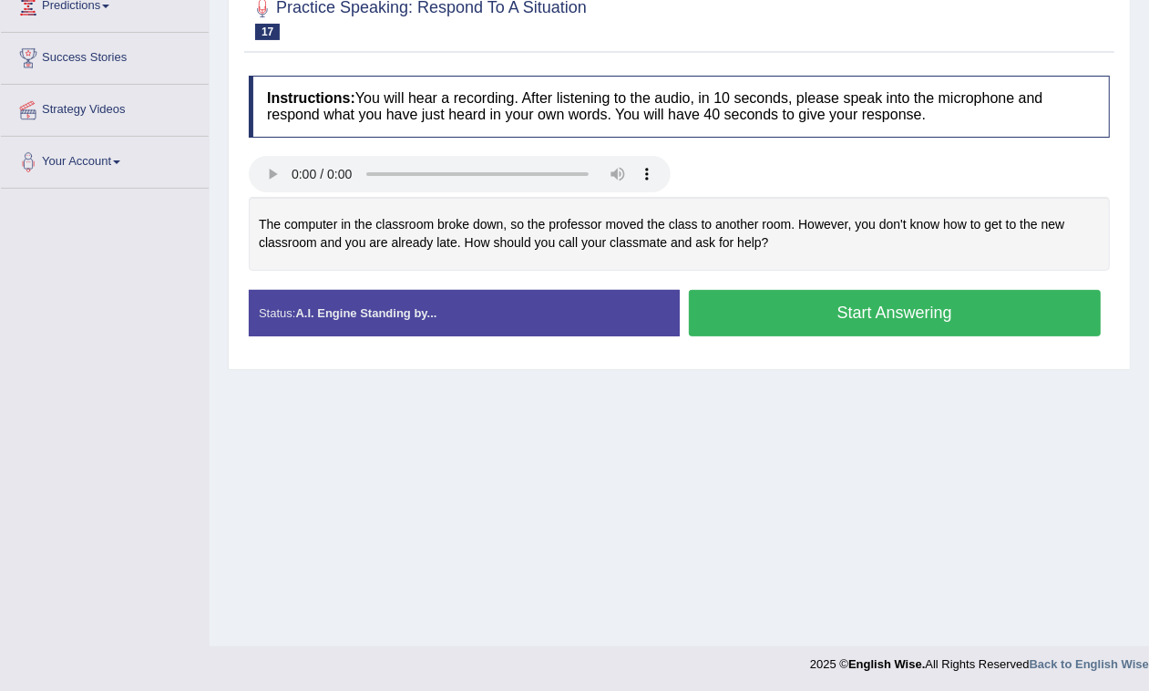
click at [804, 301] on button "Start Answering" at bounding box center [895, 313] width 413 height 46
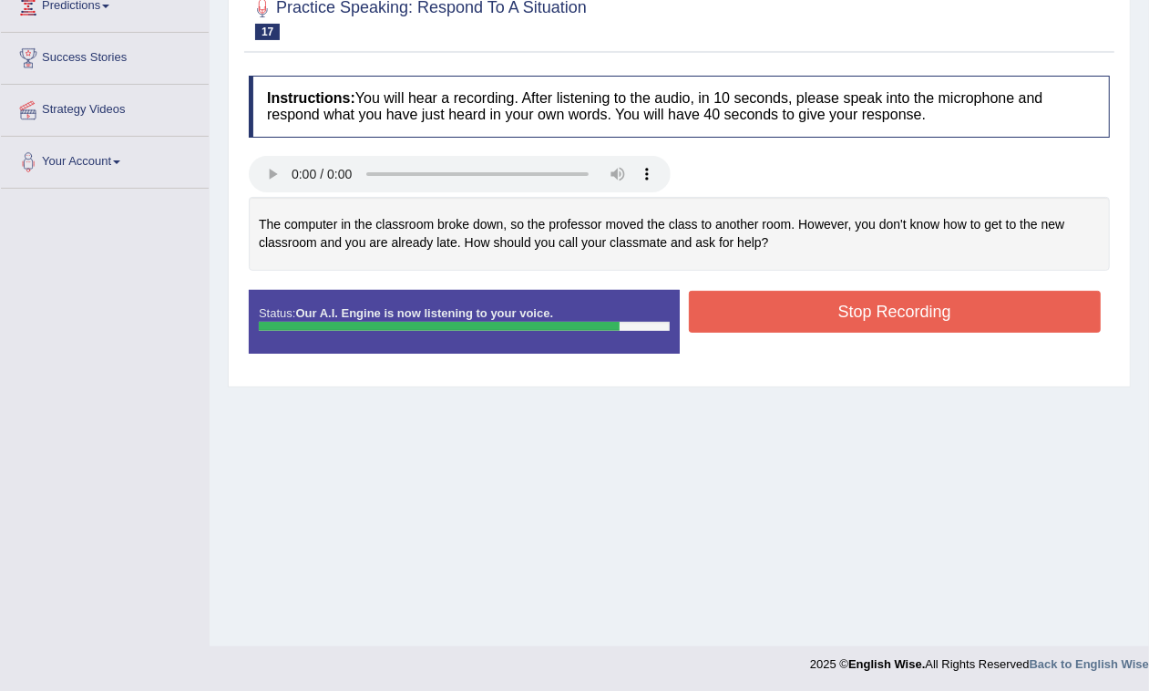
click at [827, 313] on button "Stop Recording" at bounding box center [895, 312] width 413 height 42
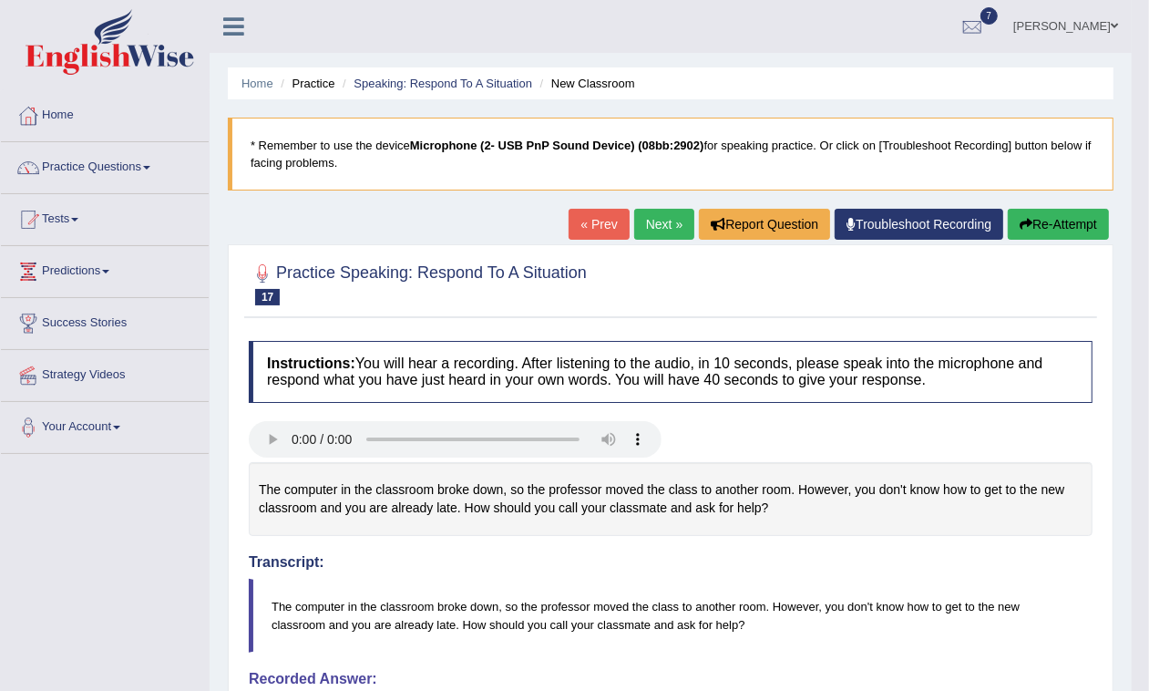
click at [647, 217] on link "Next »" at bounding box center [664, 224] width 60 height 31
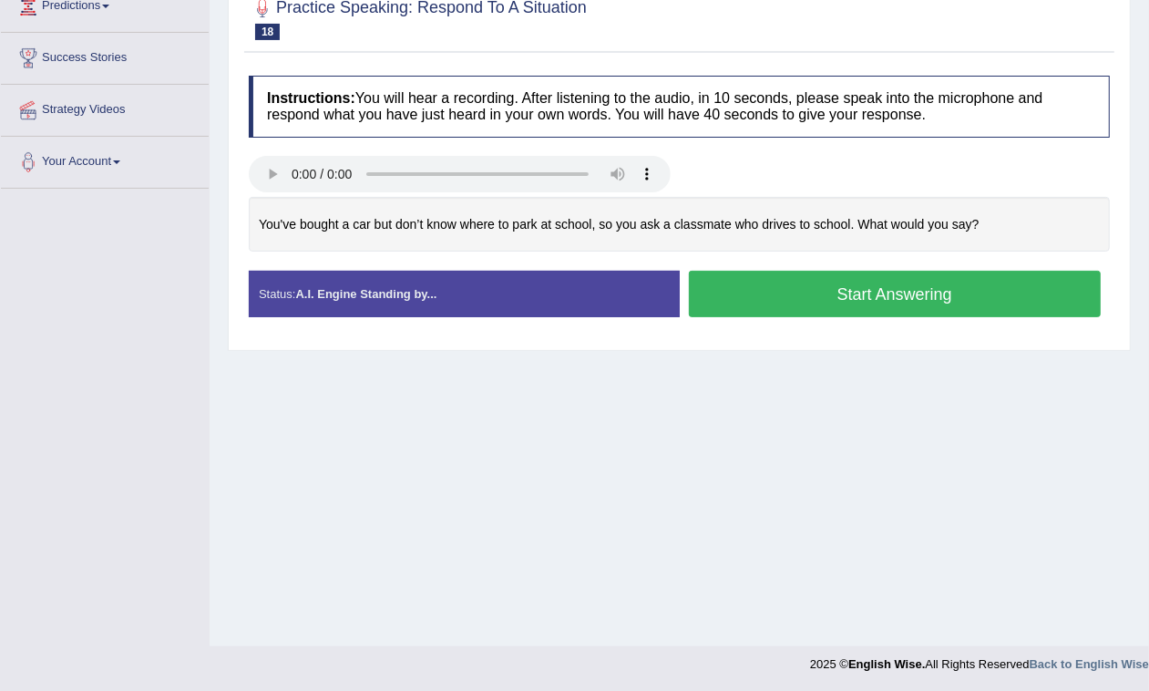
click at [793, 302] on button "Start Answering" at bounding box center [895, 294] width 413 height 46
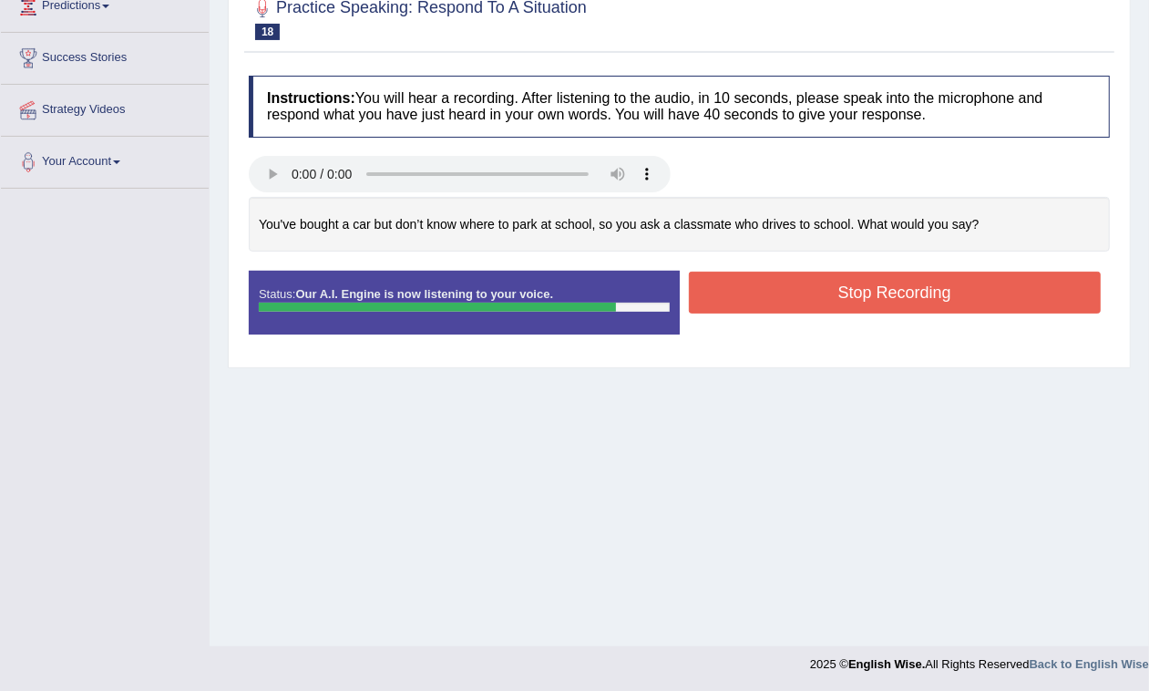
click at [816, 287] on button "Stop Recording" at bounding box center [895, 293] width 413 height 42
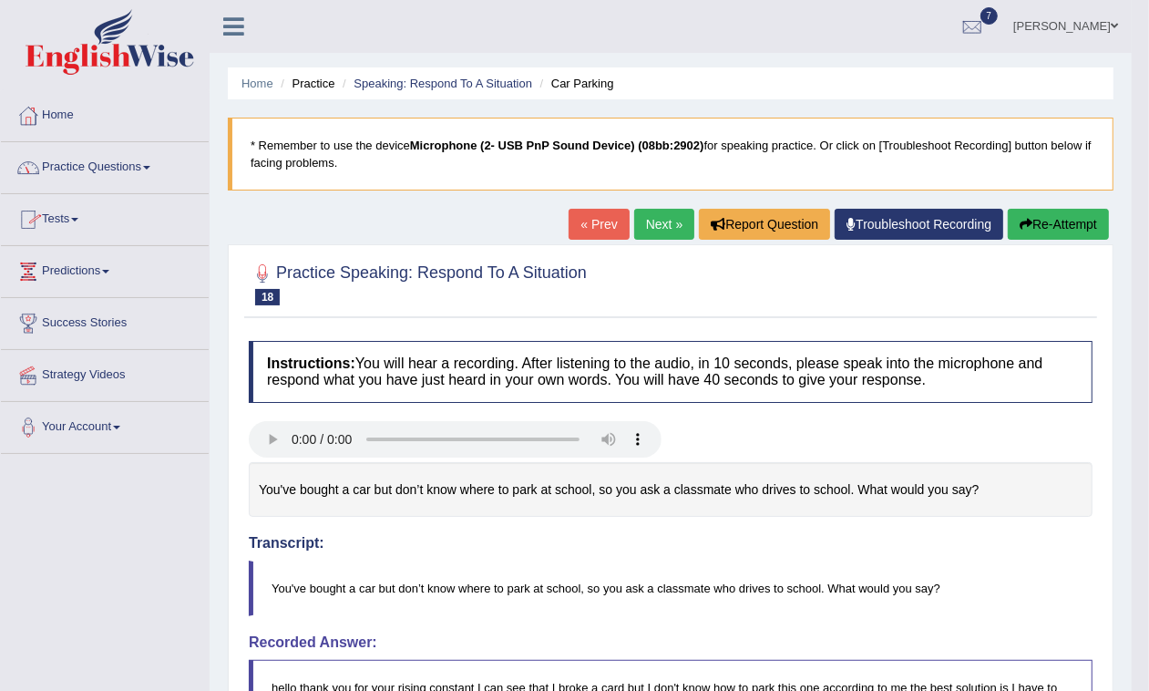
click at [150, 166] on span at bounding box center [146, 168] width 7 height 4
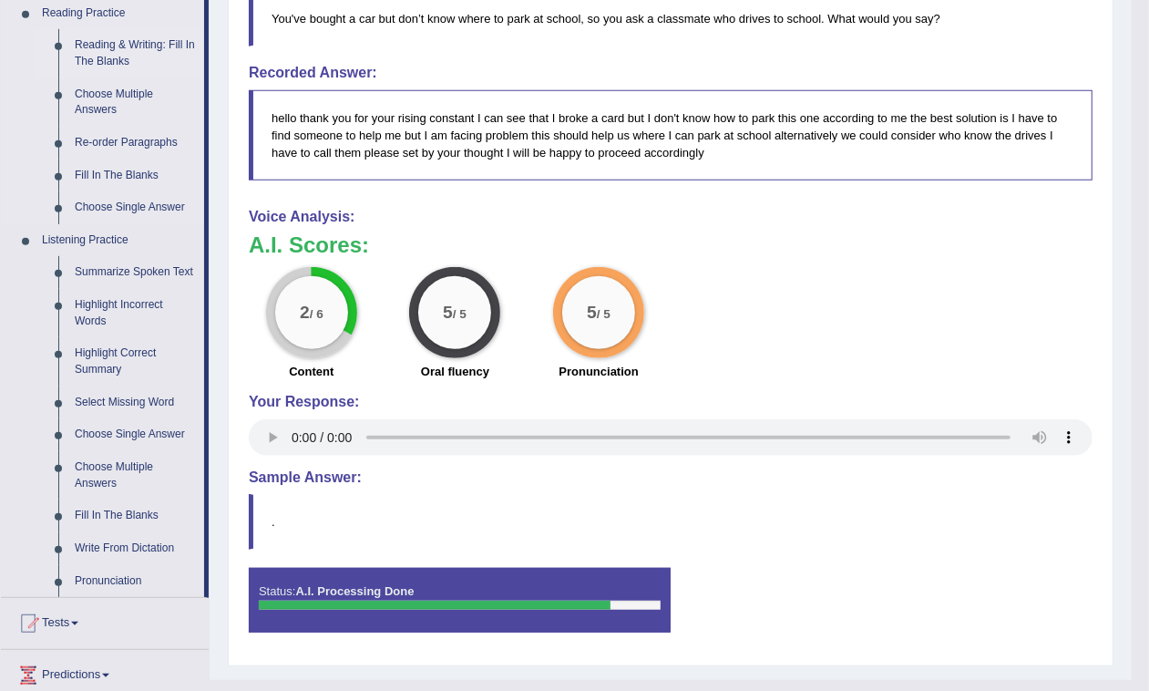
scroll to position [738, 0]
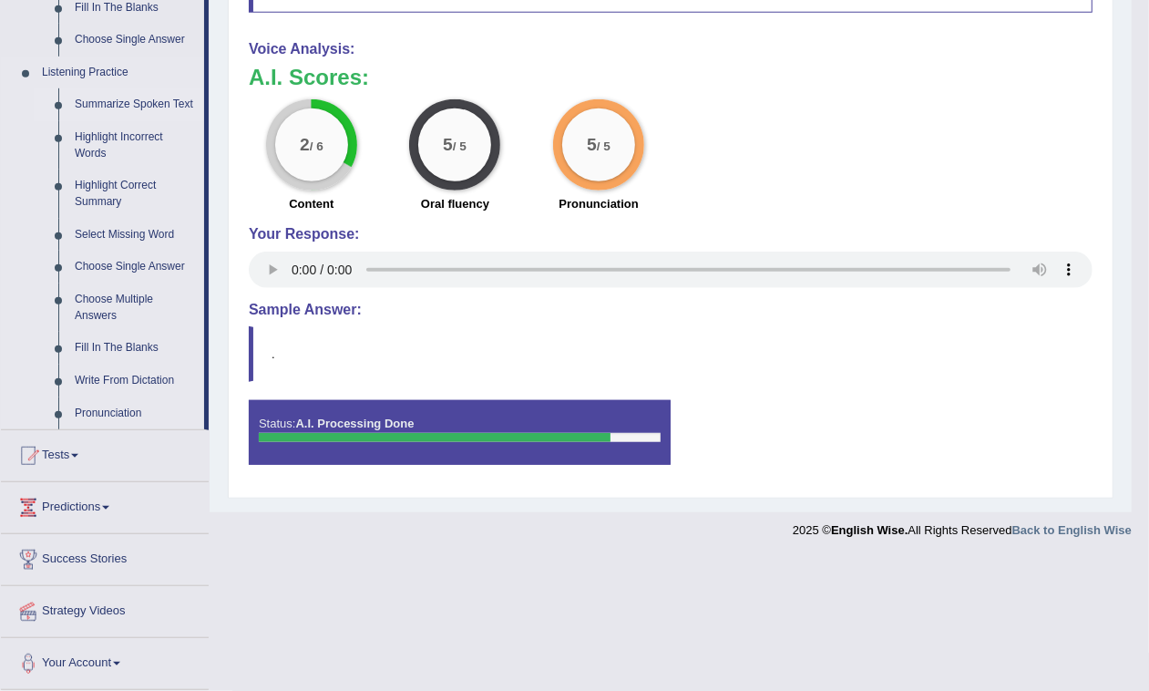
click at [169, 93] on link "Summarize Spoken Text" at bounding box center [136, 104] width 138 height 33
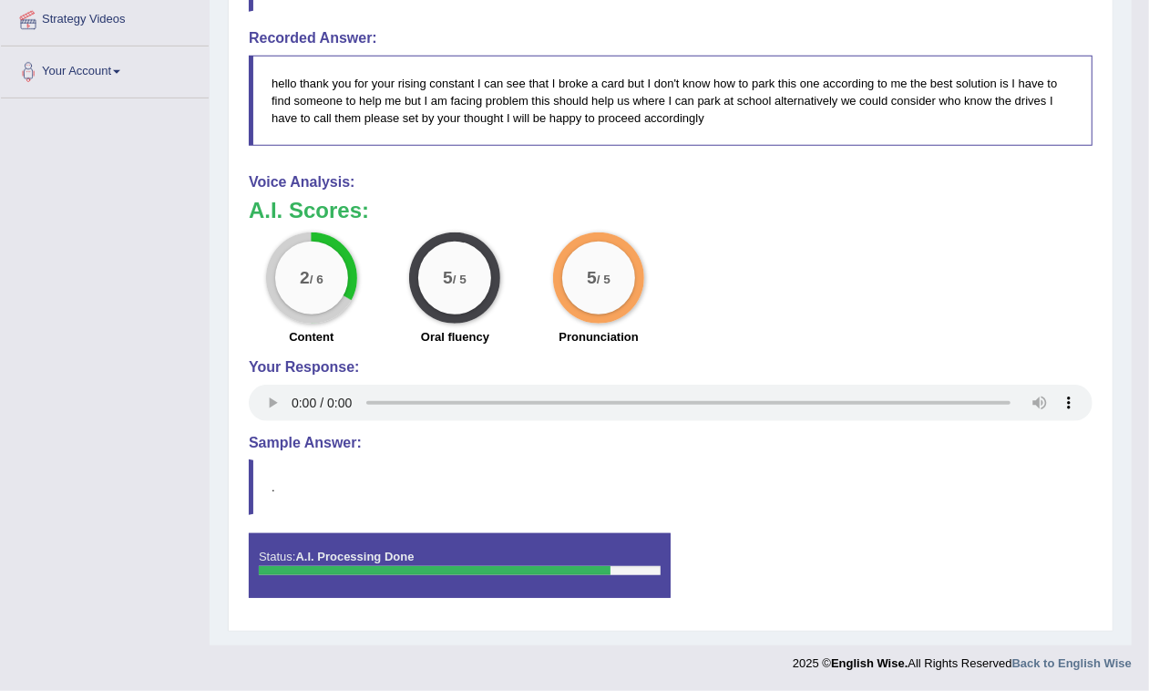
scroll to position [340, 0]
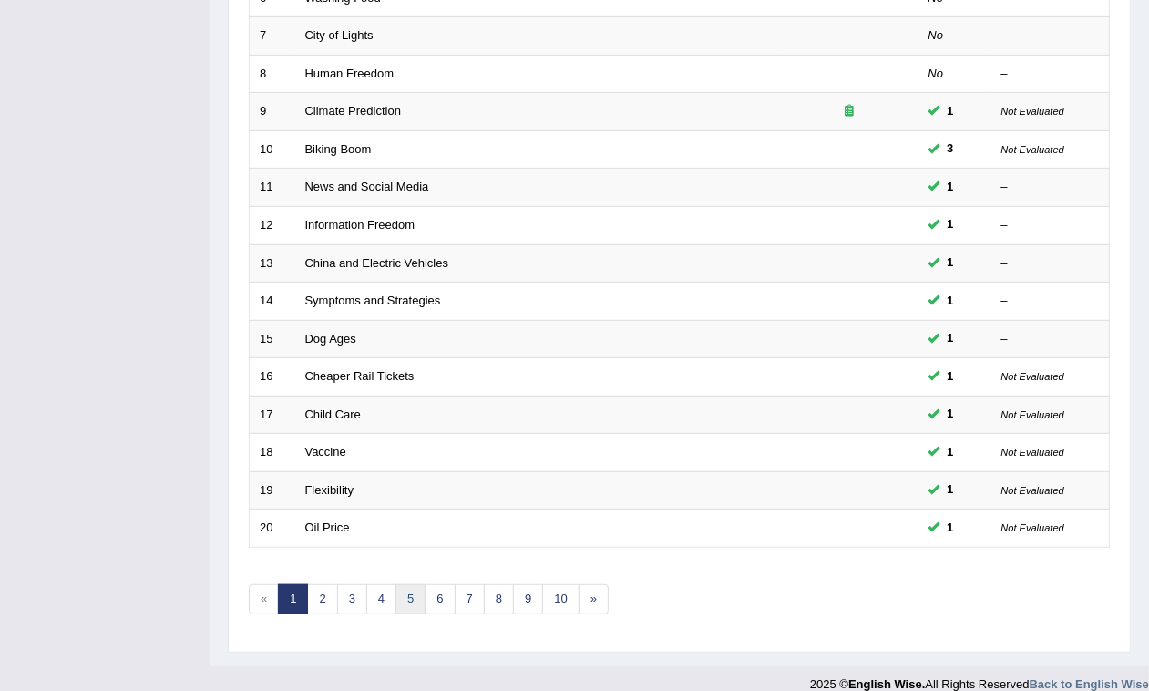
click at [421, 584] on link "5" at bounding box center [410, 599] width 30 height 30
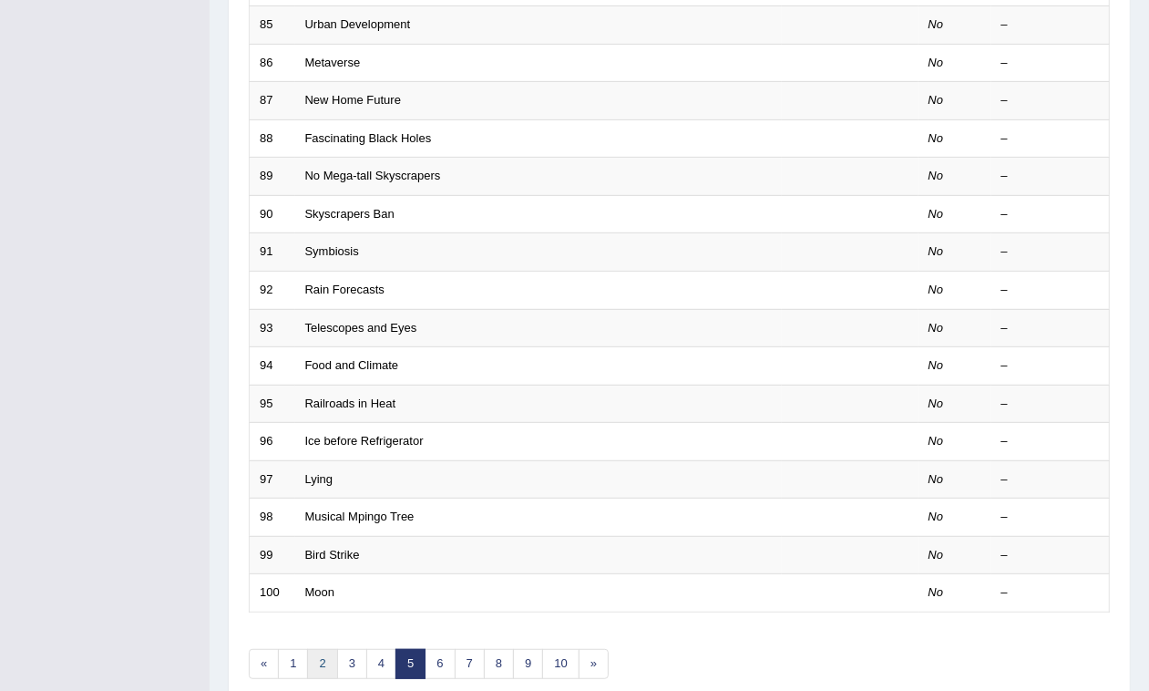
click at [328, 649] on link "2" at bounding box center [322, 664] width 30 height 30
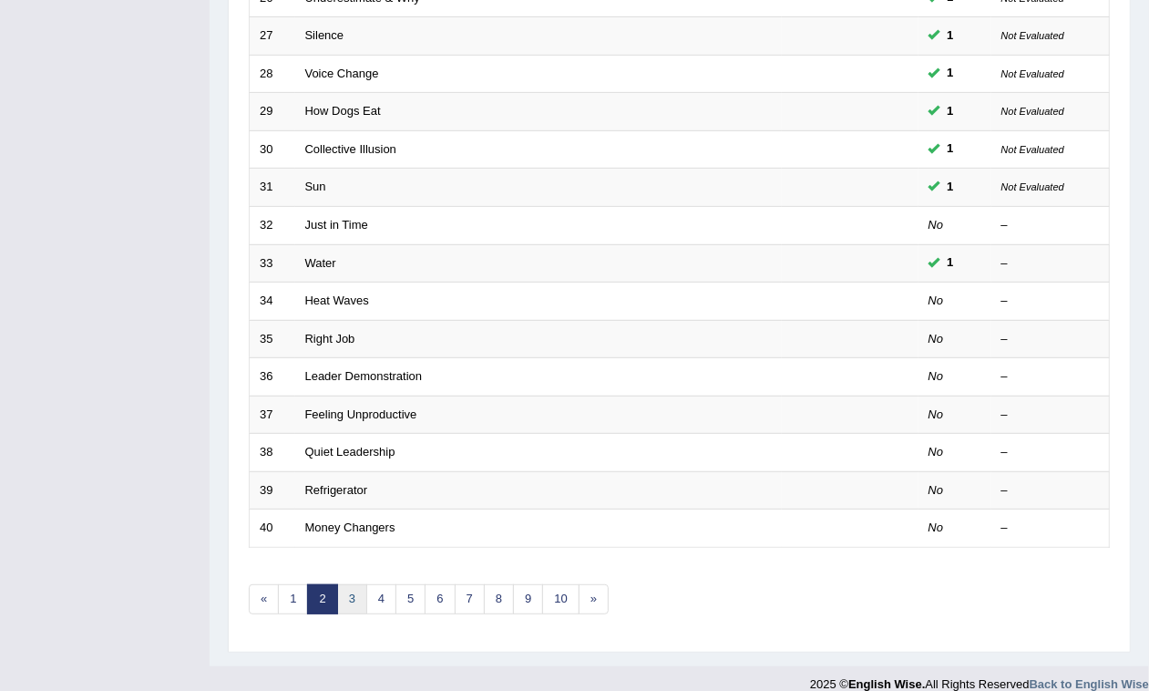
click at [358, 584] on link "3" at bounding box center [352, 599] width 30 height 30
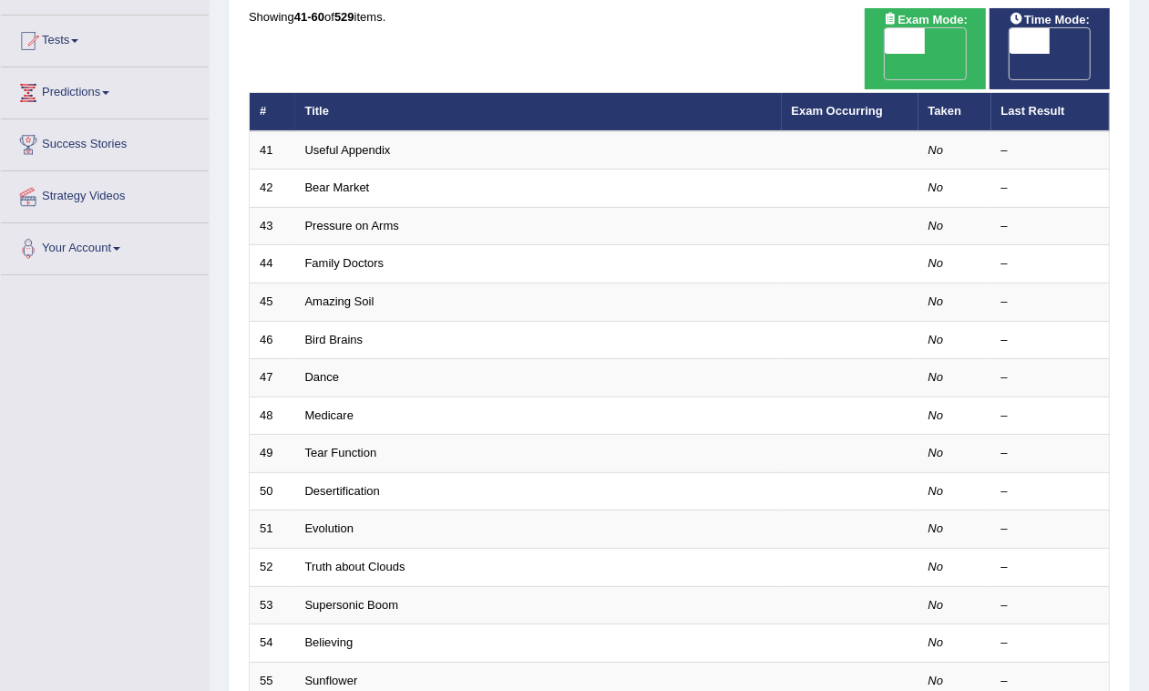
scroll to position [520, 0]
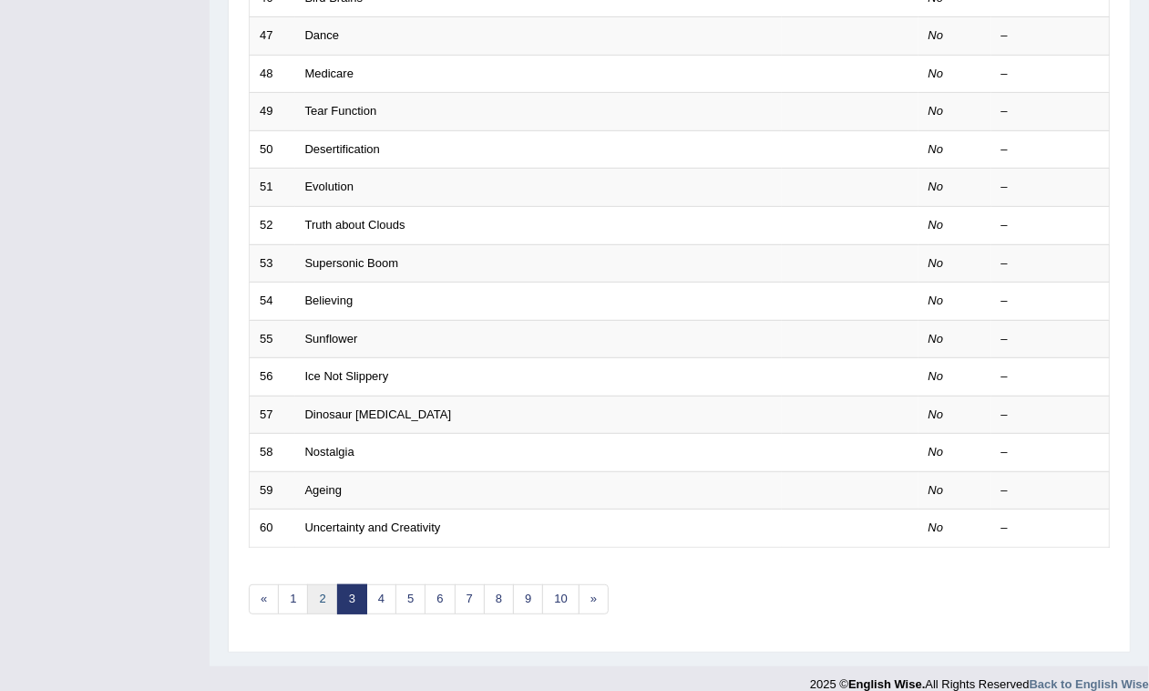
click at [326, 585] on link "2" at bounding box center [322, 599] width 30 height 30
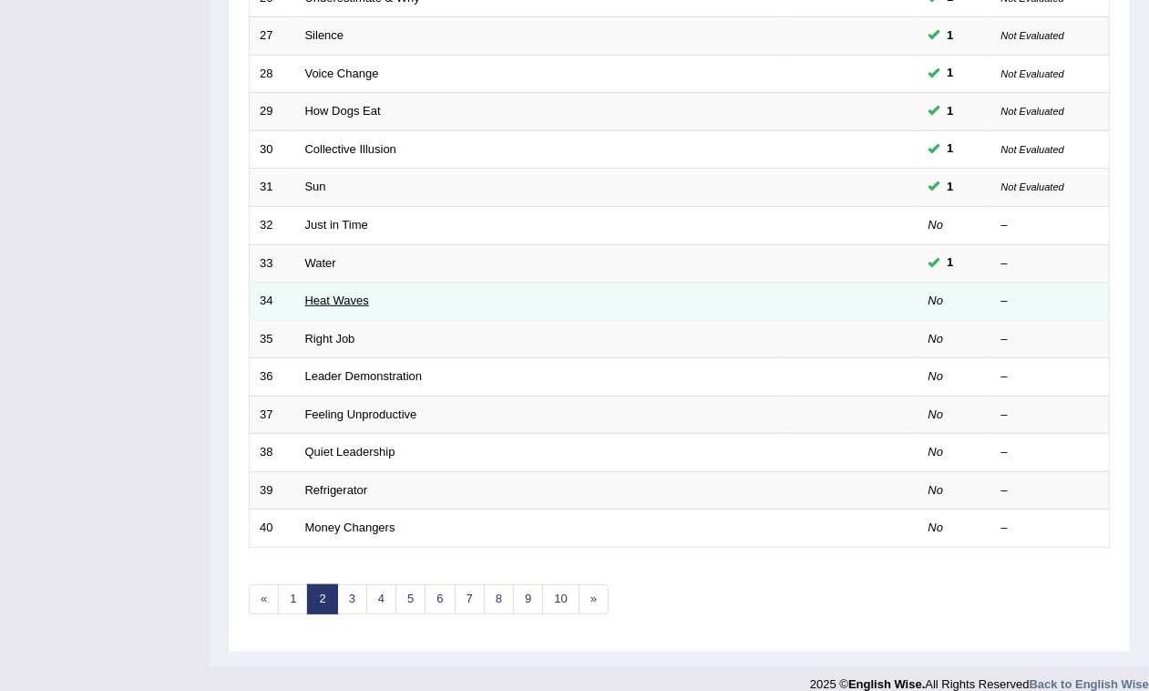
click at [329, 293] on link "Heat Waves" at bounding box center [337, 300] width 64 height 14
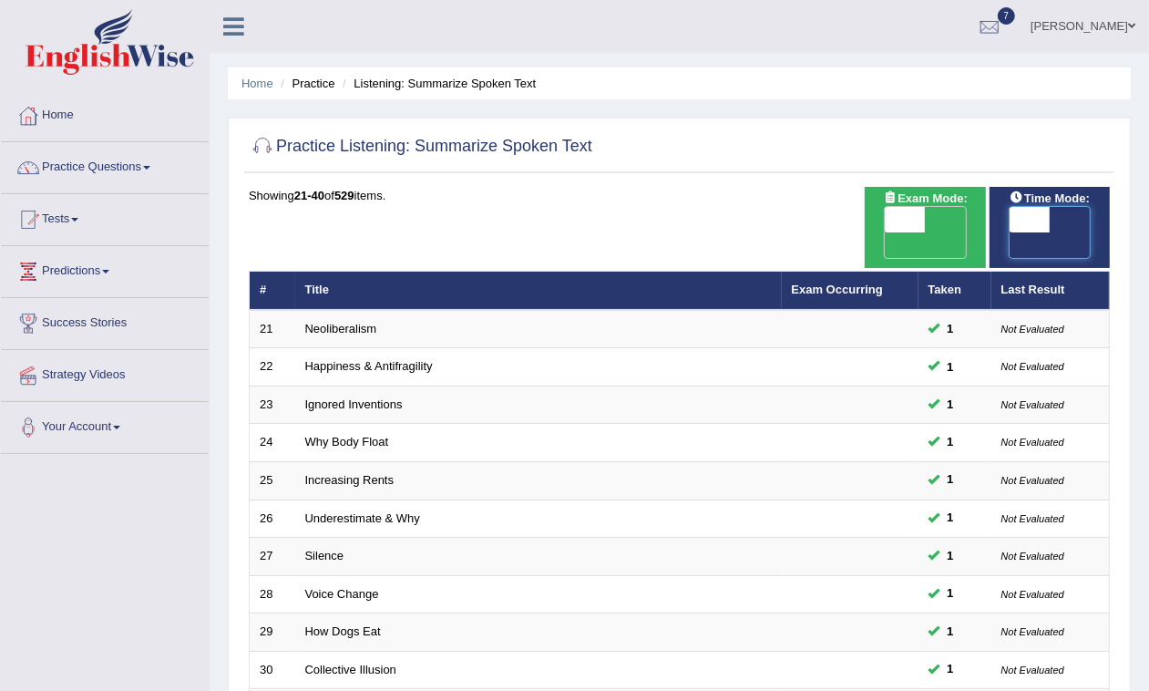
click at [1021, 226] on span at bounding box center [1030, 220] width 40 height 26
checkbox input "true"
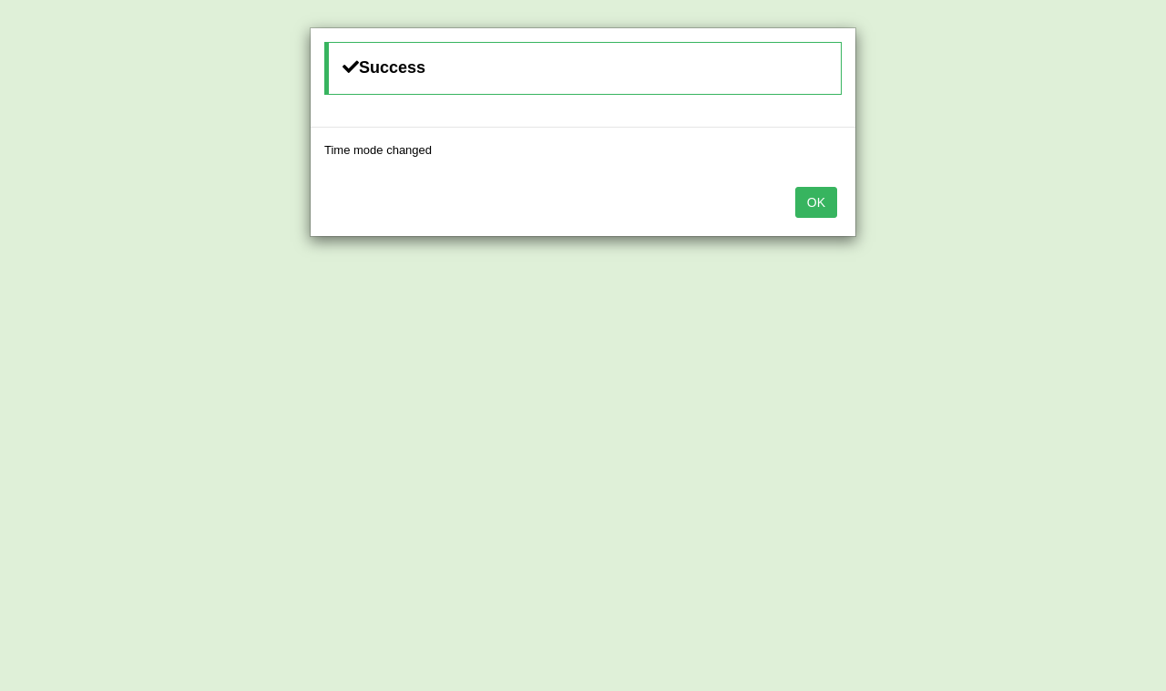
click at [816, 199] on button "OK" at bounding box center [817, 202] width 42 height 31
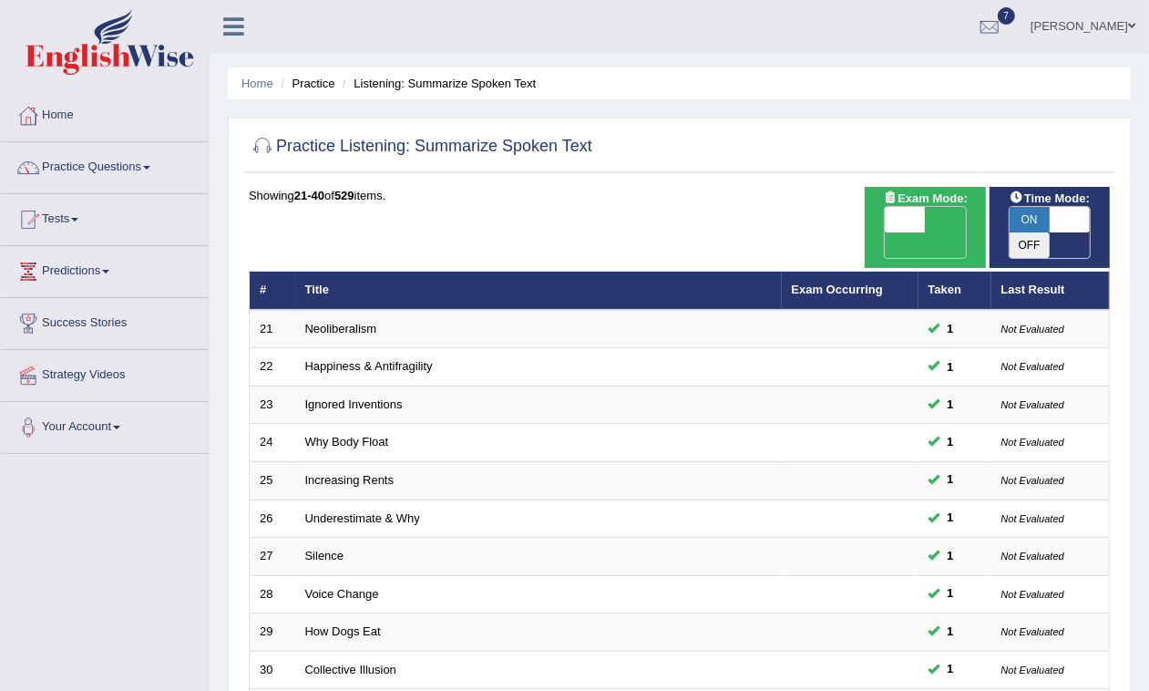
scroll to position [520, 0]
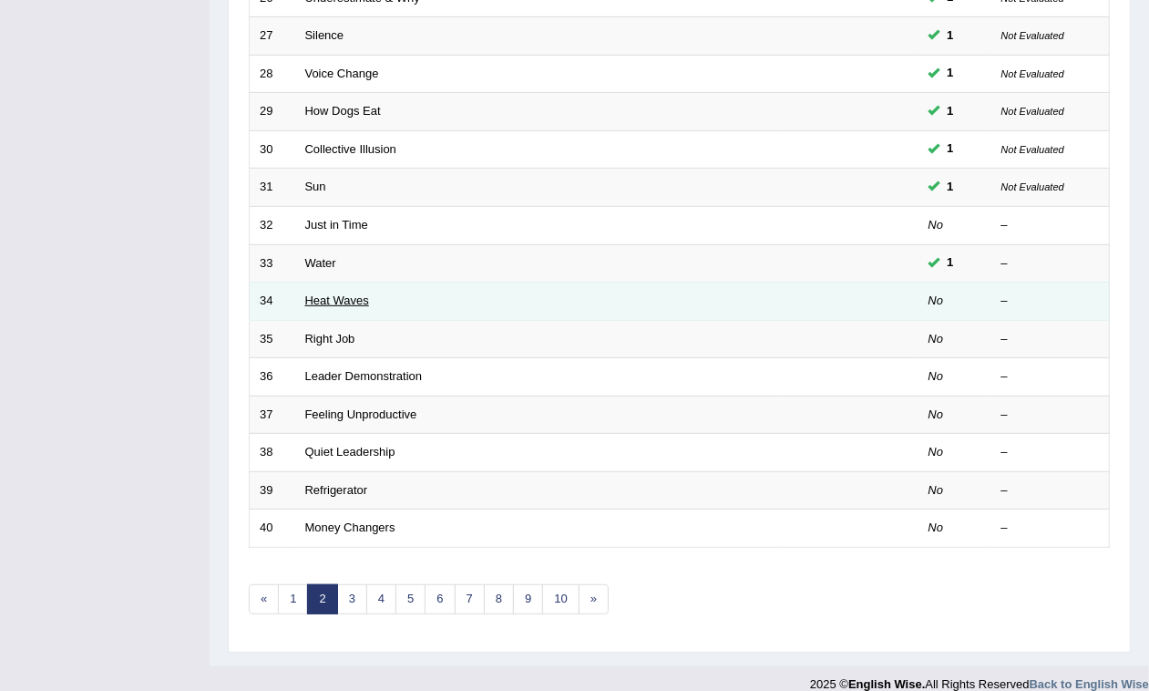
click at [356, 293] on link "Heat Waves" at bounding box center [337, 300] width 64 height 14
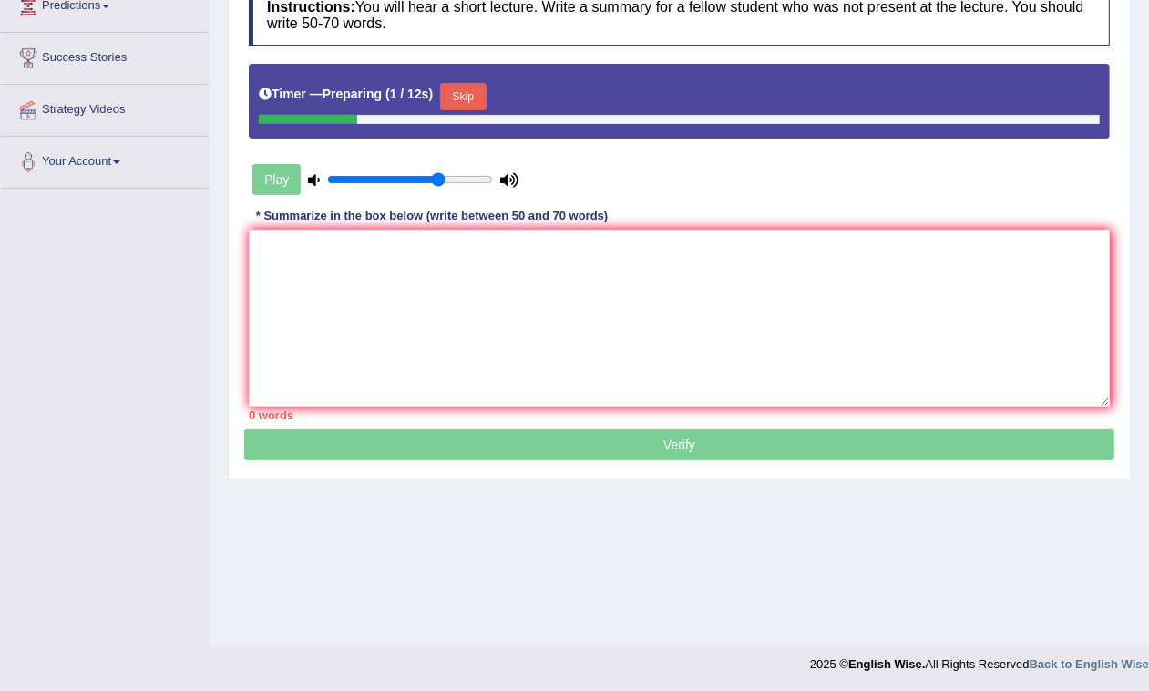
scroll to position [151, 0]
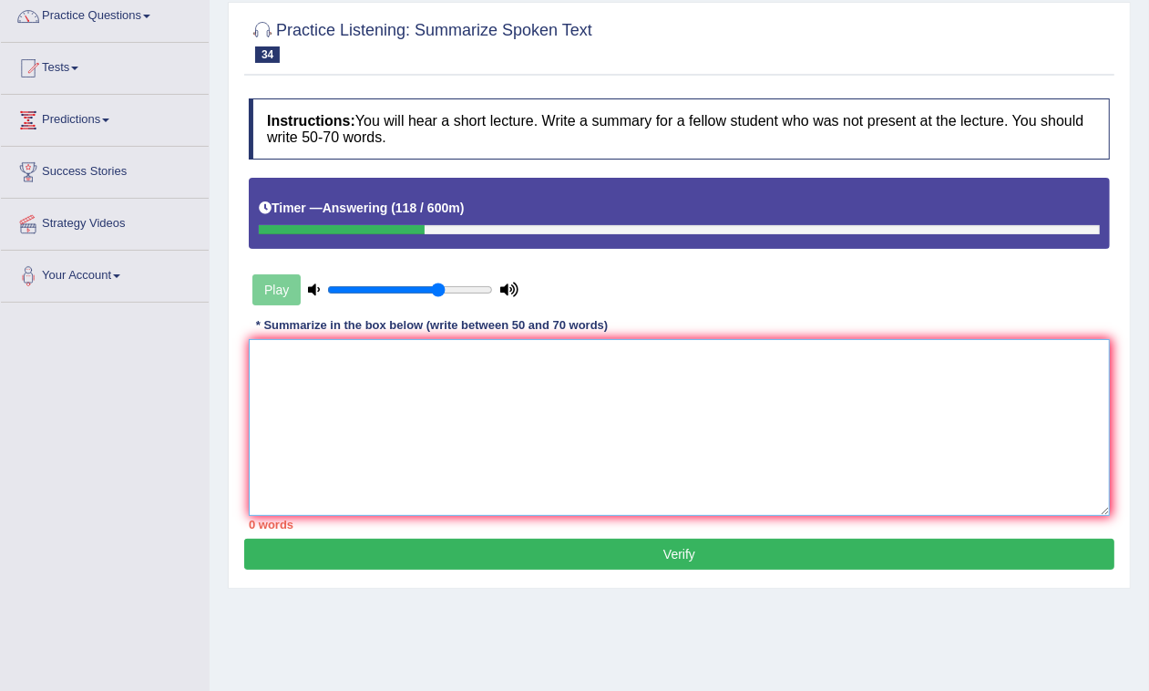
click at [551, 433] on textarea at bounding box center [679, 427] width 861 height 177
type textarea "t"
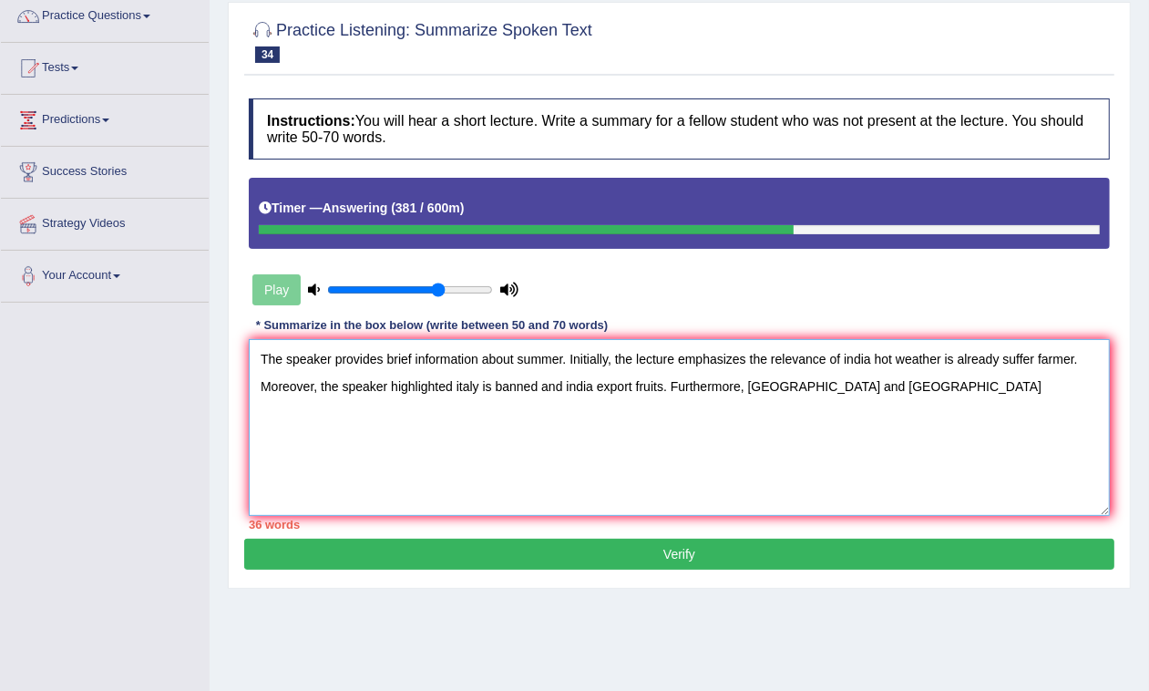
click at [753, 390] on textarea "The speaker provides brief information about summer. Initially, the lecture emp…" at bounding box center [679, 427] width 861 height 177
click at [750, 385] on textarea "The speaker provides brief information about summer. Initially, the lecture emp…" at bounding box center [679, 427] width 861 height 177
click at [756, 389] on textarea "The speaker provides brief information about summer. Initially, the lecture emp…" at bounding box center [679, 427] width 861 height 177
click at [848, 385] on textarea "The speaker provides brief information about summer. Initially, the lecture emp…" at bounding box center [679, 427] width 861 height 177
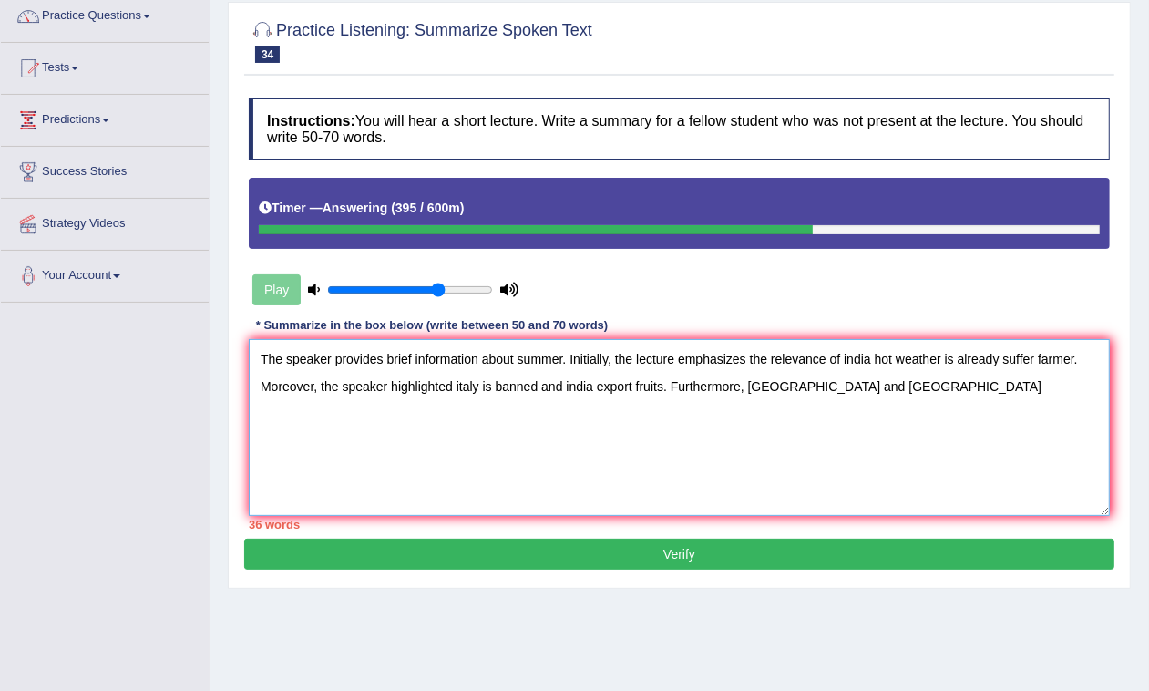
click at [847, 357] on textarea "The speaker provides brief information about summer. Initially, the lecture emp…" at bounding box center [679, 427] width 861 height 177
click at [457, 387] on textarea "The speaker provides brief information about summer. Initially, the lecture emp…" at bounding box center [679, 427] width 861 height 177
click at [458, 387] on textarea "The speaker provides brief information about summer. Initially, the lecture emp…" at bounding box center [679, 427] width 861 height 177
click at [977, 433] on textarea "The speaker provides brief information about summer. Initially, the lecture emp…" at bounding box center [679, 427] width 861 height 177
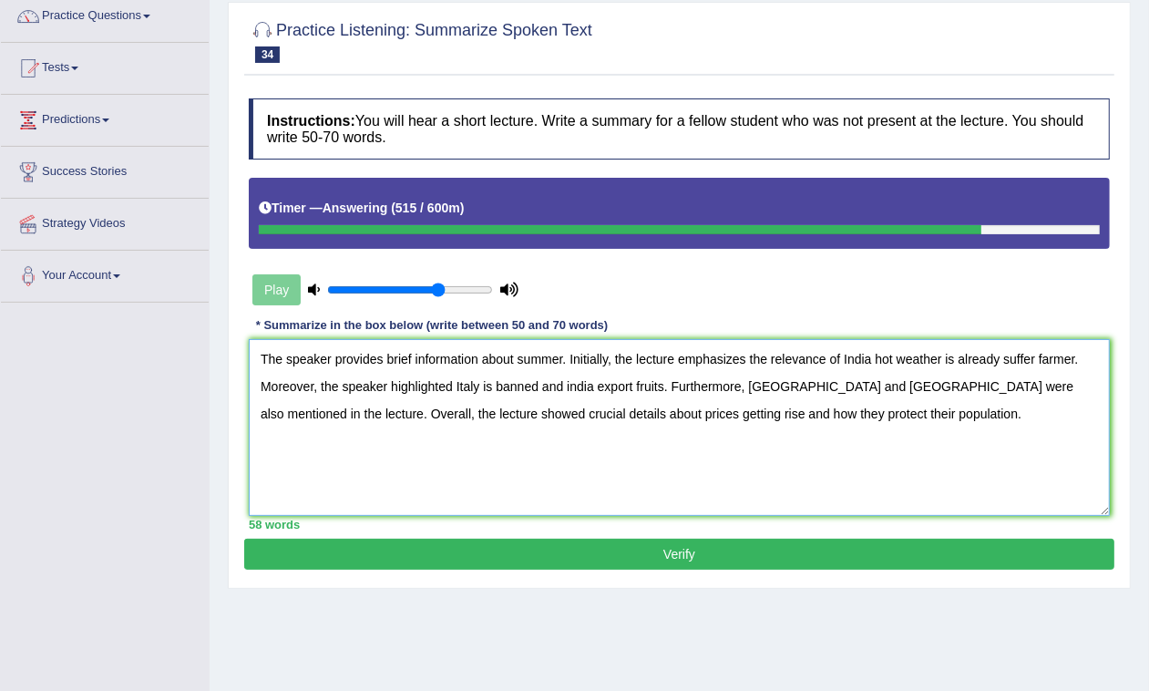
type textarea "The speaker provides brief information about summer. Initially, the lecture emp…"
click at [772, 570] on button "Verify" at bounding box center [679, 554] width 870 height 31
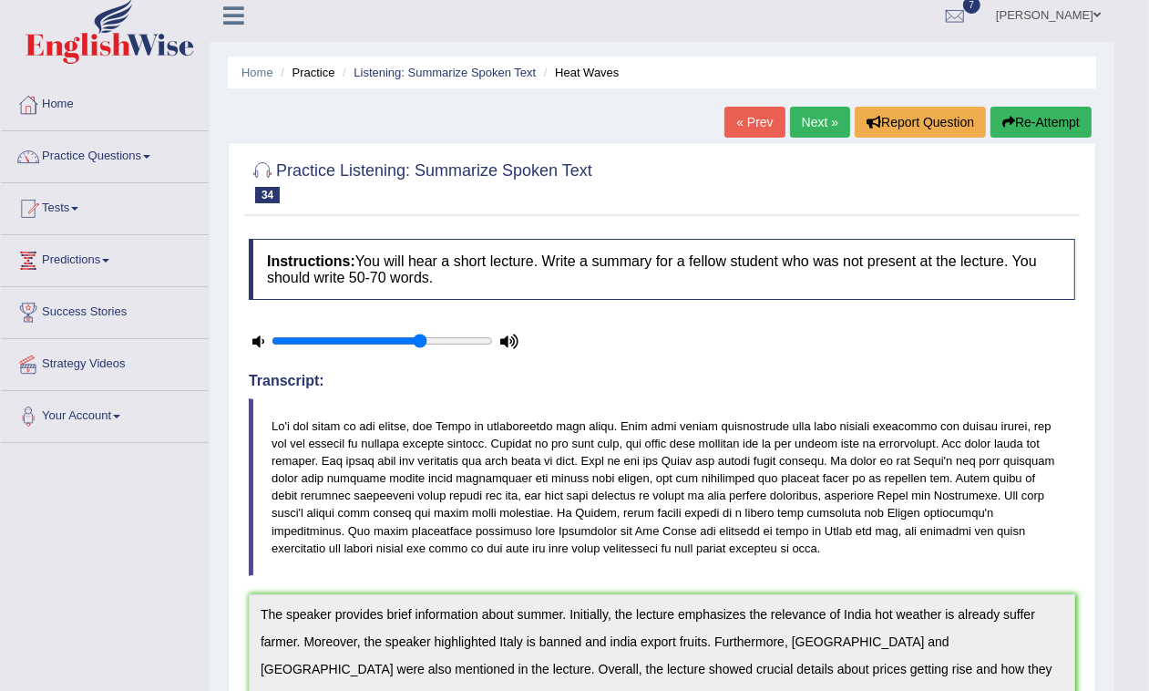
scroll to position [0, 0]
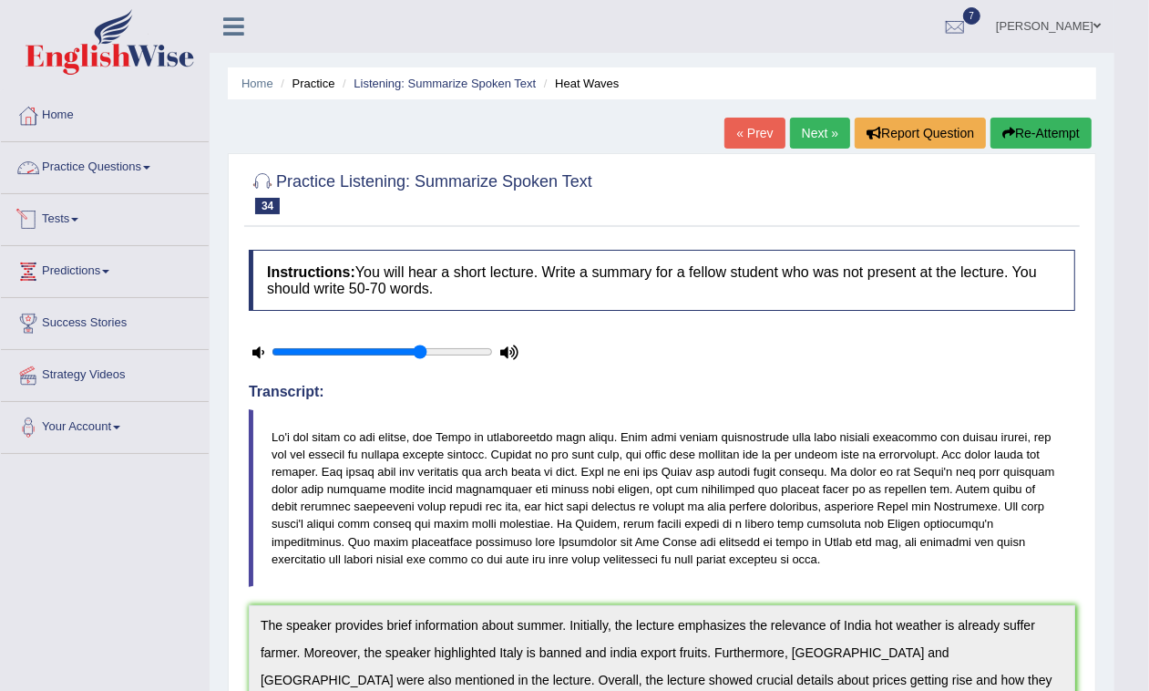
click at [149, 158] on link "Practice Questions" at bounding box center [105, 165] width 208 height 46
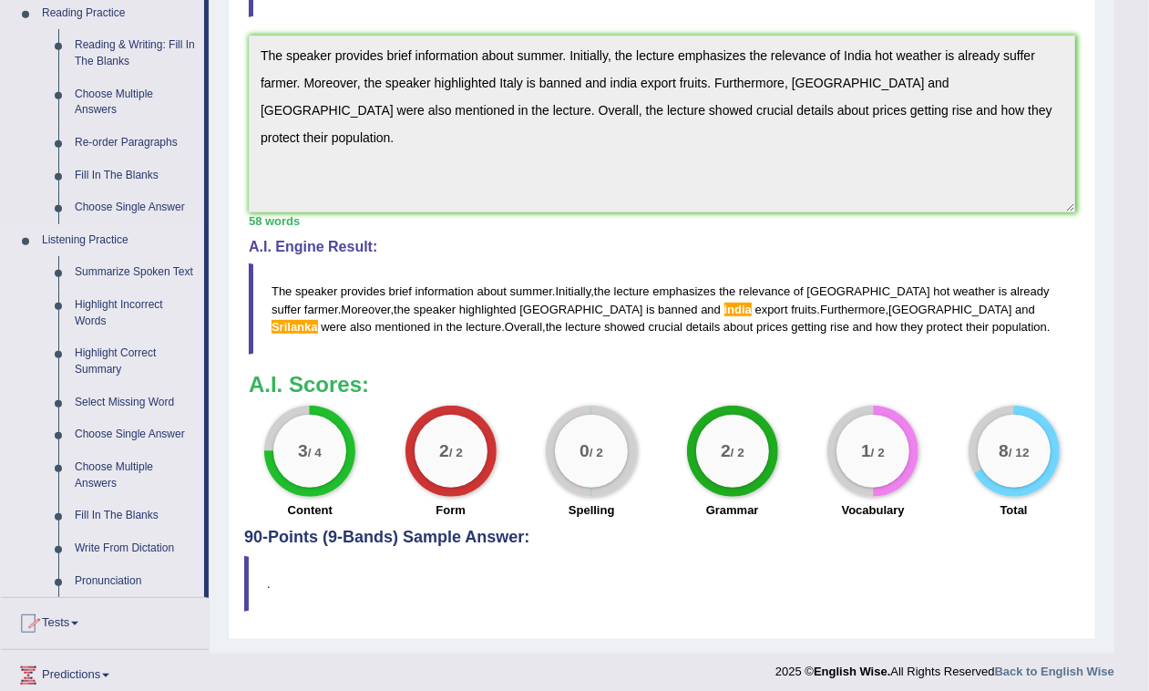
scroll to position [738, 0]
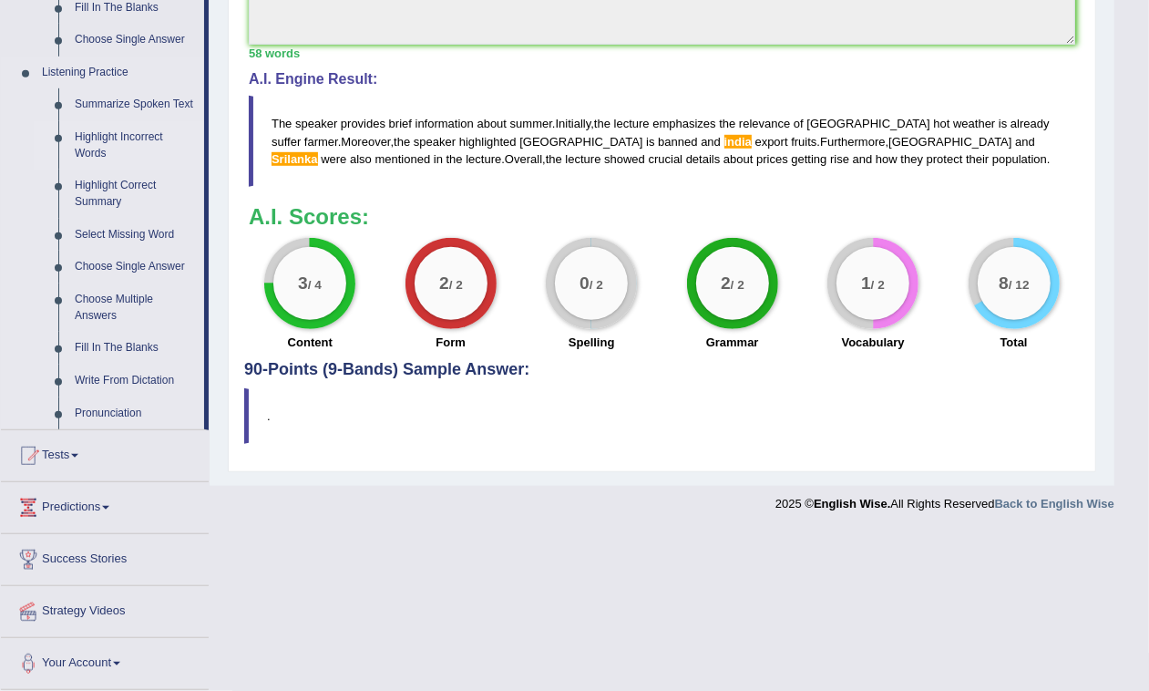
click at [147, 132] on link "Highlight Incorrect Words" at bounding box center [136, 145] width 138 height 48
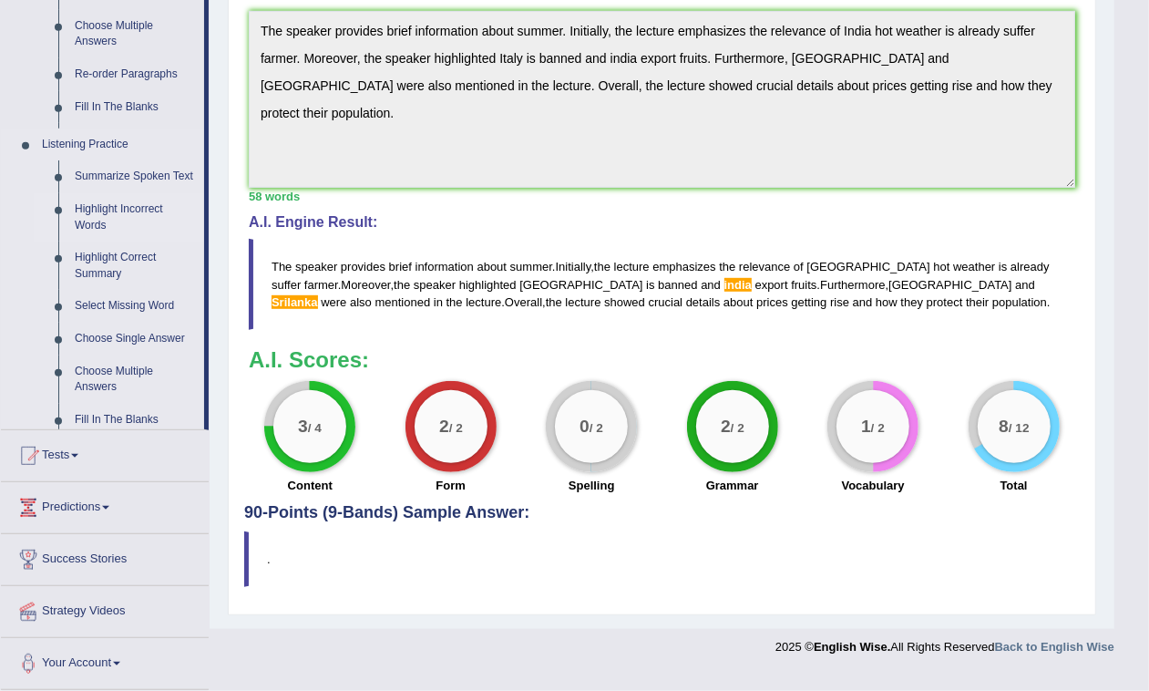
scroll to position [580, 0]
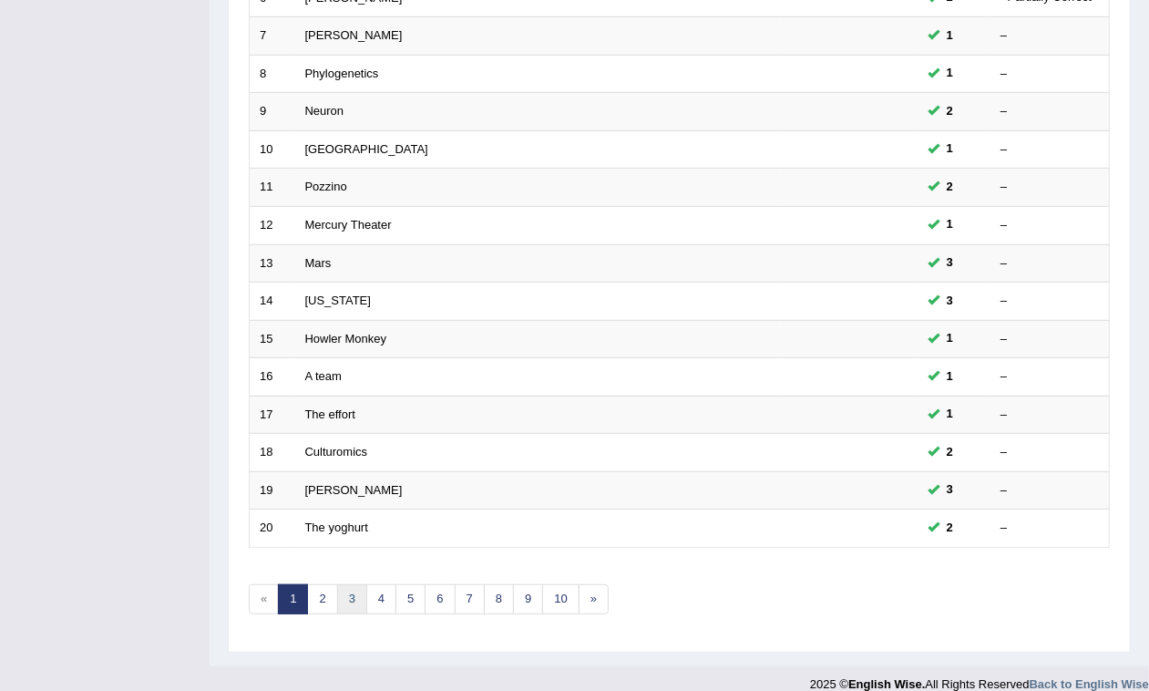
click at [358, 584] on link "3" at bounding box center [352, 599] width 30 height 30
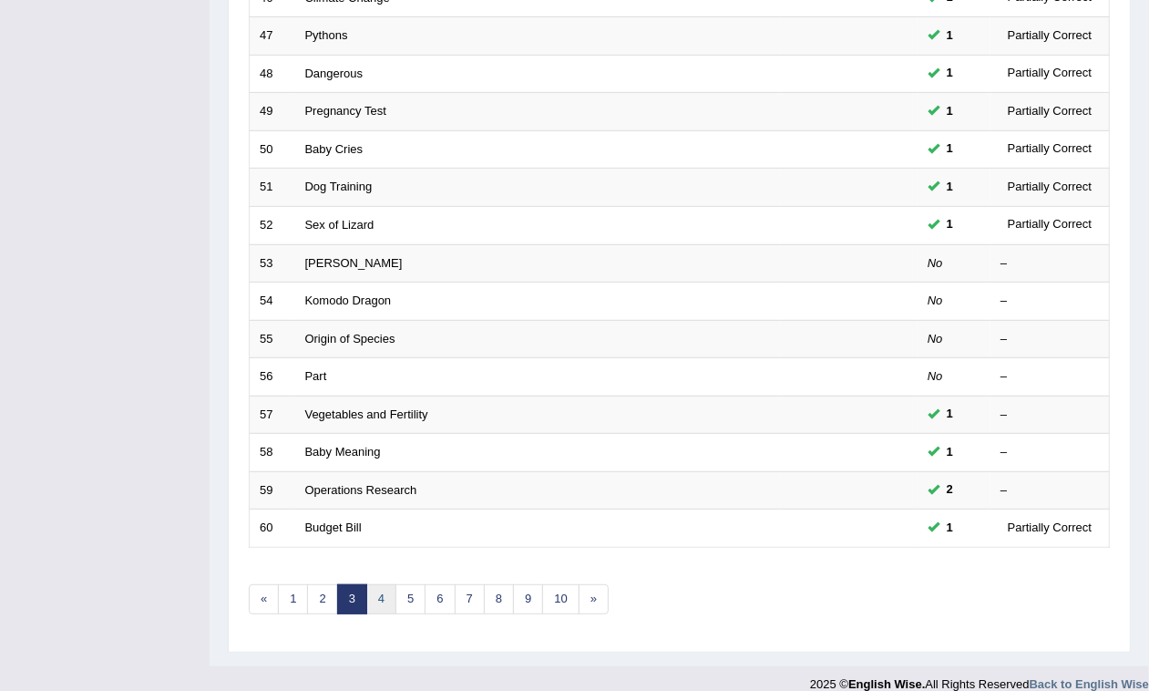
click at [390, 584] on link "4" at bounding box center [381, 599] width 30 height 30
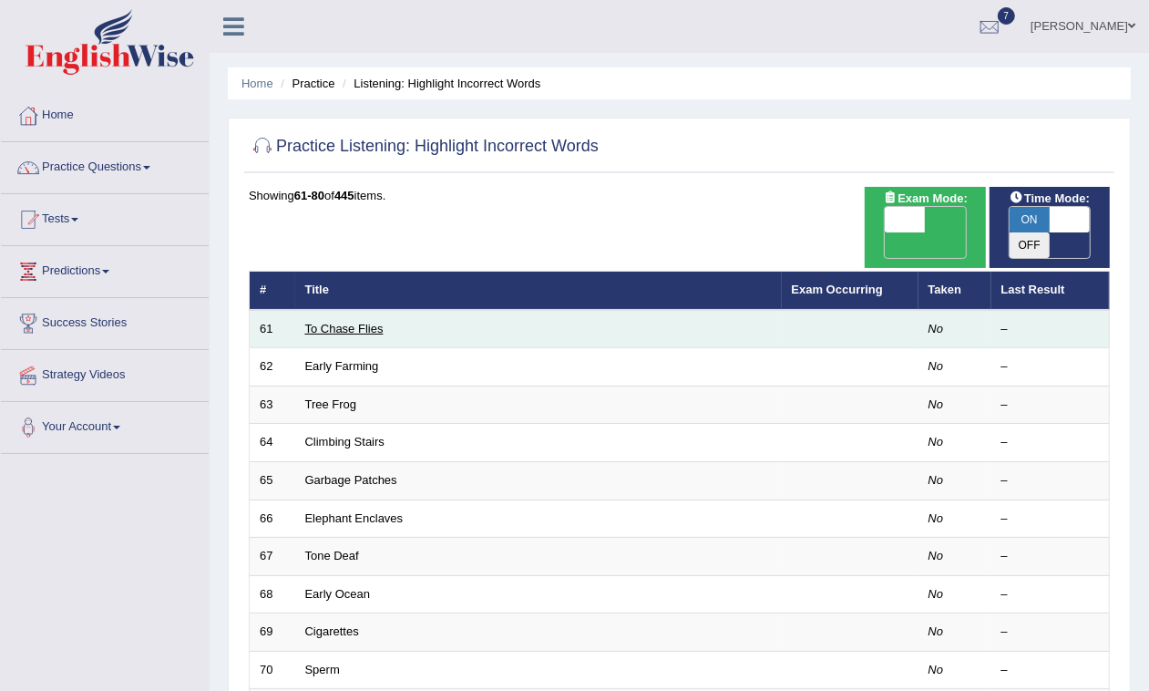
click at [343, 322] on link "To Chase Flies" at bounding box center [344, 329] width 78 height 14
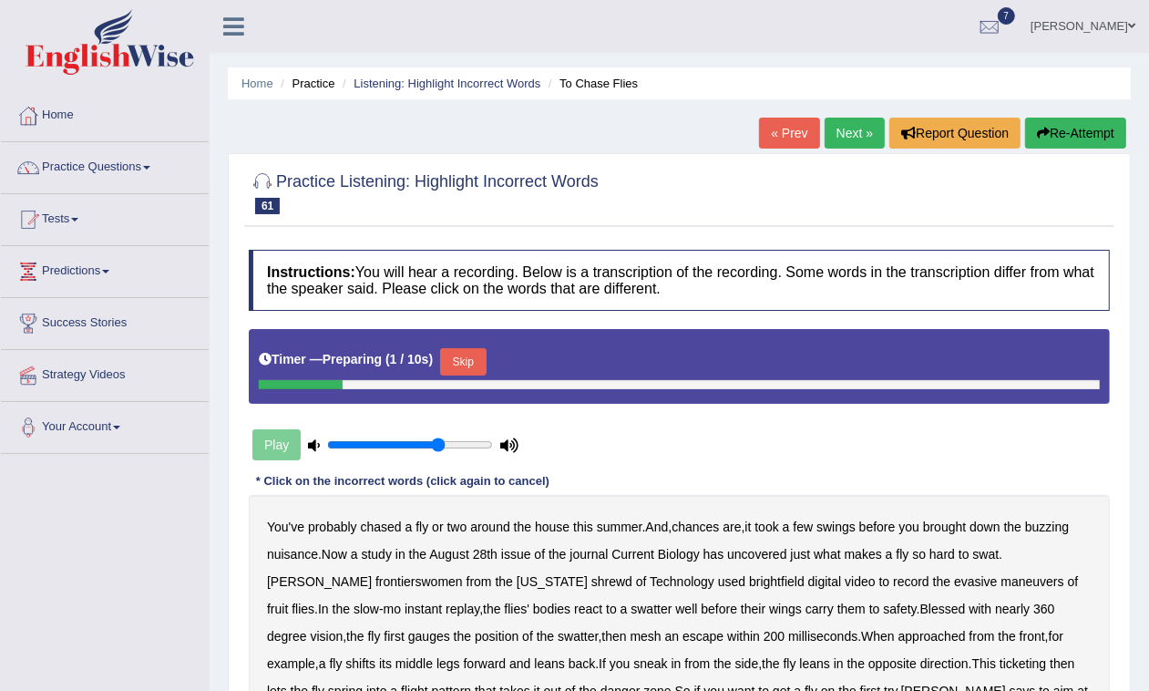
scroll to position [228, 0]
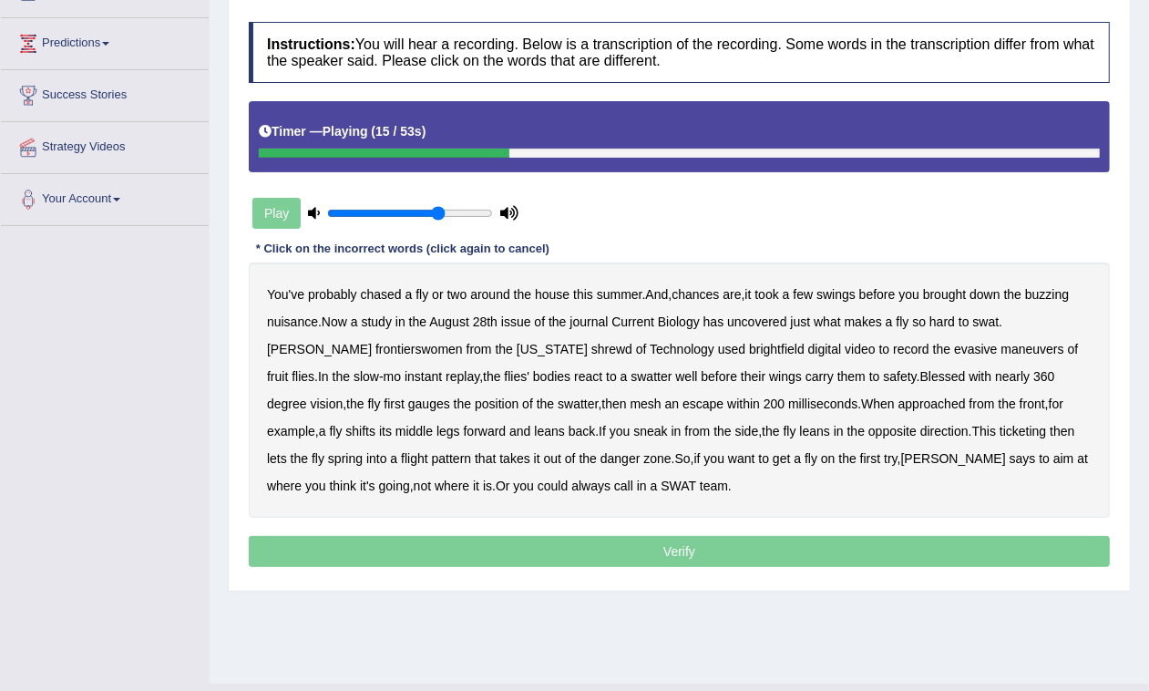
click at [375, 343] on b "frontierswomen" at bounding box center [418, 349] width 87 height 15
click at [631, 406] on b "mesh" at bounding box center [646, 403] width 31 height 15
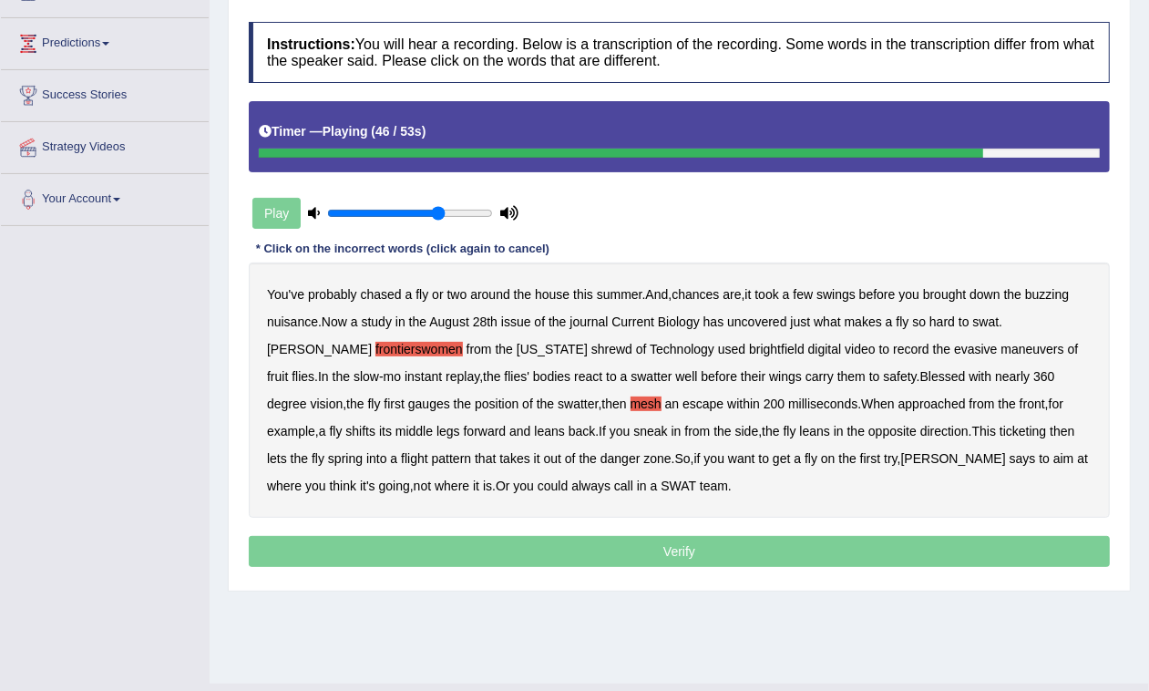
click at [1000, 426] on b "ticketing" at bounding box center [1023, 431] width 46 height 15
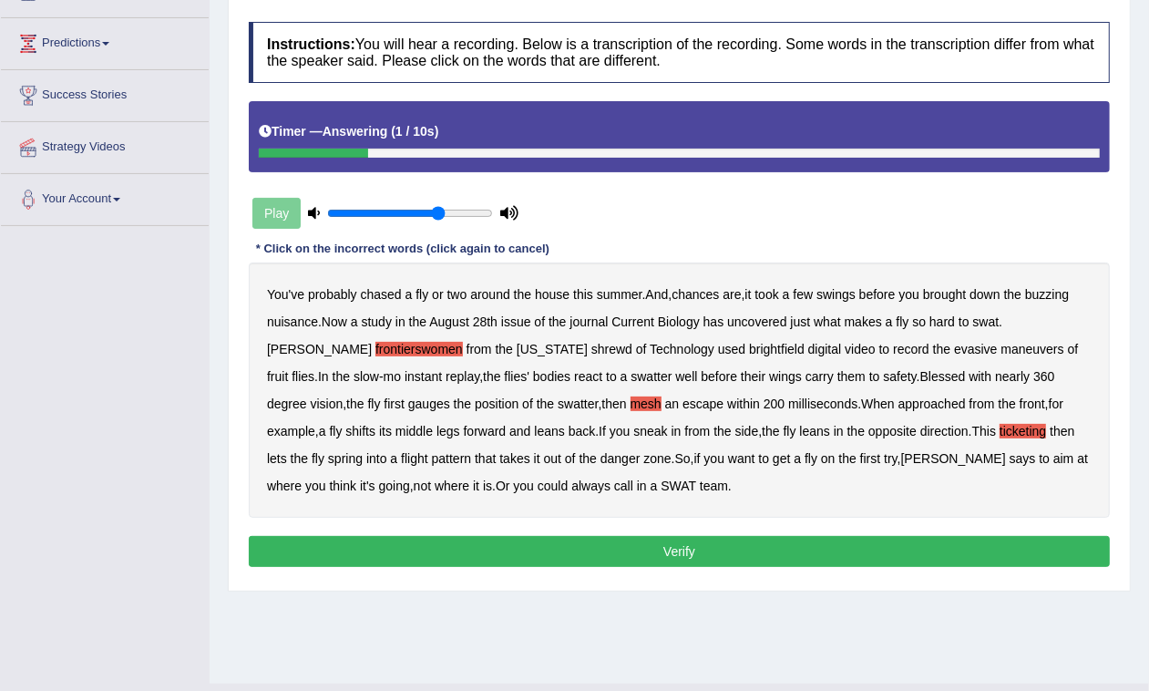
click at [600, 549] on button "Verify" at bounding box center [679, 551] width 861 height 31
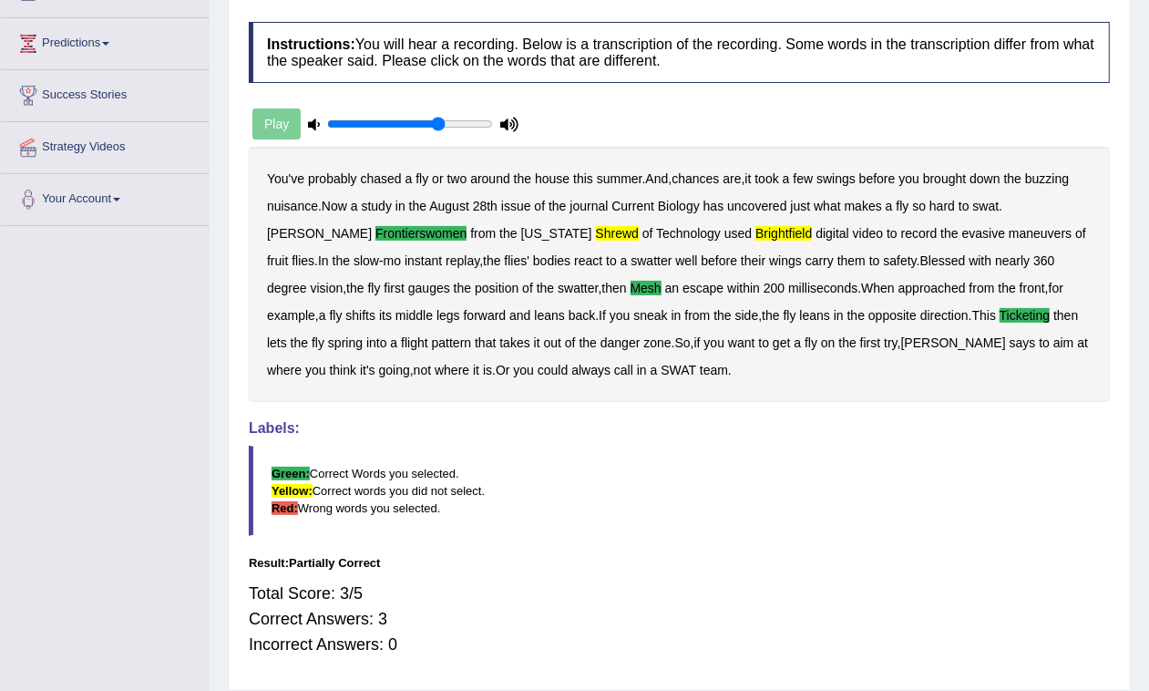
scroll to position [0, 0]
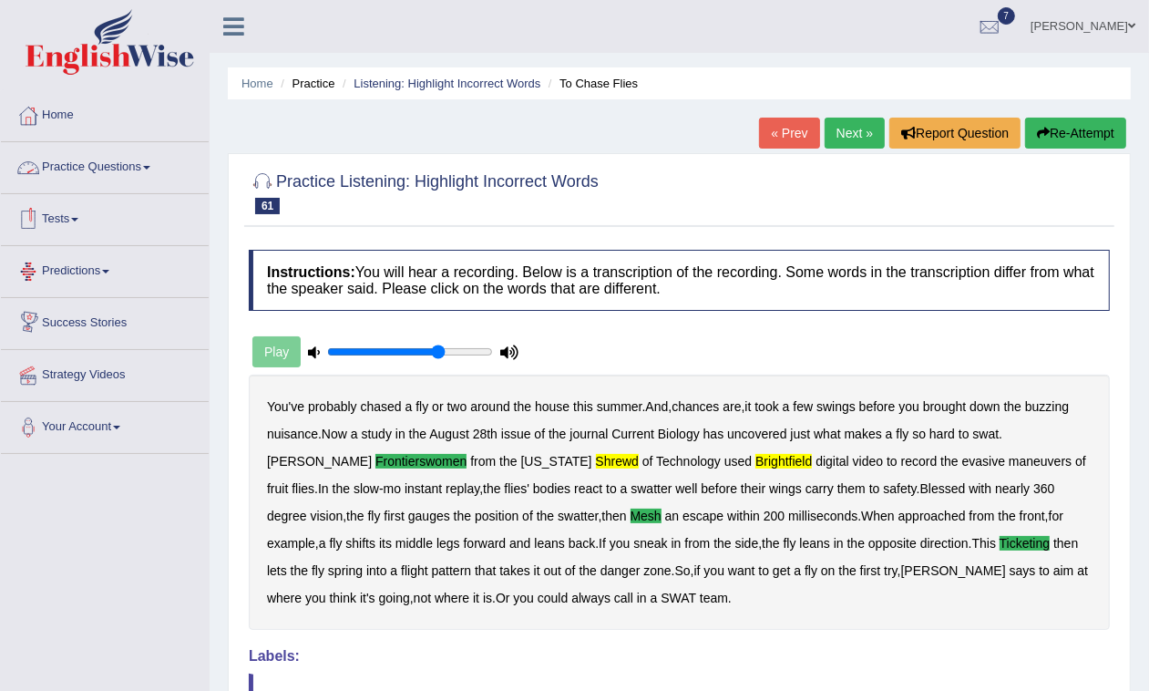
click at [148, 157] on link "Practice Questions" at bounding box center [105, 165] width 208 height 46
click at [157, 169] on link "Practice Questions" at bounding box center [105, 165] width 208 height 46
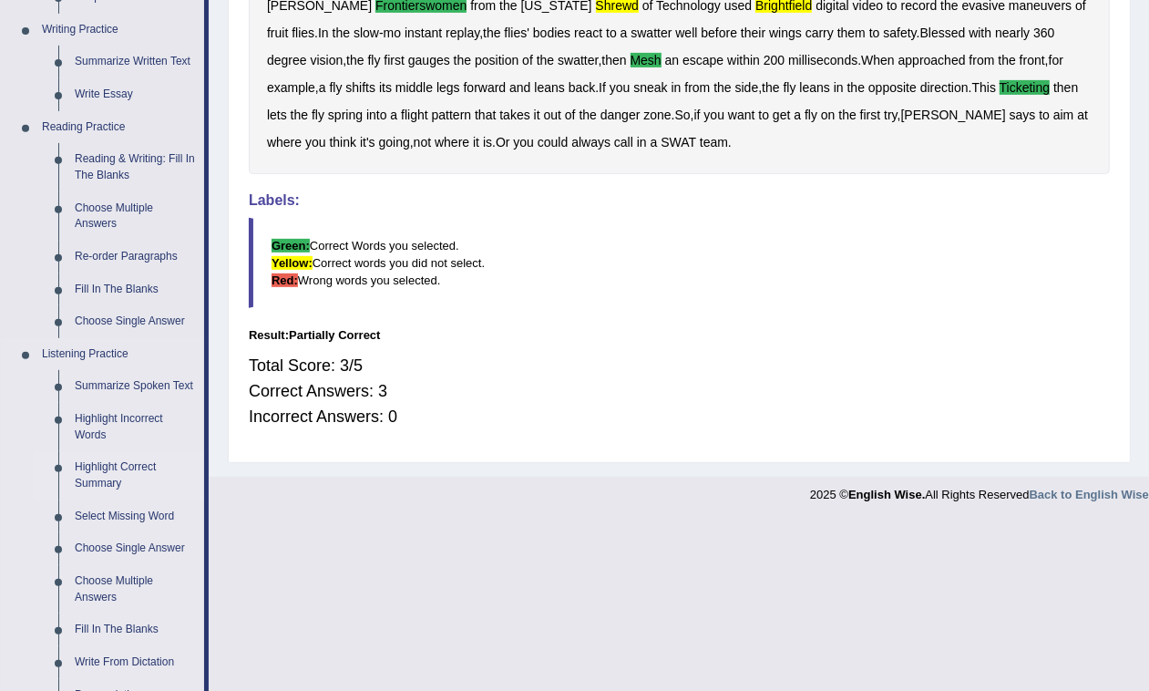
scroll to position [570, 0]
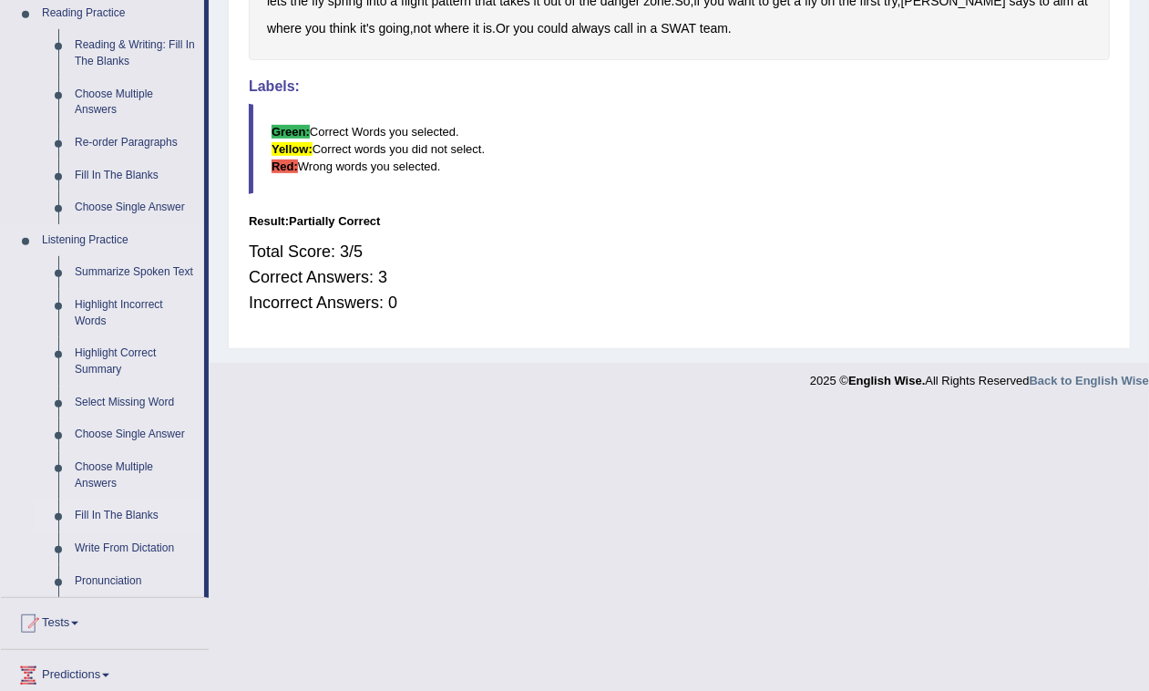
click at [137, 508] on link "Fill In The Blanks" at bounding box center [136, 515] width 138 height 33
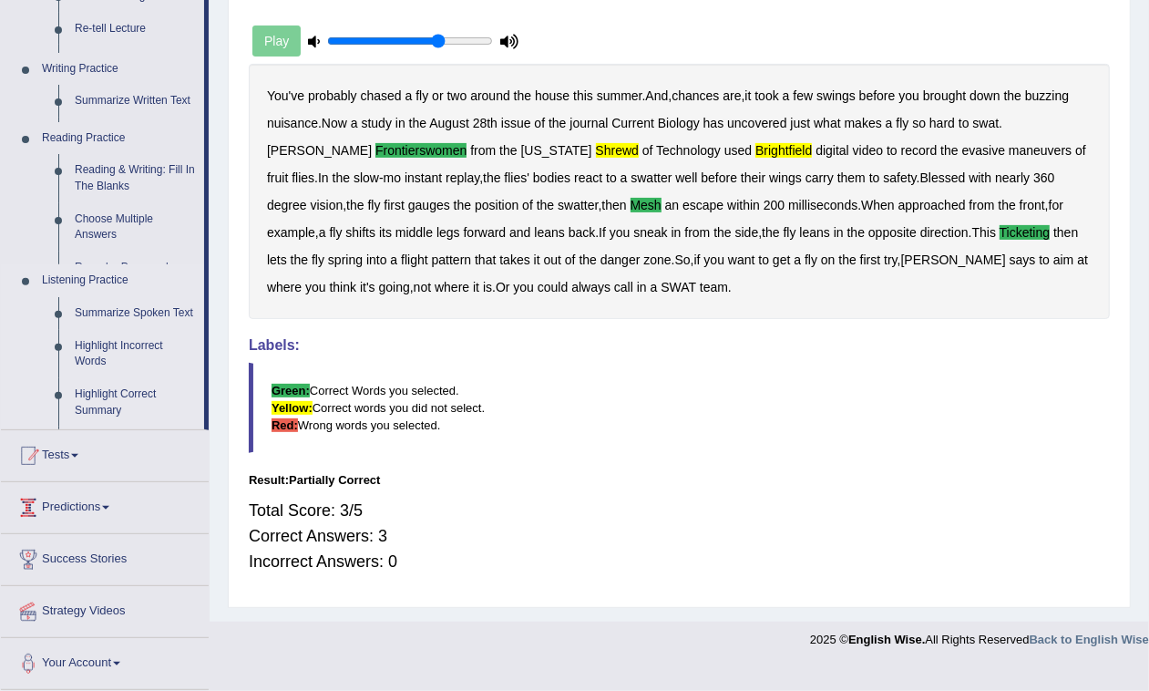
scroll to position [288, 0]
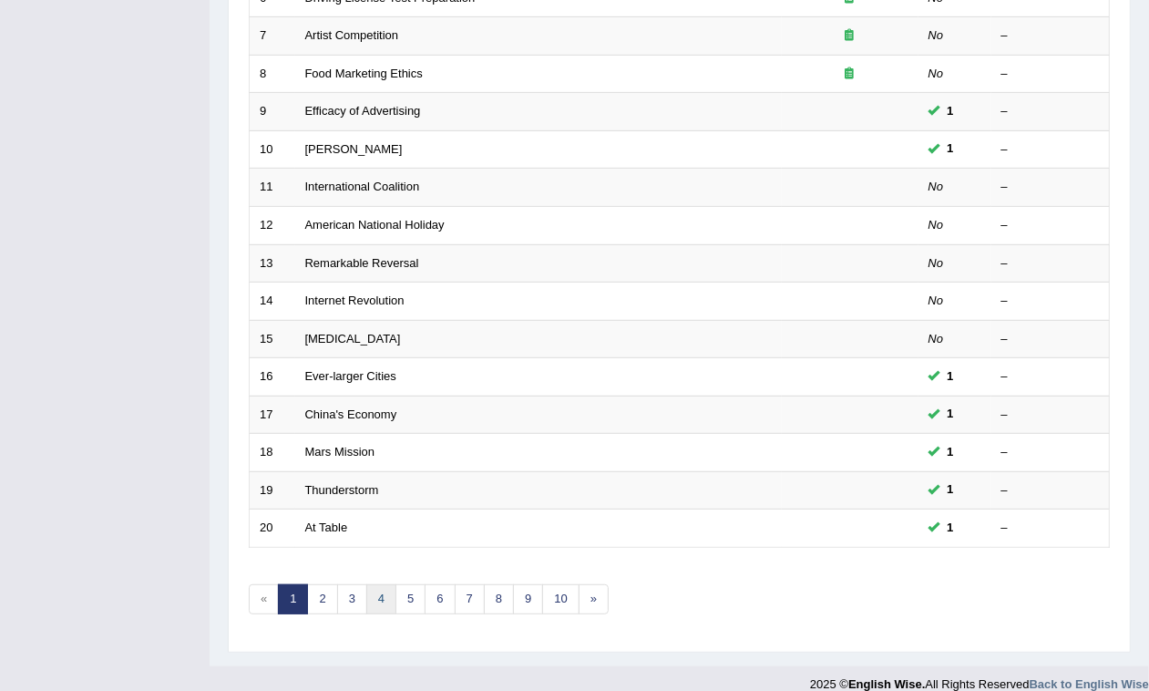
click at [378, 584] on link "4" at bounding box center [381, 599] width 30 height 30
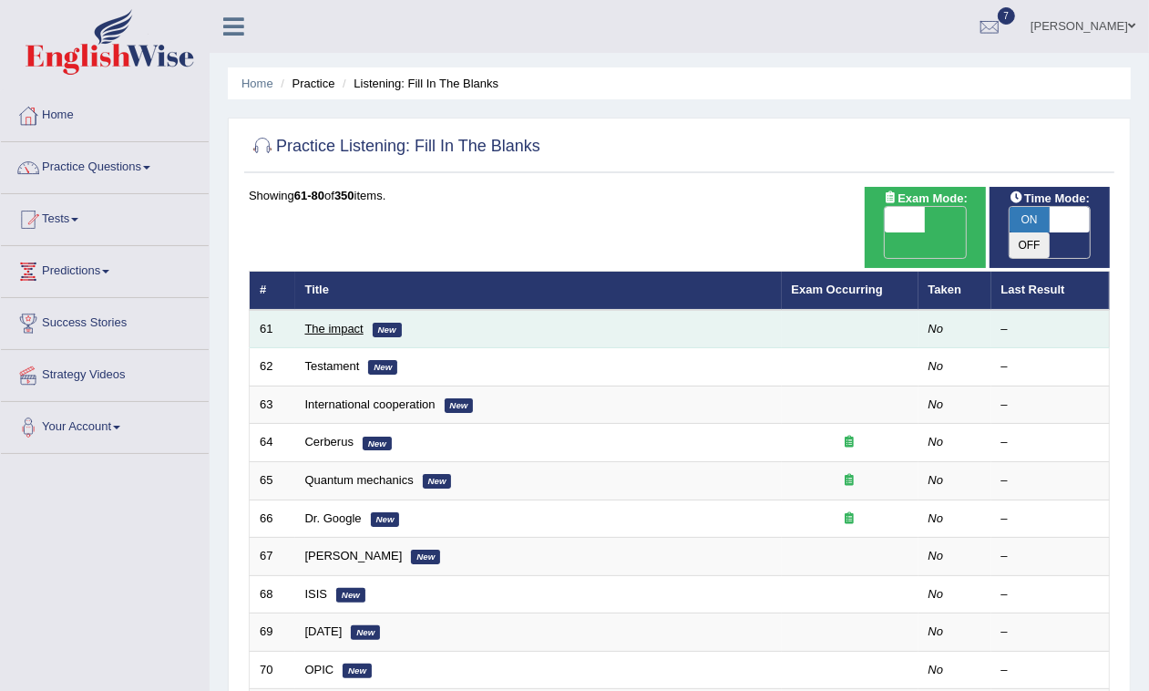
click at [356, 322] on link "The impact" at bounding box center [334, 329] width 58 height 14
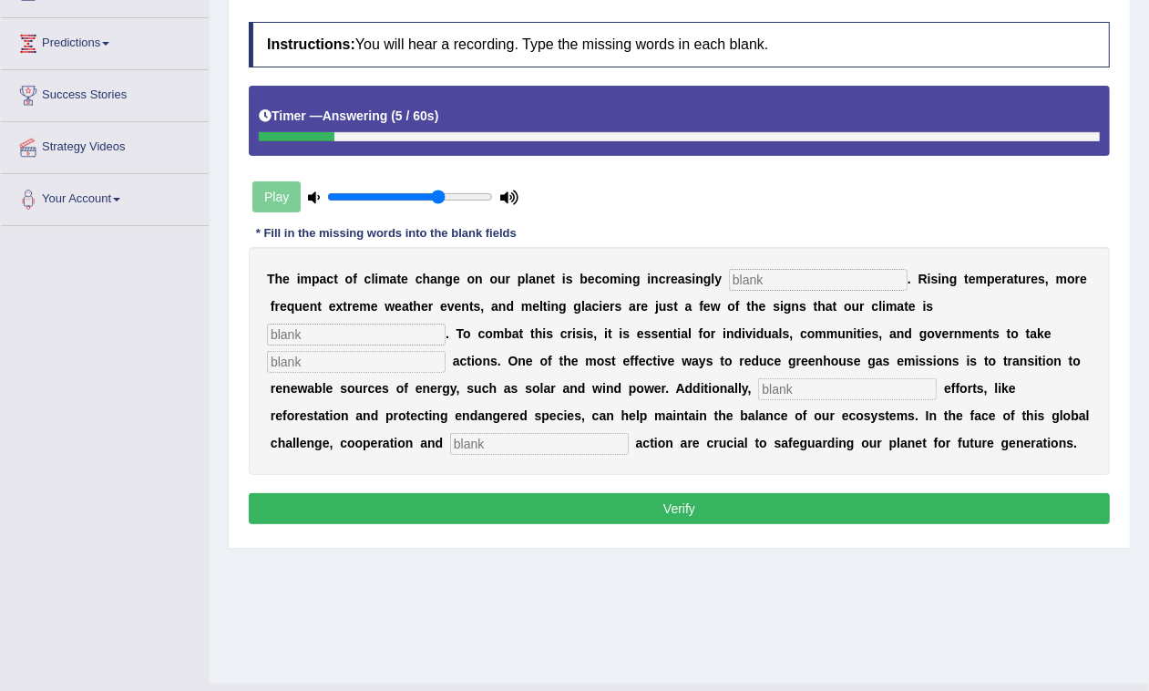
click at [479, 440] on input "text" at bounding box center [539, 444] width 179 height 22
type input "collective"
click at [782, 385] on input "text" at bounding box center [847, 389] width 179 height 22
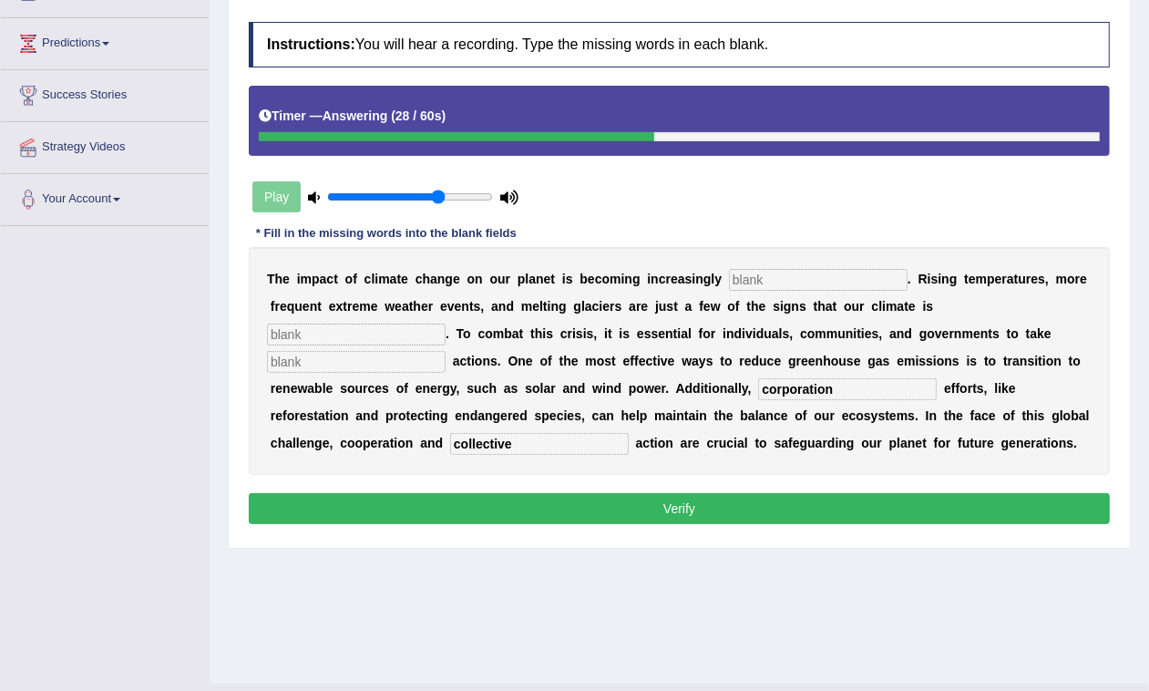
type input "corporation"
click at [421, 333] on input "text" at bounding box center [356, 334] width 179 height 22
type input "changing"
click at [773, 279] on input "text" at bounding box center [818, 280] width 179 height 22
type input "evidance"
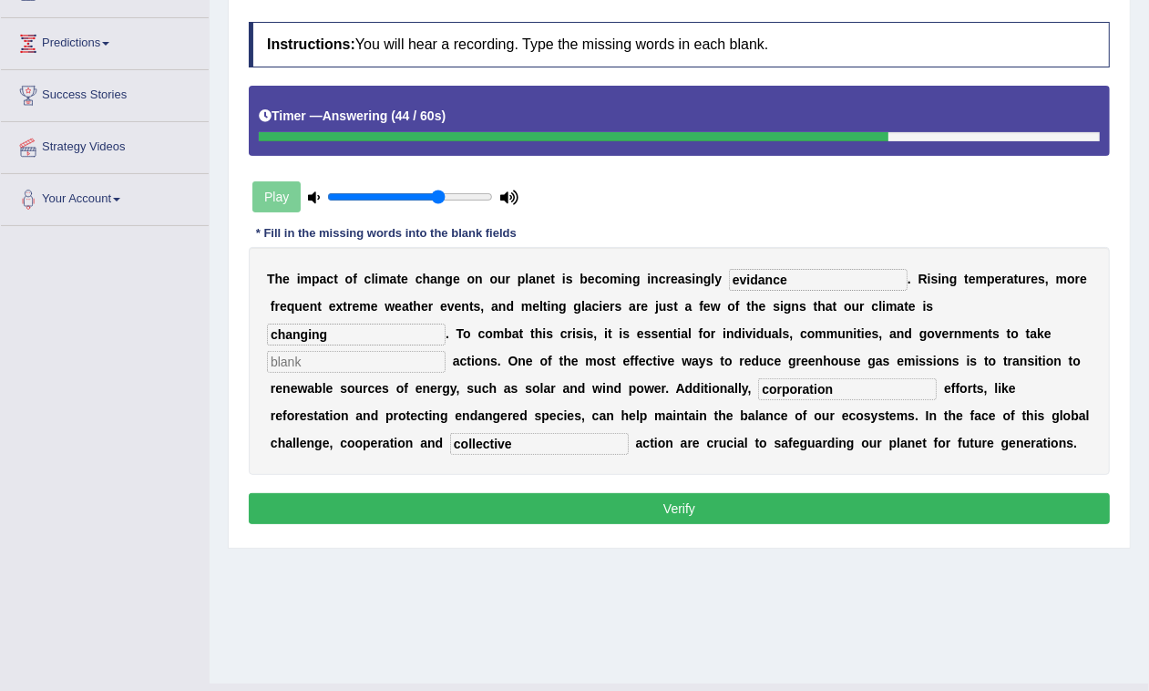
click at [698, 506] on button "Verify" at bounding box center [679, 508] width 861 height 31
click at [326, 357] on input "text" at bounding box center [356, 362] width 179 height 22
type input "take"
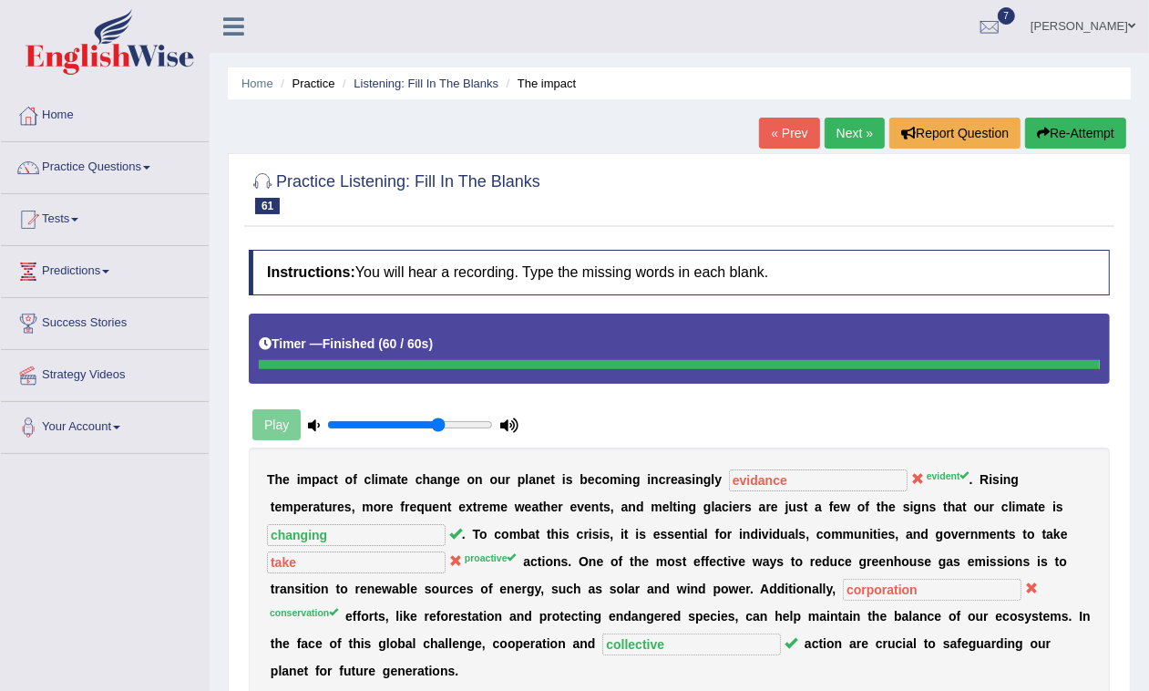
click at [150, 165] on link "Practice Questions" at bounding box center [105, 165] width 208 height 46
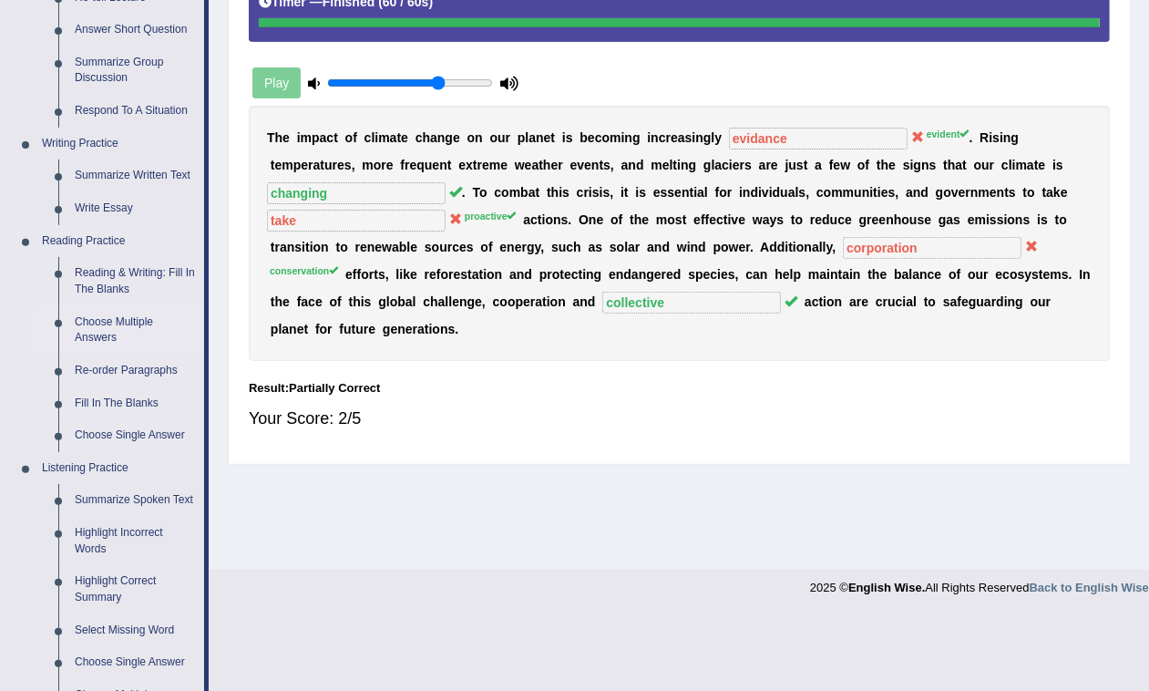
scroll to position [738, 0]
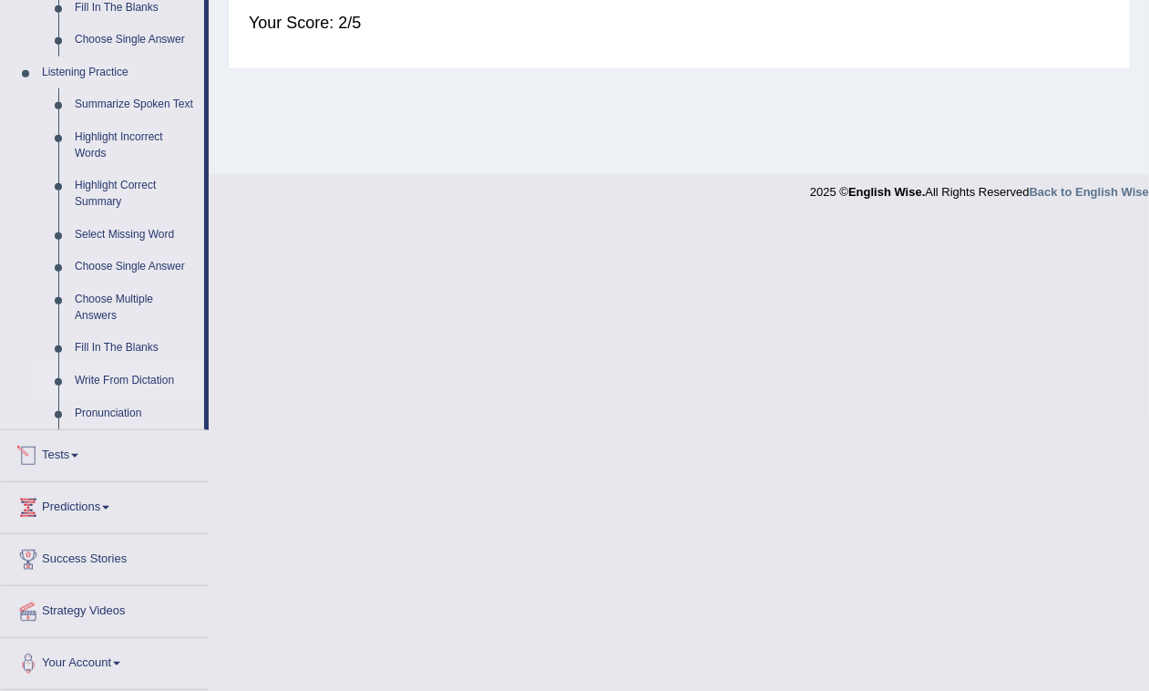
click at [130, 365] on link "Write From Dictation" at bounding box center [136, 381] width 138 height 33
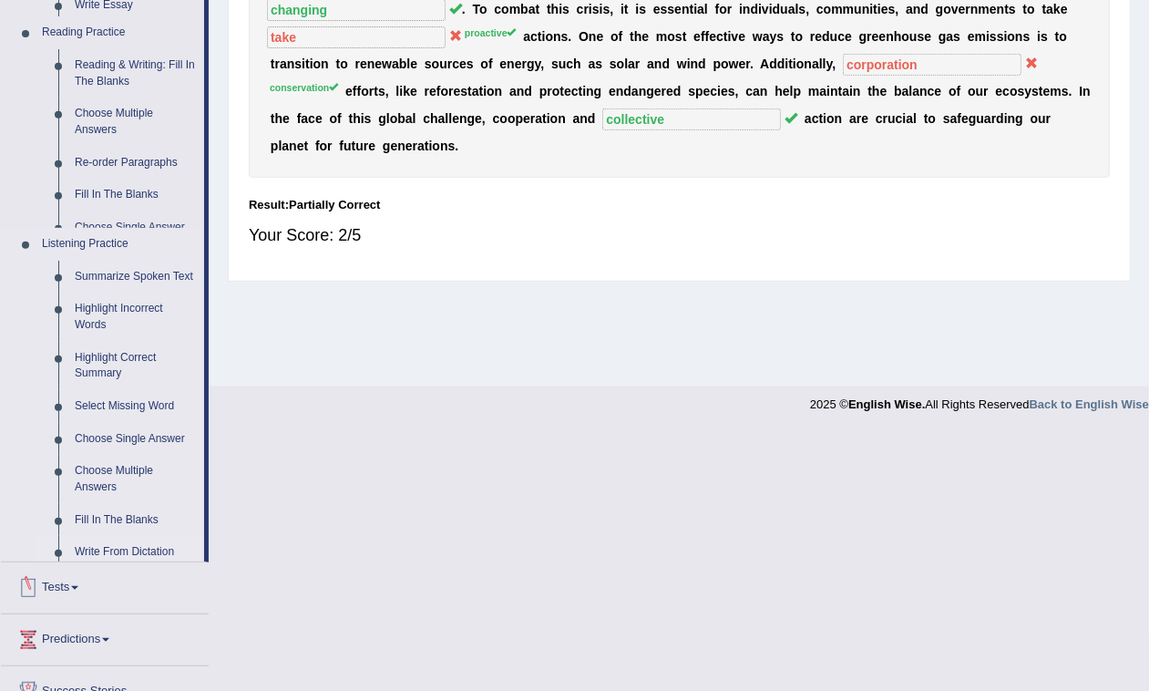
scroll to position [265, 0]
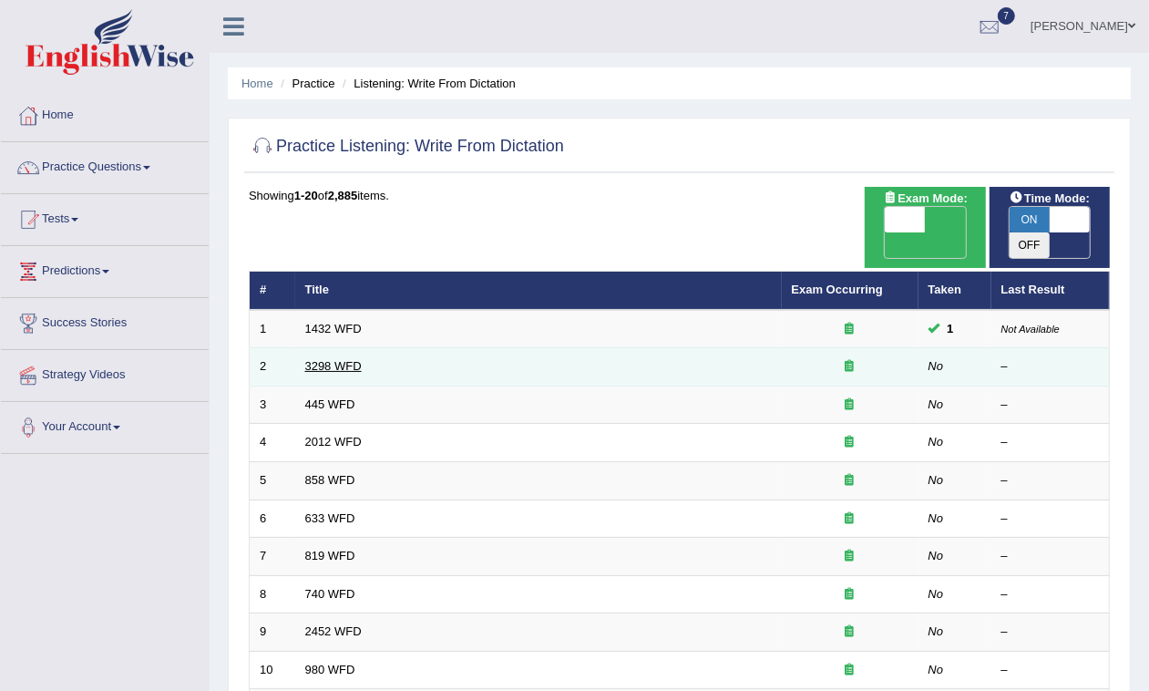
click at [347, 359] on link "3298 WFD" at bounding box center [333, 366] width 56 height 14
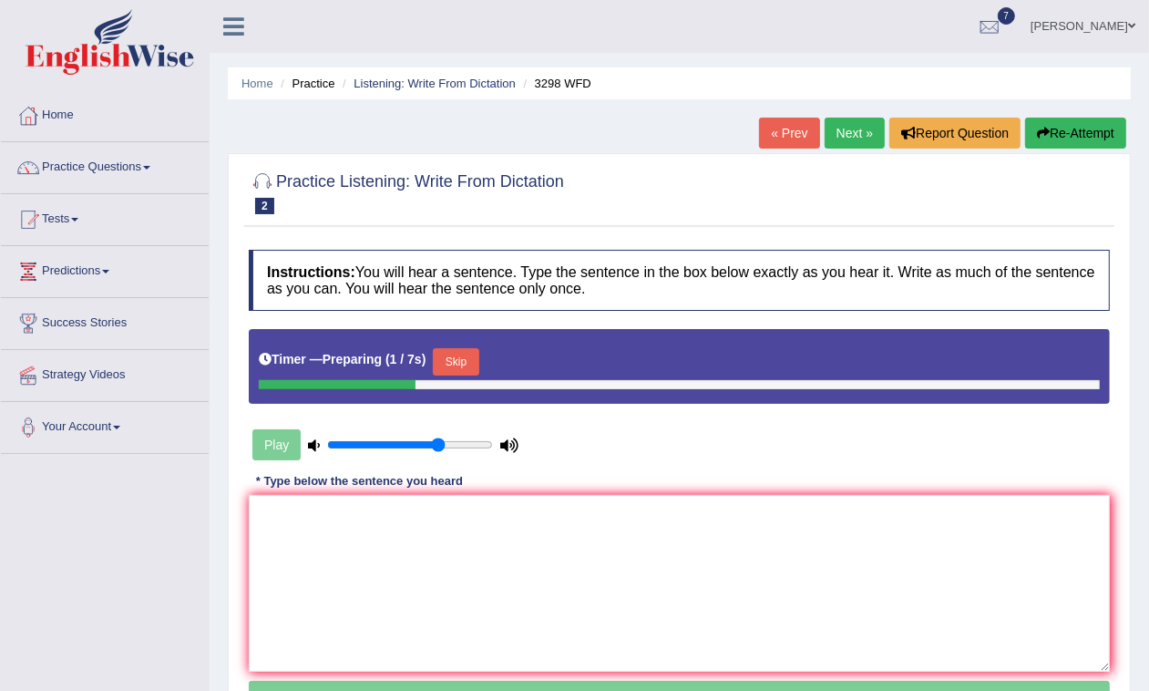
scroll to position [265, 0]
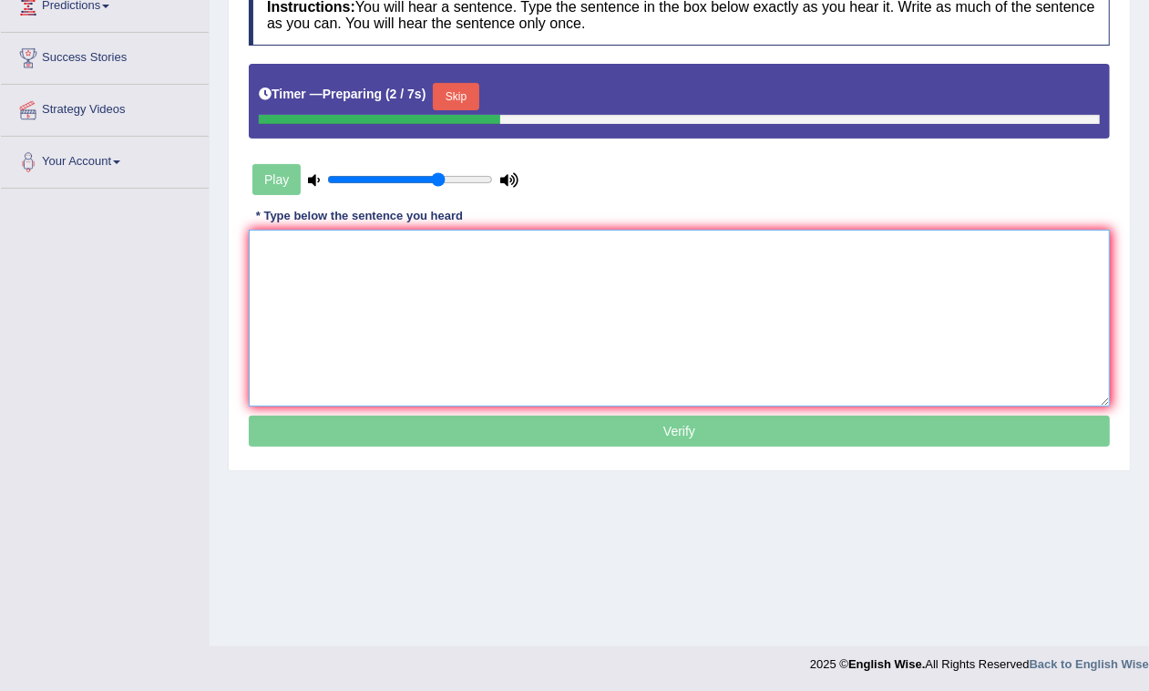
click at [347, 297] on textarea at bounding box center [679, 318] width 861 height 177
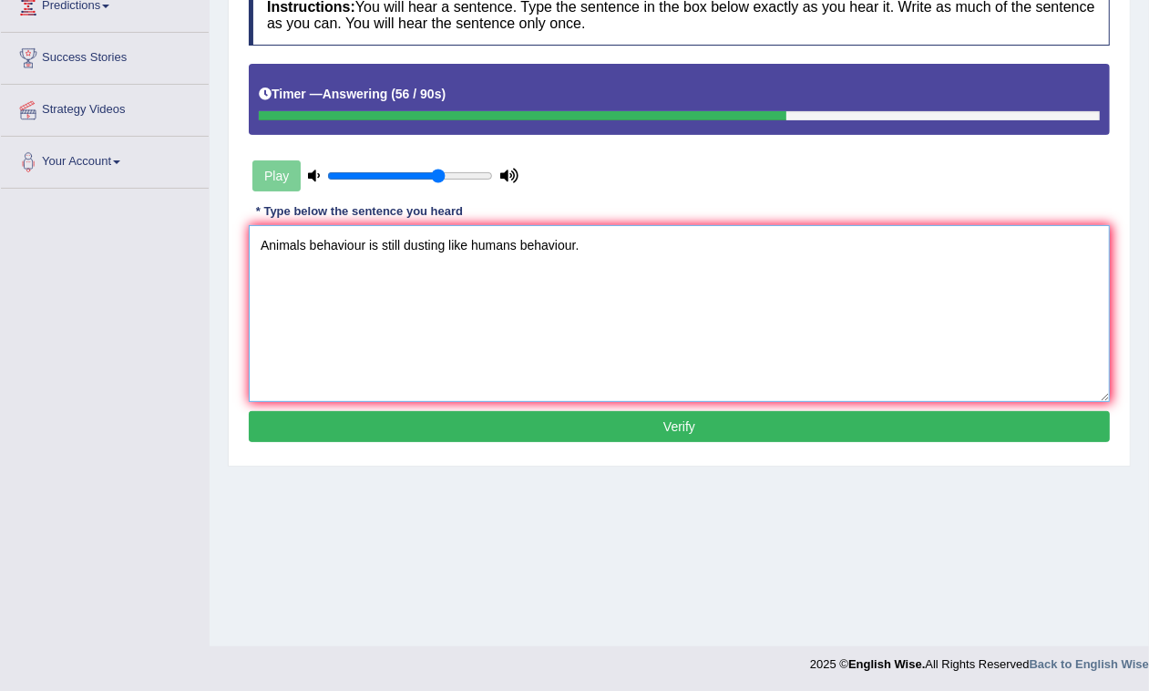
type textarea "Animals behaviour is still dusting like humans behaviour."
click at [492, 424] on button "Verify" at bounding box center [679, 426] width 861 height 31
click at [493, 424] on div "Home Practice Listening: Write From Dictation 3298 WFD « Prev Next » Report Que…" at bounding box center [680, 190] width 940 height 911
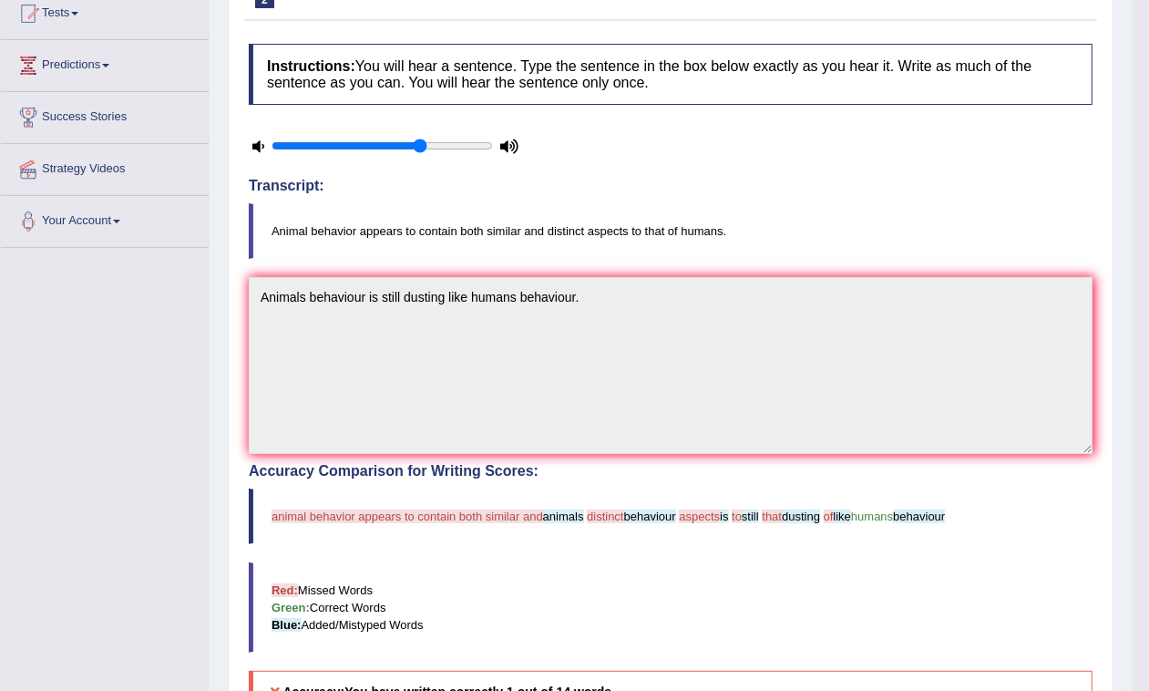
scroll to position [0, 0]
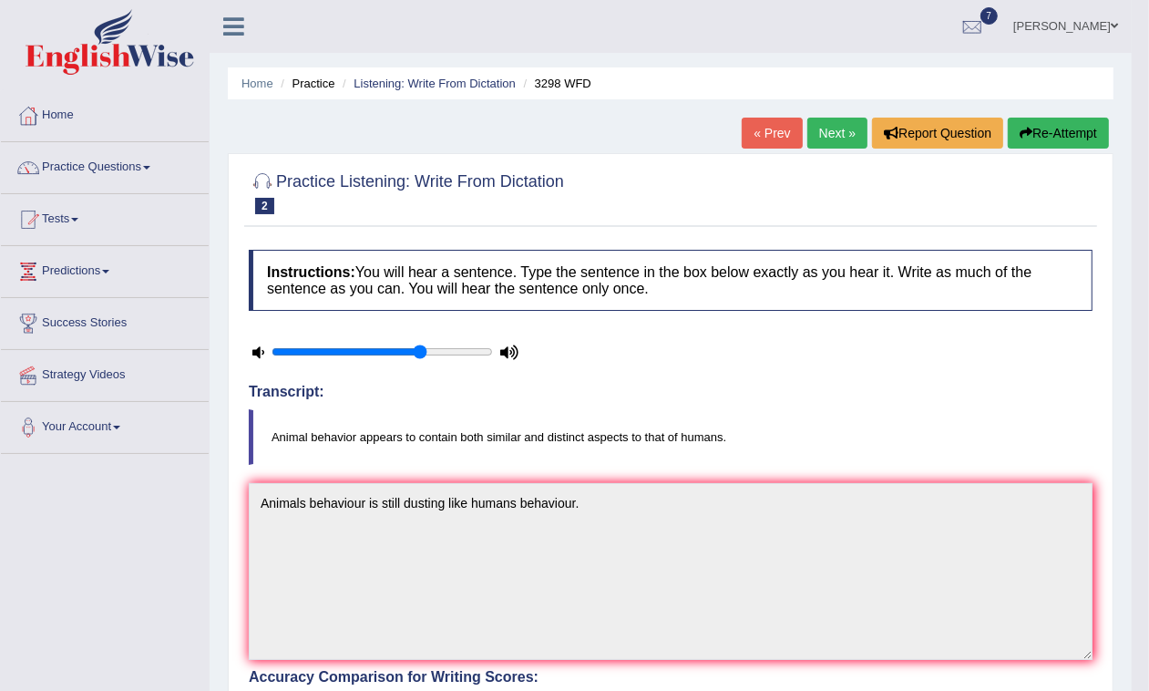
click at [843, 133] on link "Next »" at bounding box center [837, 133] width 60 height 31
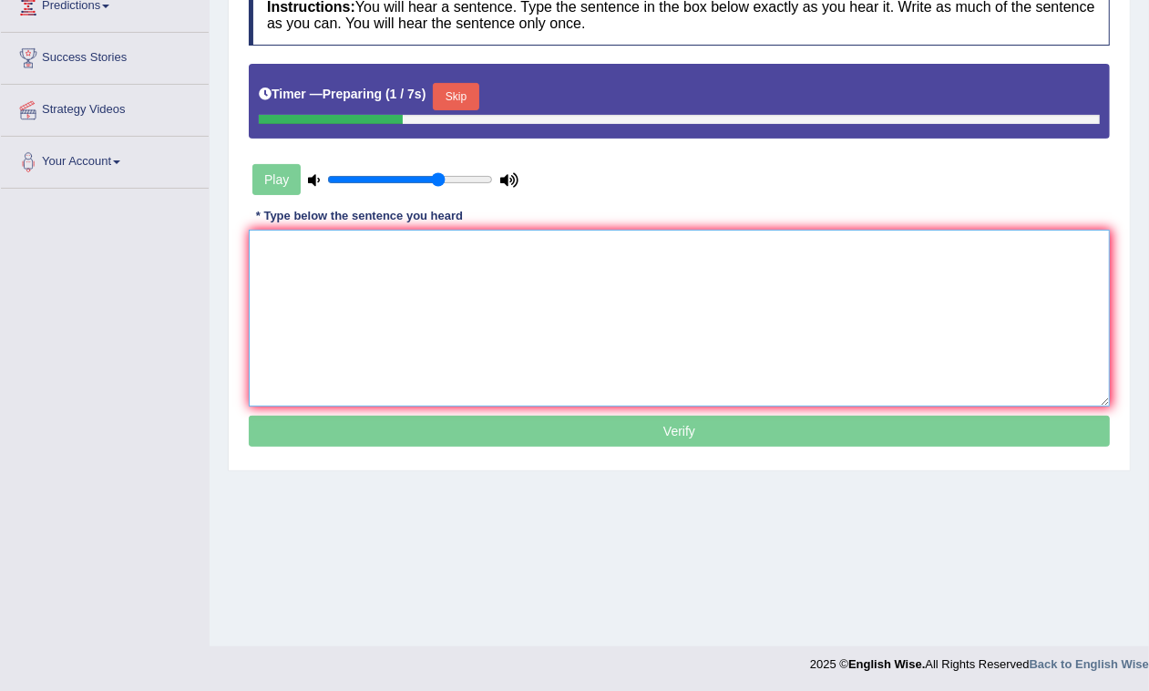
drag, startPoint x: 568, startPoint y: 301, endPoint x: 559, endPoint y: 297, distance: 9.8
click at [567, 301] on textarea at bounding box center [679, 318] width 861 height 177
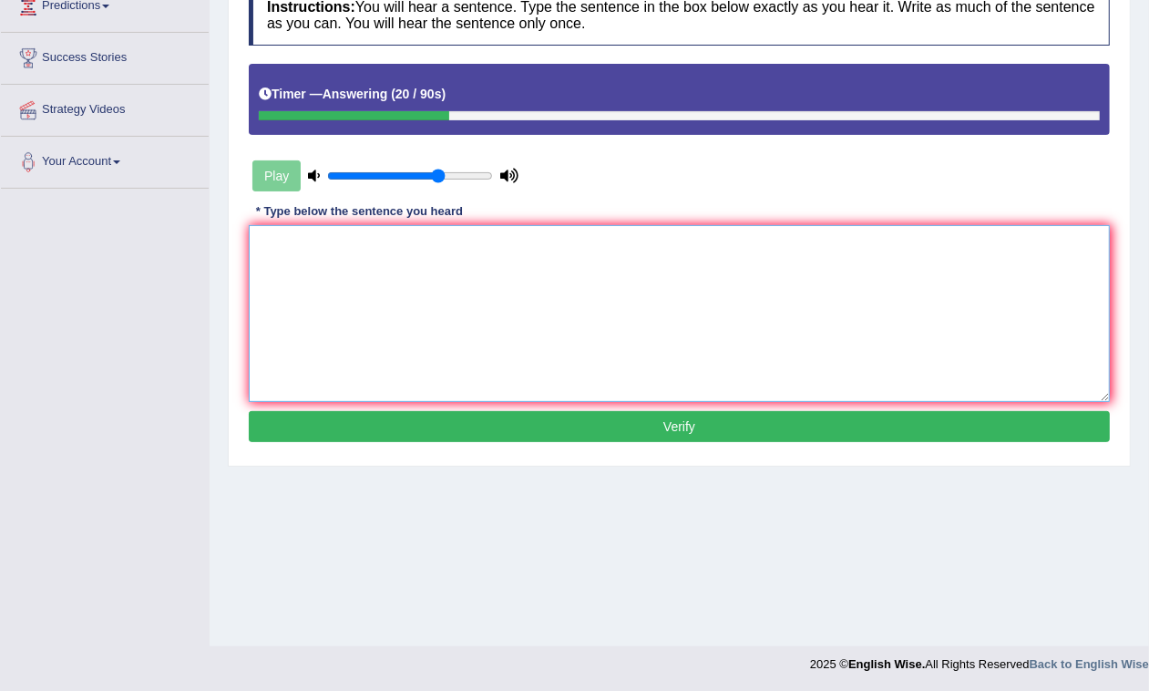
click at [538, 294] on textarea at bounding box center [679, 313] width 861 height 177
click at [292, 243] on textarea "The american" at bounding box center [679, 313] width 861 height 177
drag, startPoint x: 292, startPoint y: 243, endPoint x: 301, endPoint y: 280, distance: 37.6
click at [292, 244] on textarea "The american" at bounding box center [679, 313] width 861 height 177
click at [302, 265] on textarea "The american" at bounding box center [679, 313] width 861 height 177
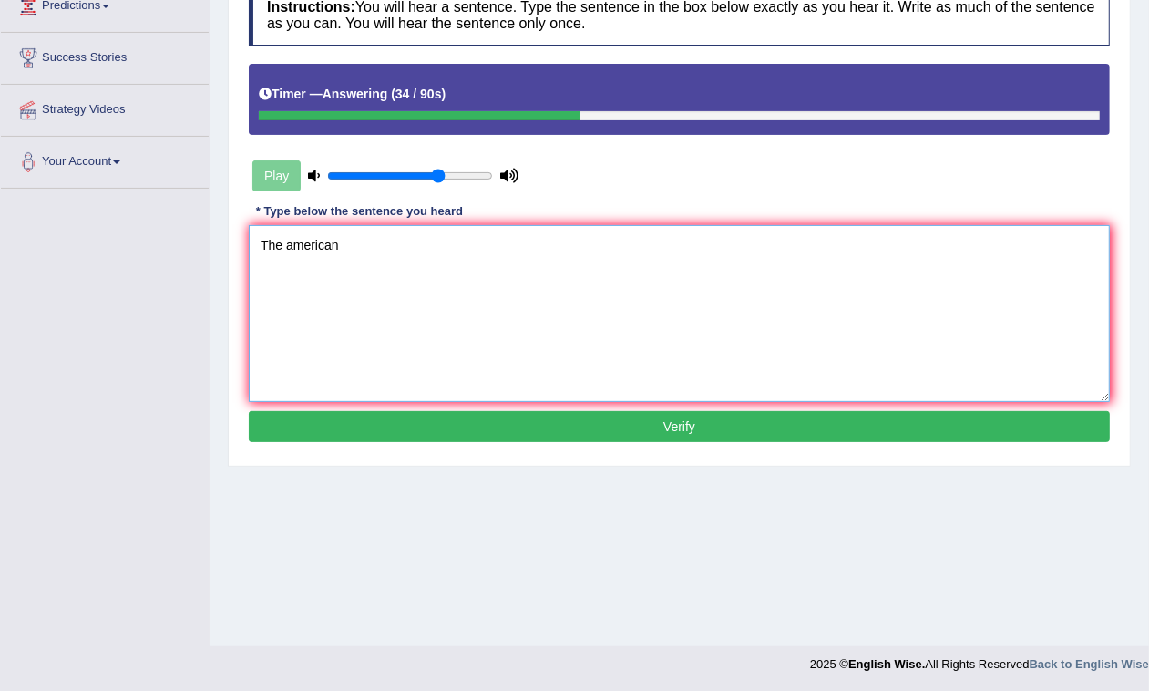
click at [302, 265] on textarea "The american" at bounding box center [679, 313] width 861 height 177
click at [293, 251] on textarea "The american" at bounding box center [679, 313] width 861 height 177
click at [401, 253] on textarea "The American" at bounding box center [679, 313] width 861 height 177
click at [390, 243] on textarea "The American" at bounding box center [679, 313] width 861 height 177
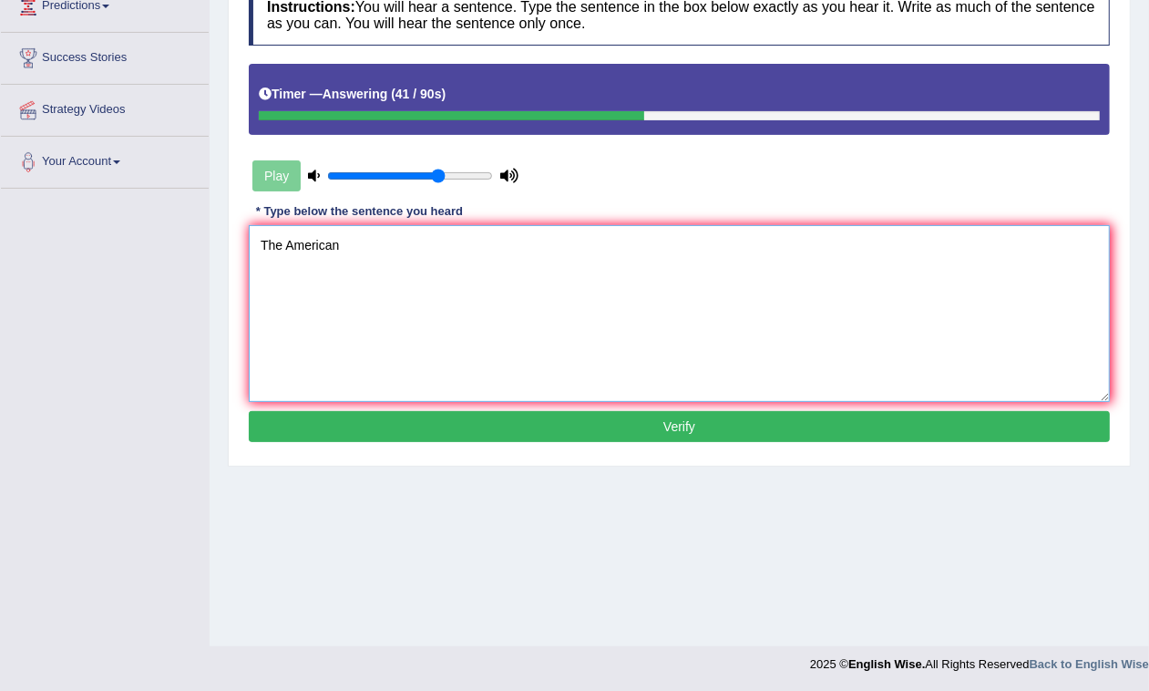
click at [390, 243] on textarea "The American" at bounding box center [679, 313] width 861 height 177
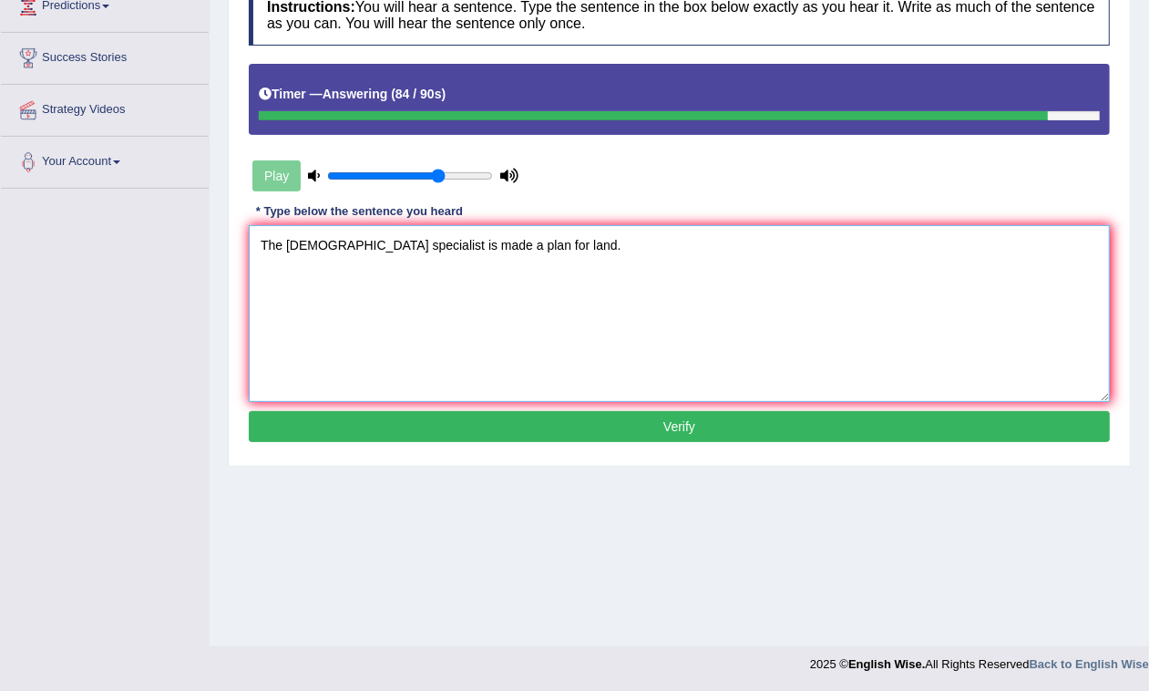
type textarea "The American specialist is made a plan for land."
click at [499, 421] on button "Verify" at bounding box center [679, 426] width 861 height 31
click at [502, 421] on div "Home Practice Listening: Write From Dictation 445 WFD « Prev Next » Report Ques…" at bounding box center [680, 190] width 940 height 911
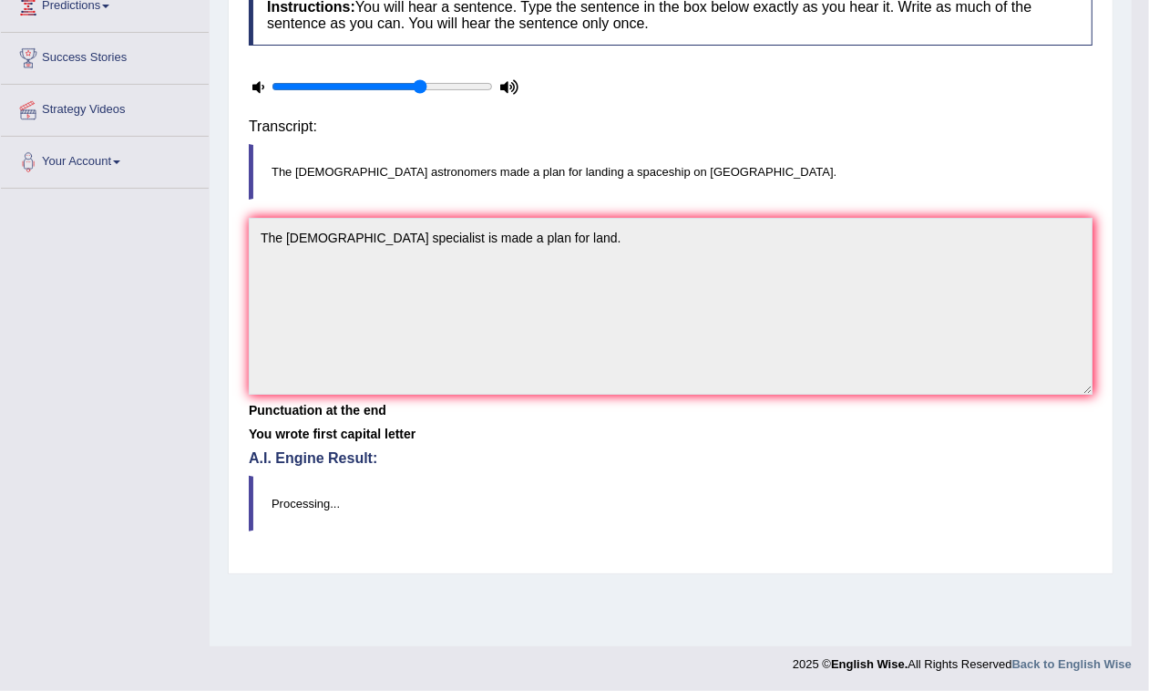
click at [506, 421] on div "Home Practice Listening: Write From Dictation 445 WFD « Prev Next » Report Ques…" at bounding box center [671, 190] width 922 height 911
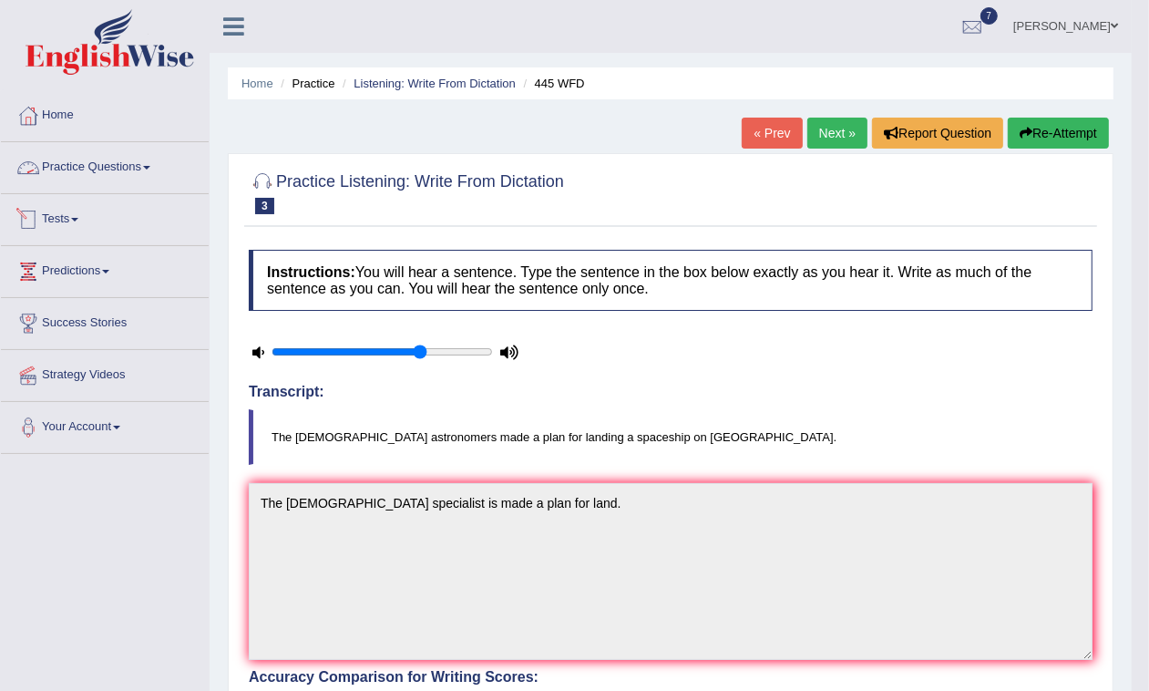
click at [161, 166] on link "Practice Questions" at bounding box center [105, 165] width 208 height 46
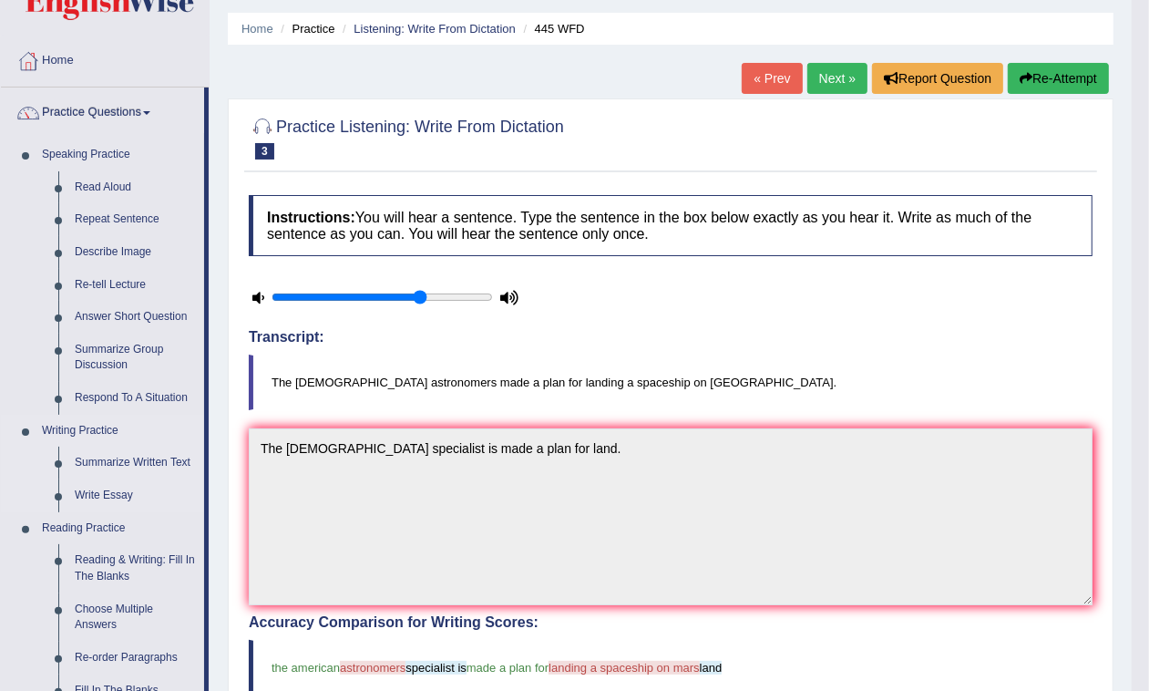
scroll to position [169, 0]
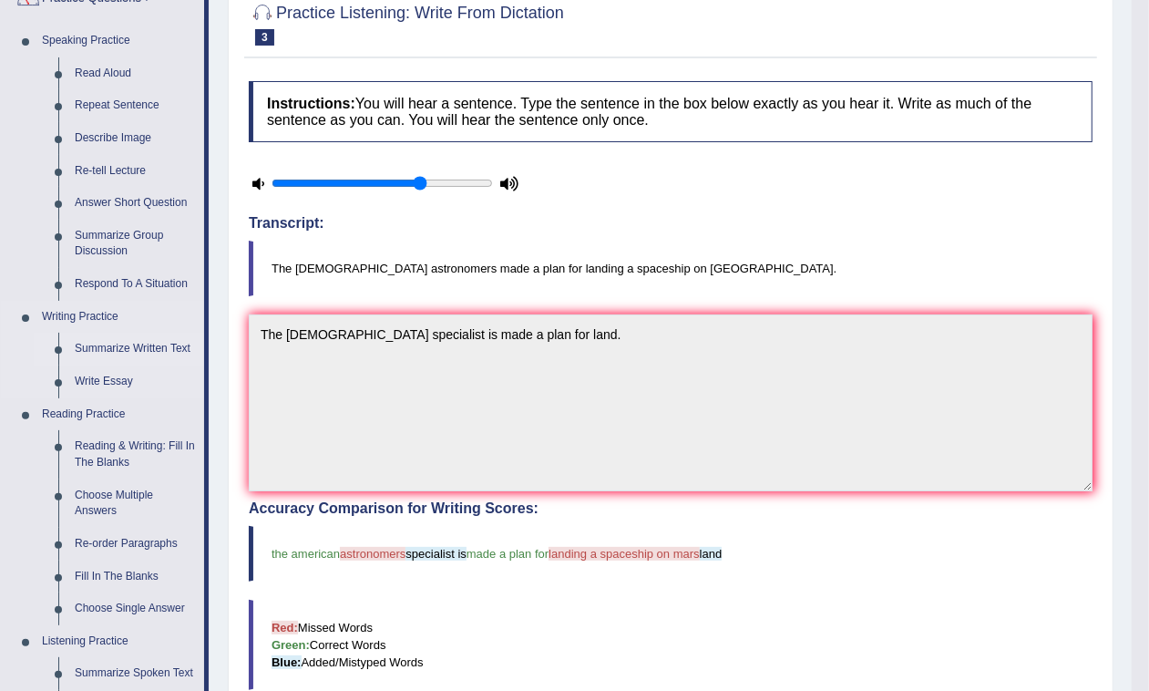
click at [150, 339] on link "Summarize Written Text" at bounding box center [136, 349] width 138 height 33
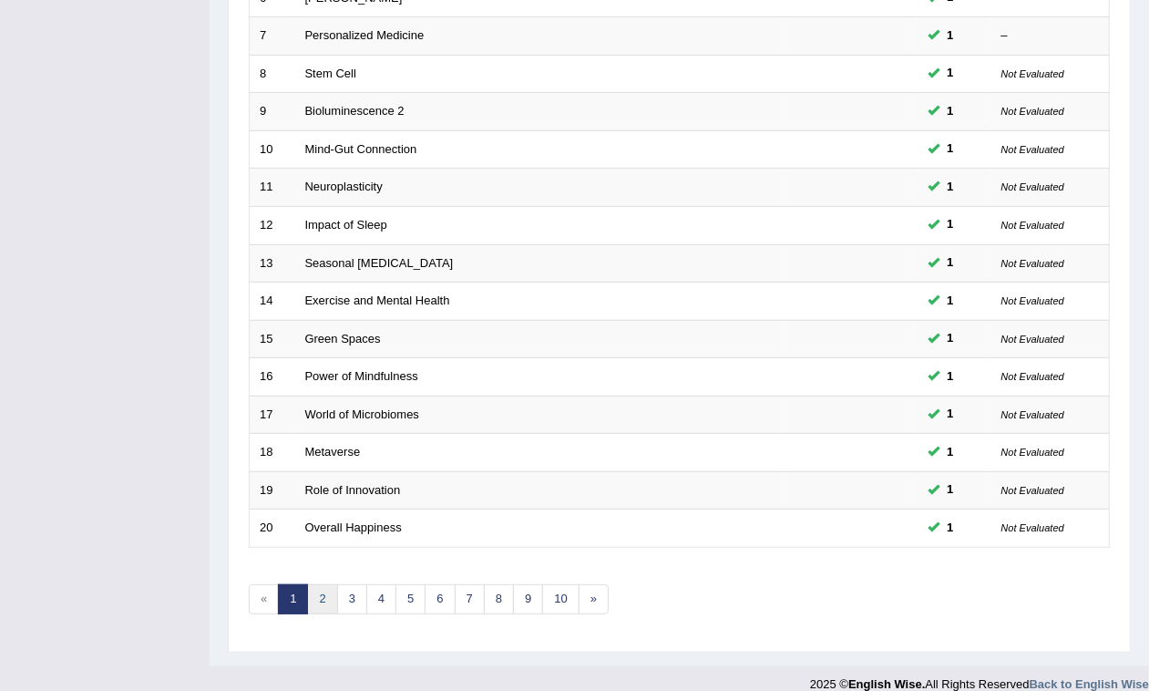
click at [317, 584] on link "2" at bounding box center [322, 599] width 30 height 30
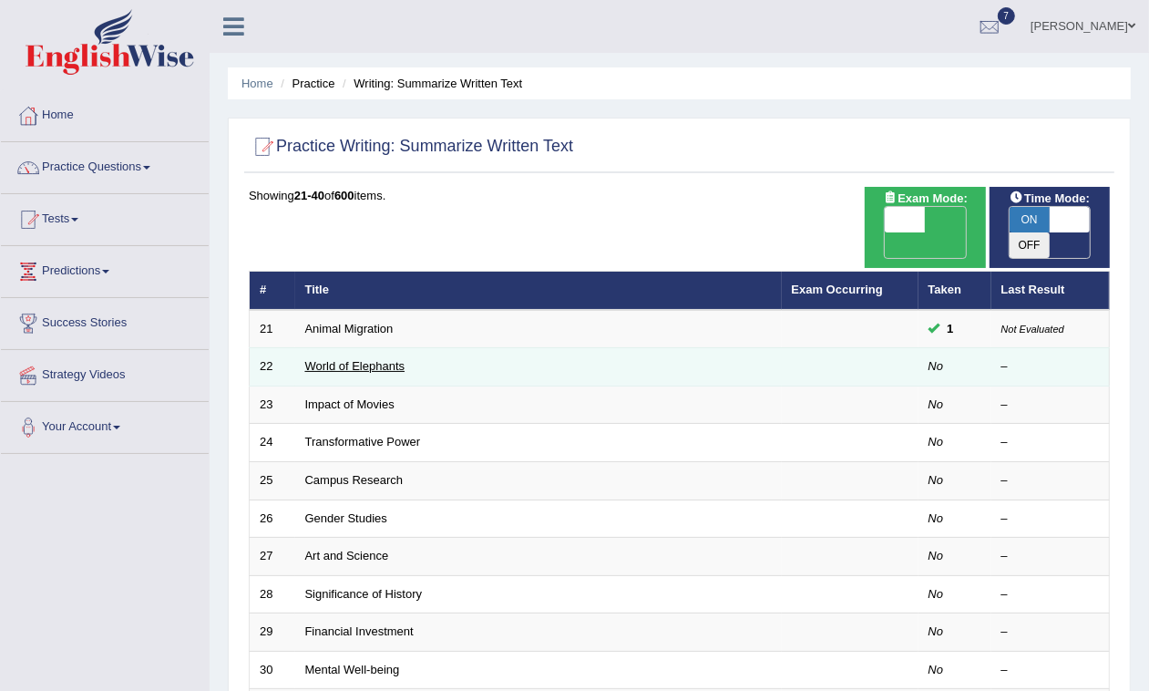
click at [353, 359] on link "World of Elephants" at bounding box center [355, 366] width 100 height 14
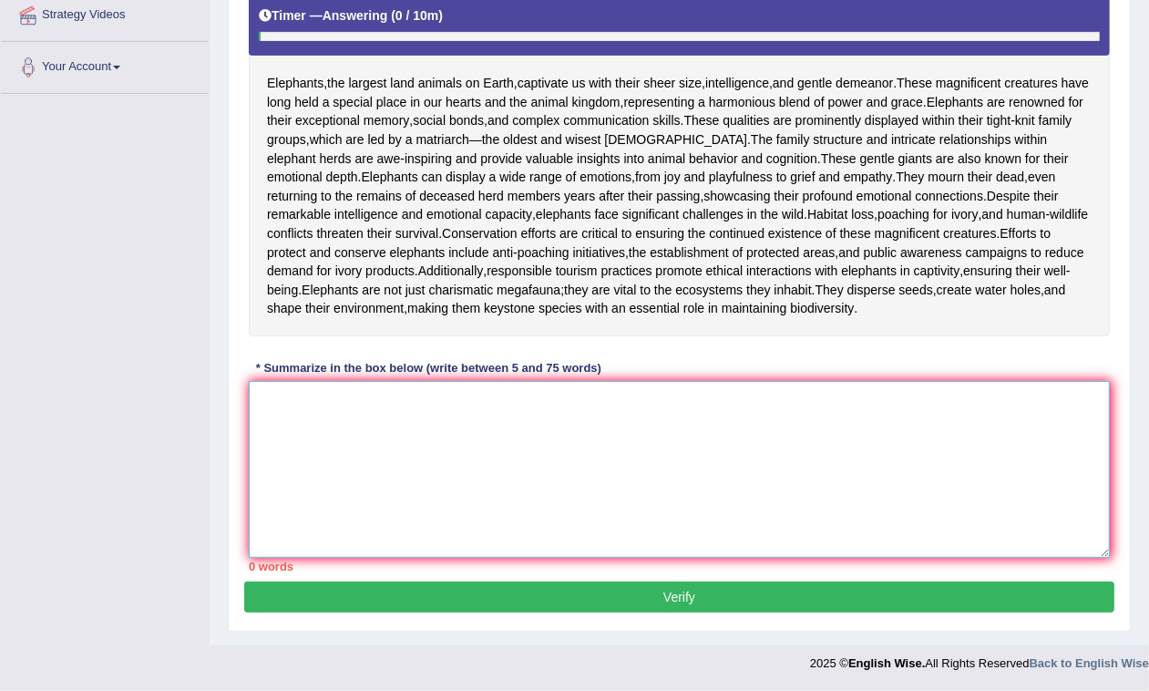
click at [396, 480] on textarea at bounding box center [679, 469] width 861 height 177
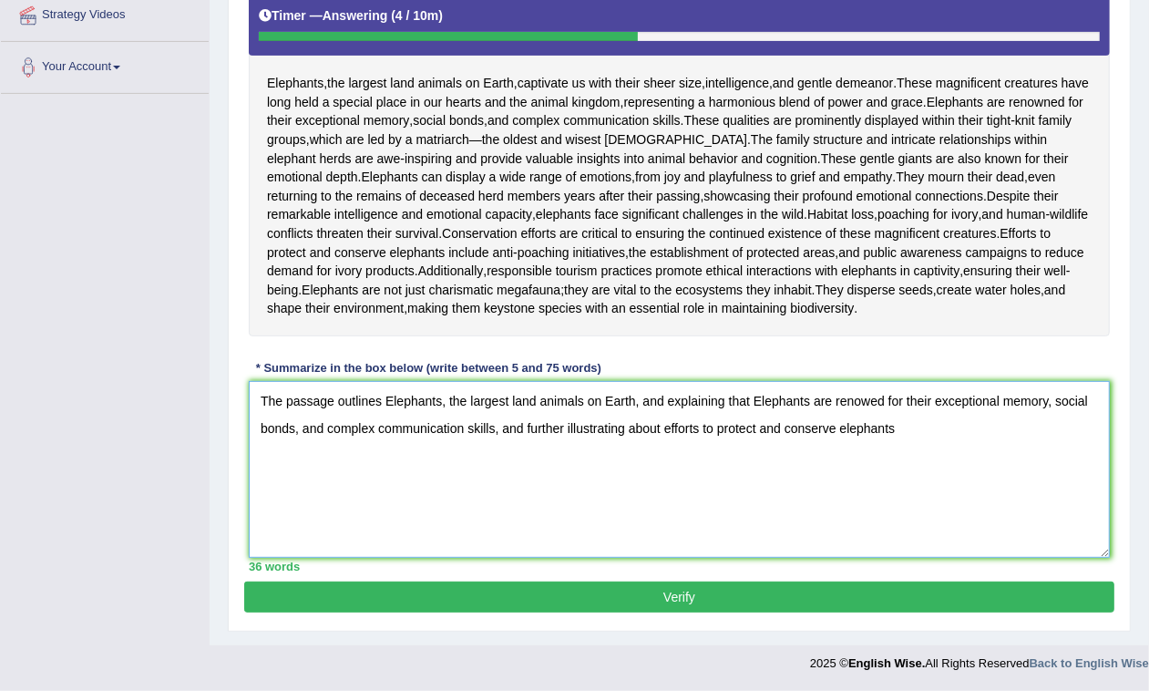
click at [759, 399] on textarea "The passage outlines Elephants, the largest land animals on Earth, and explaini…" at bounding box center [679, 469] width 861 height 177
drag, startPoint x: 392, startPoint y: 396, endPoint x: 411, endPoint y: 486, distance: 91.3
click at [397, 419] on textarea "The passage outlines Elephants, the largest land animals on Earth, and explaini…" at bounding box center [679, 469] width 861 height 177
click at [401, 403] on textarea "The passage outlines Elephants, the largest land animals on Earth, and explaini…" at bounding box center [679, 469] width 861 height 177
click at [393, 397] on textarea "The passage outlines Elephants, the largest land animals on Earth, and explaini…" at bounding box center [679, 469] width 861 height 177
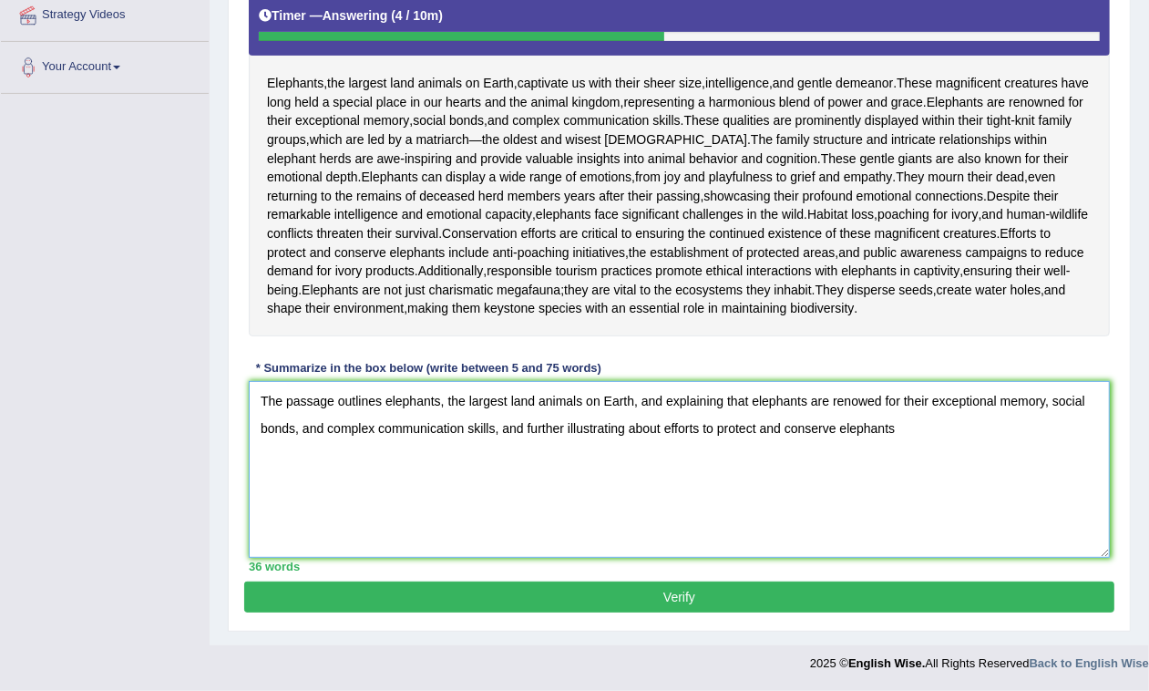
click at [939, 449] on textarea "The passage outlines elephants, the largest land animals on Earth, and explaini…" at bounding box center [679, 469] width 861 height 177
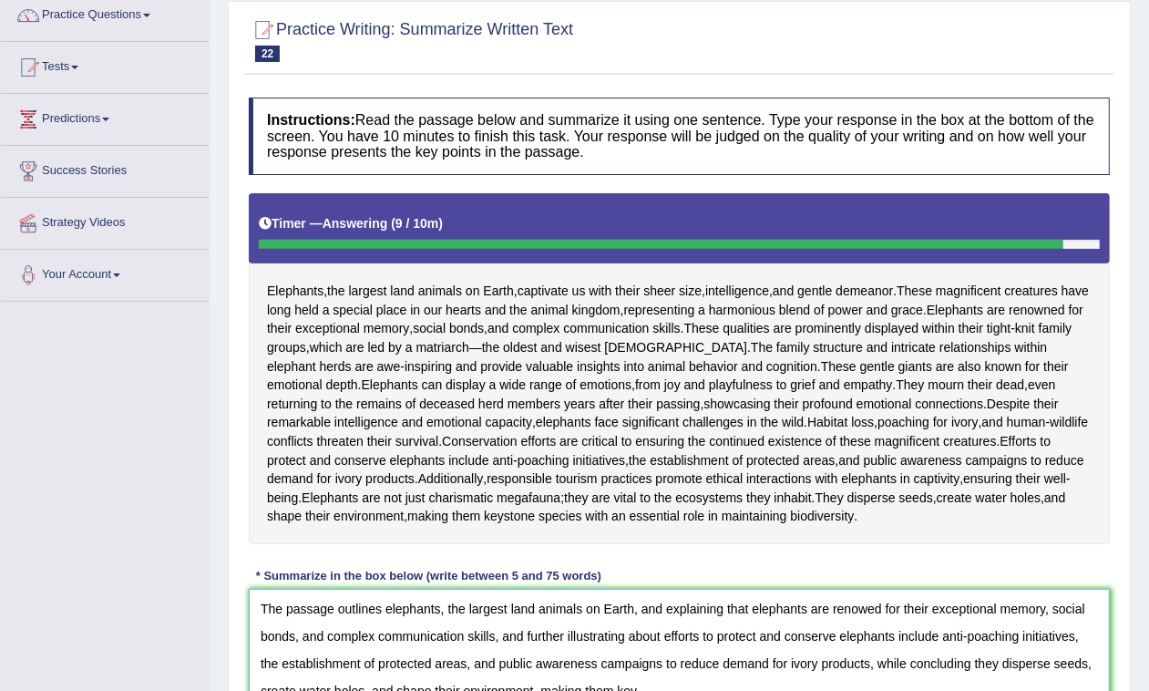
scroll to position [380, 0]
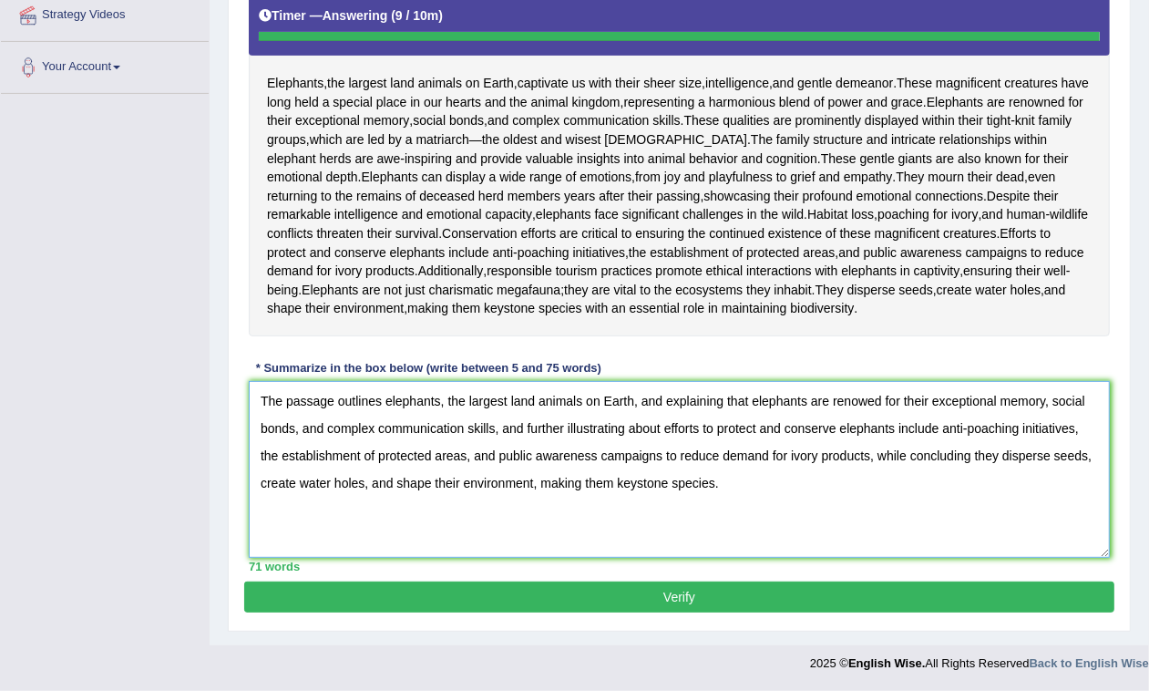
type textarea "The passage outlines elephants, the largest land animals on Earth, and explaini…"
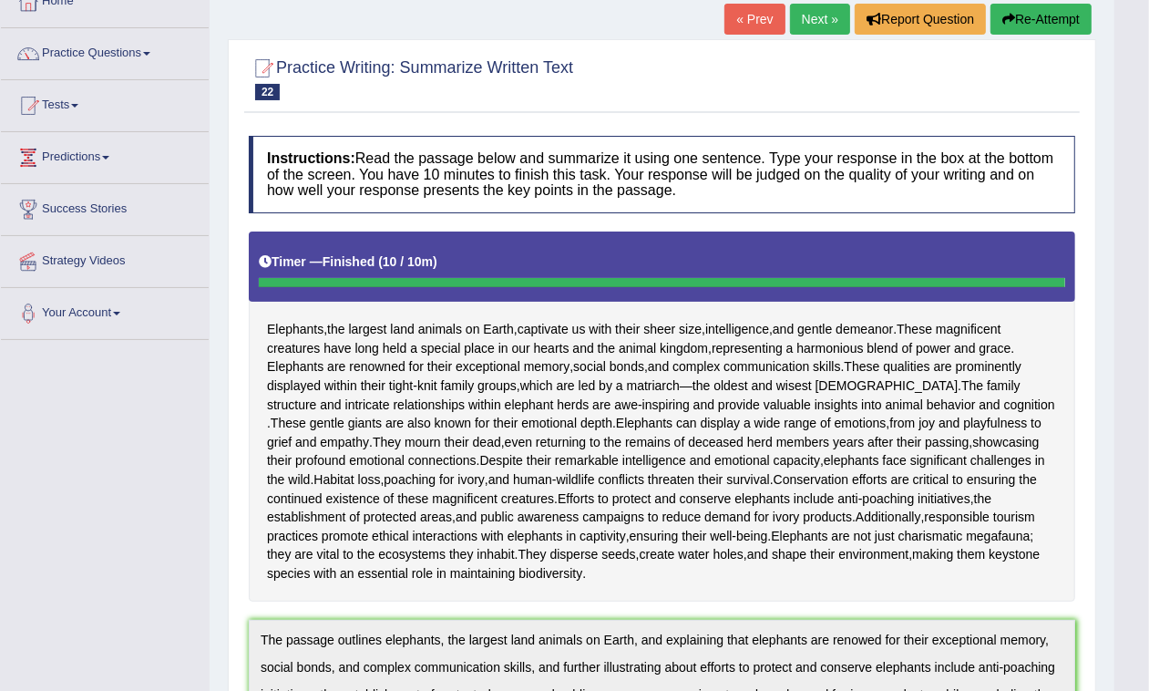
scroll to position [0, 0]
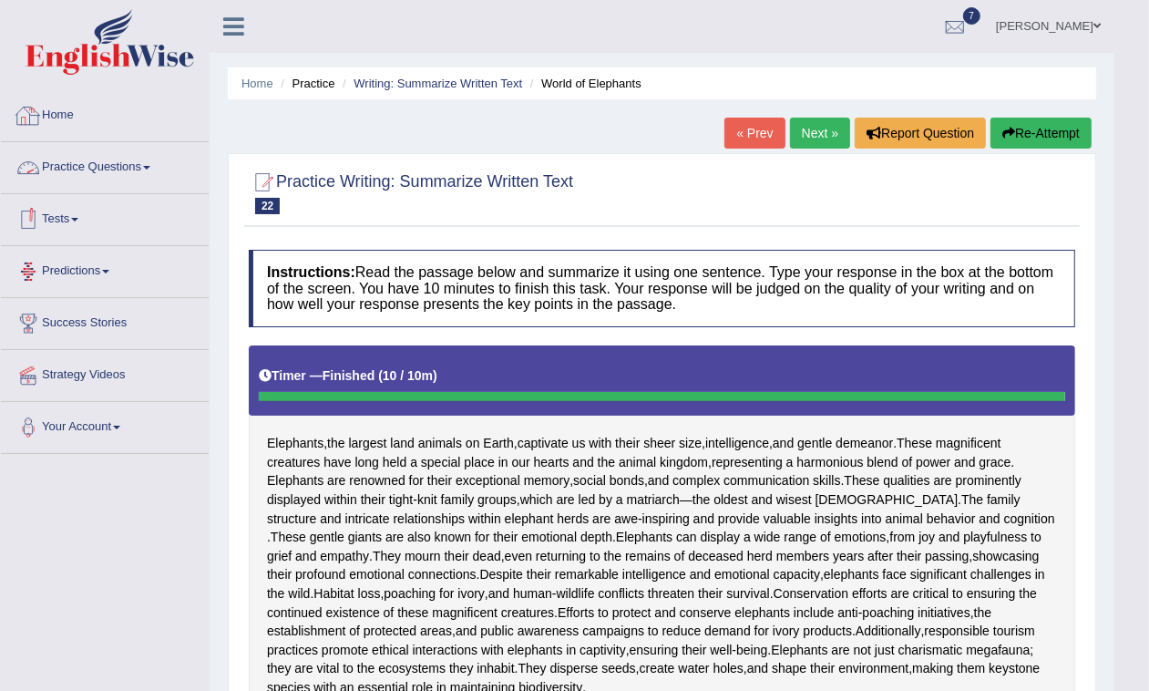
click at [150, 167] on span at bounding box center [146, 168] width 7 height 4
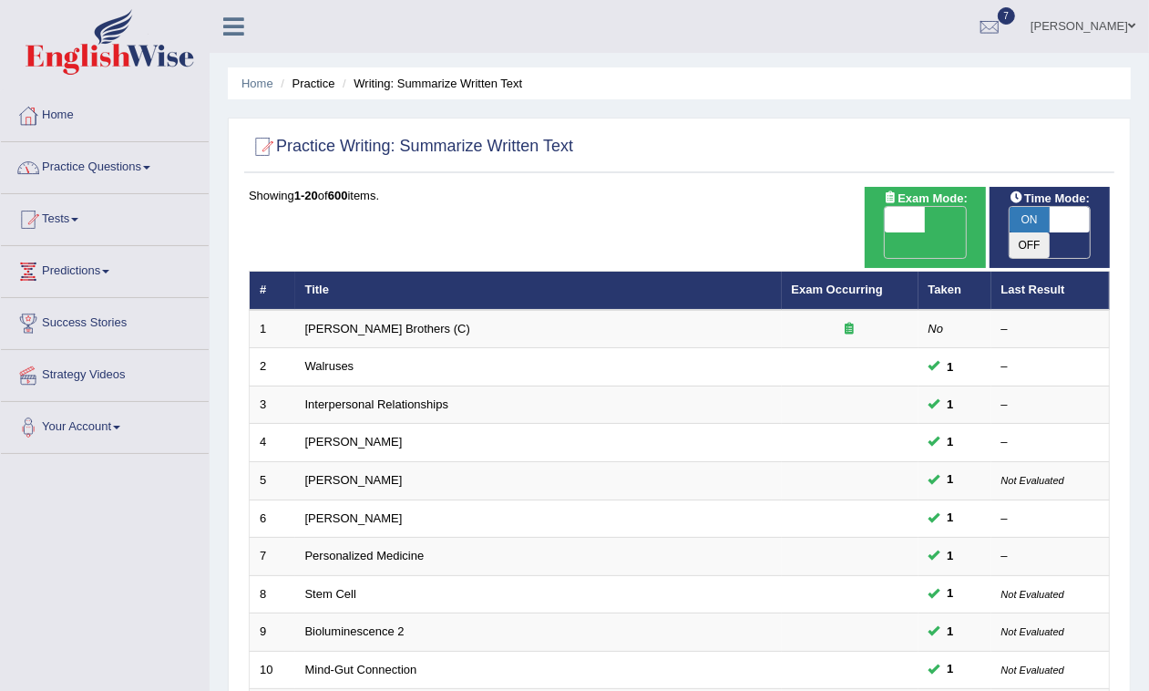
click at [67, 101] on link "Home" at bounding box center [105, 113] width 208 height 46
